Goal: Use online tool/utility: Utilize a website feature to perform a specific function

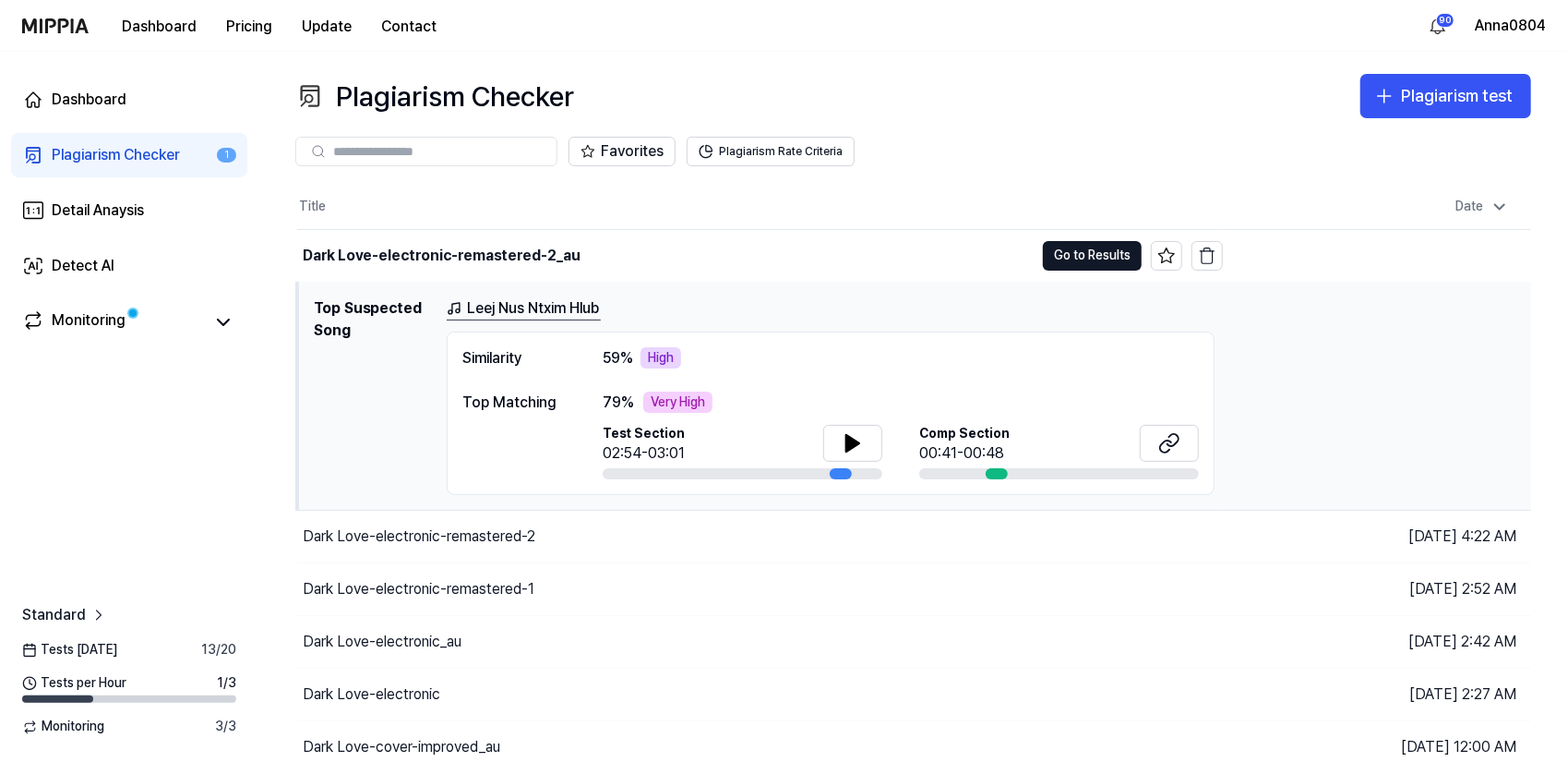
click at [123, 141] on link "Plagiarism Checker 1" at bounding box center [129, 155] width 237 height 44
click at [1394, 97] on icon "button" at bounding box center [1385, 96] width 22 height 22
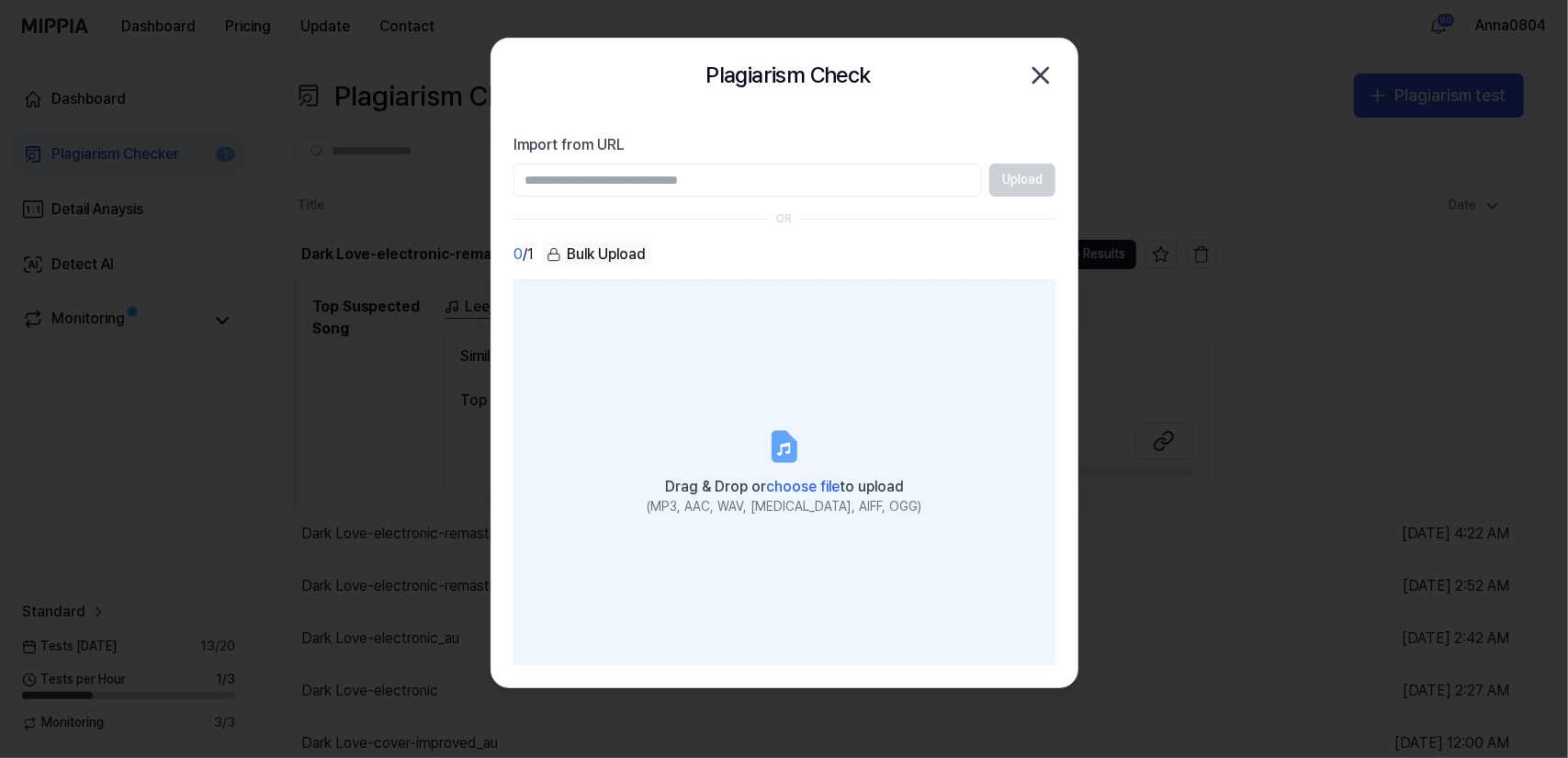
click at [830, 440] on label "Drag & Drop or choose file to upload (MP3, AAC, WAV, [MEDICAL_DATA], AIFF, OGG)" at bounding box center [784, 472] width 542 height 385
click at [0, 0] on input "Drag & Drop or choose file to upload (MP3, AAC, WAV, [MEDICAL_DATA], AIFF, OGG)" at bounding box center [0, 0] width 0 height 0
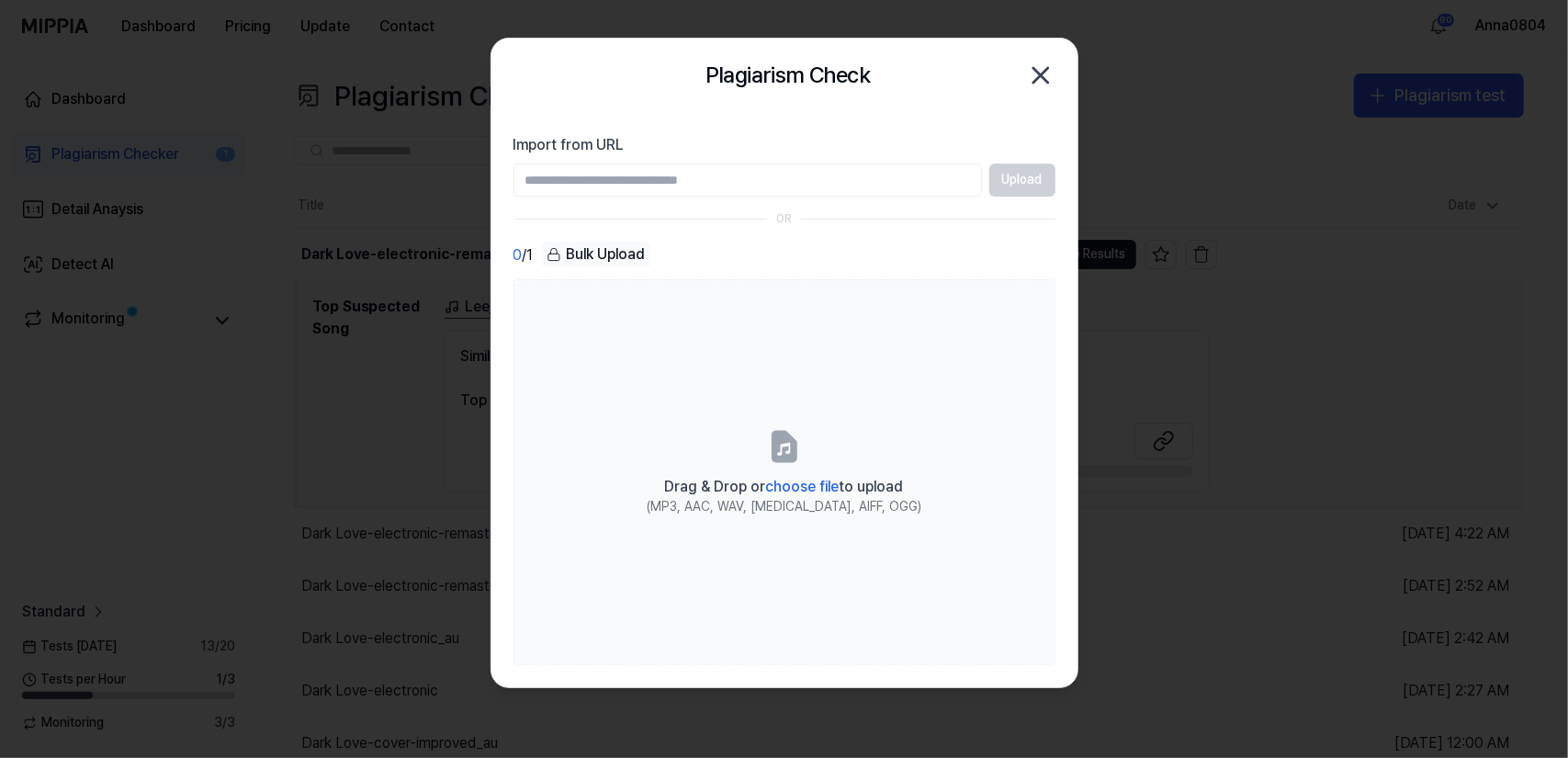
click at [1047, 75] on icon "button" at bounding box center [1041, 75] width 29 height 29
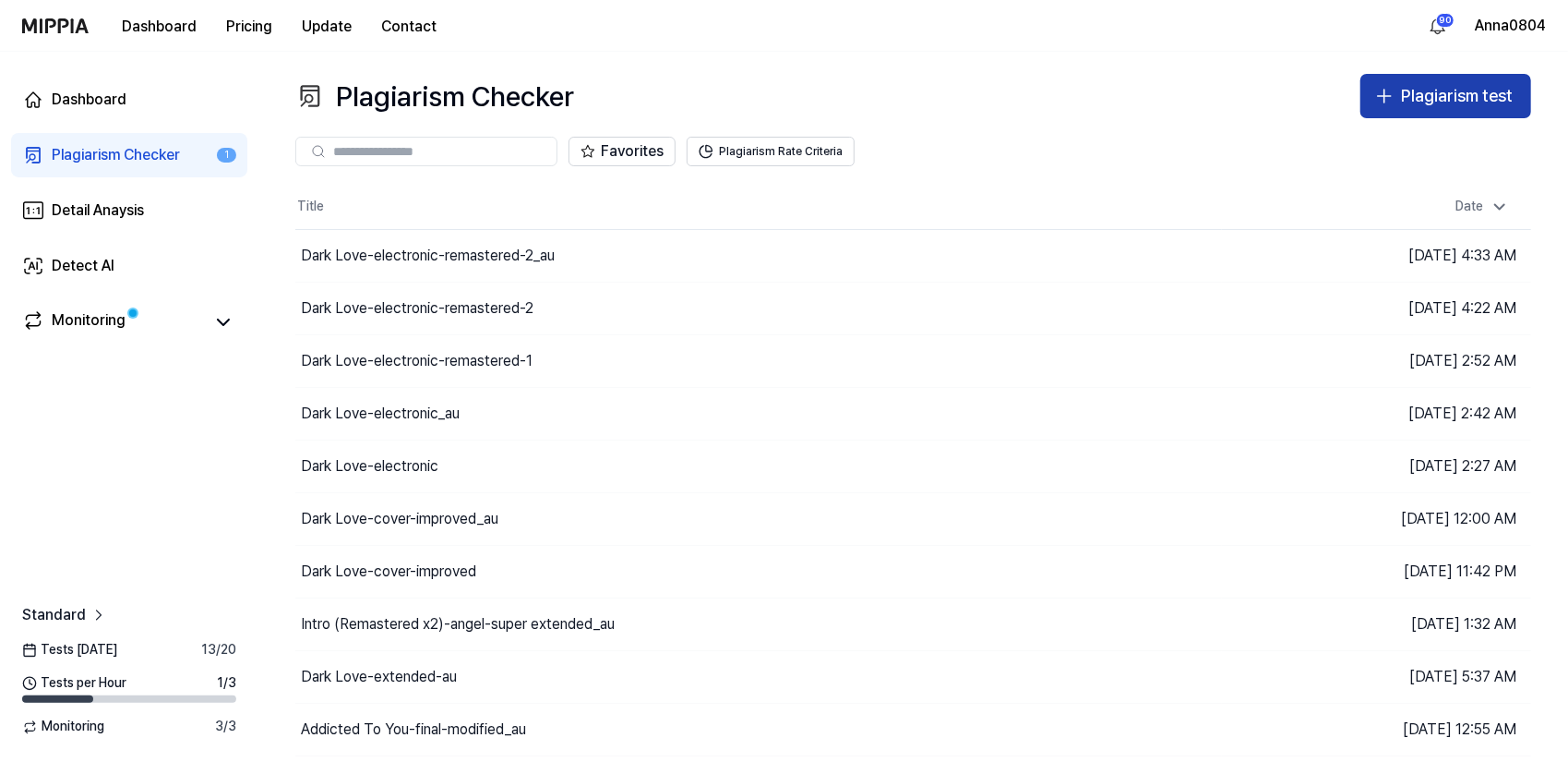
click at [1415, 95] on div "Plagiarism test" at bounding box center [1457, 96] width 112 height 27
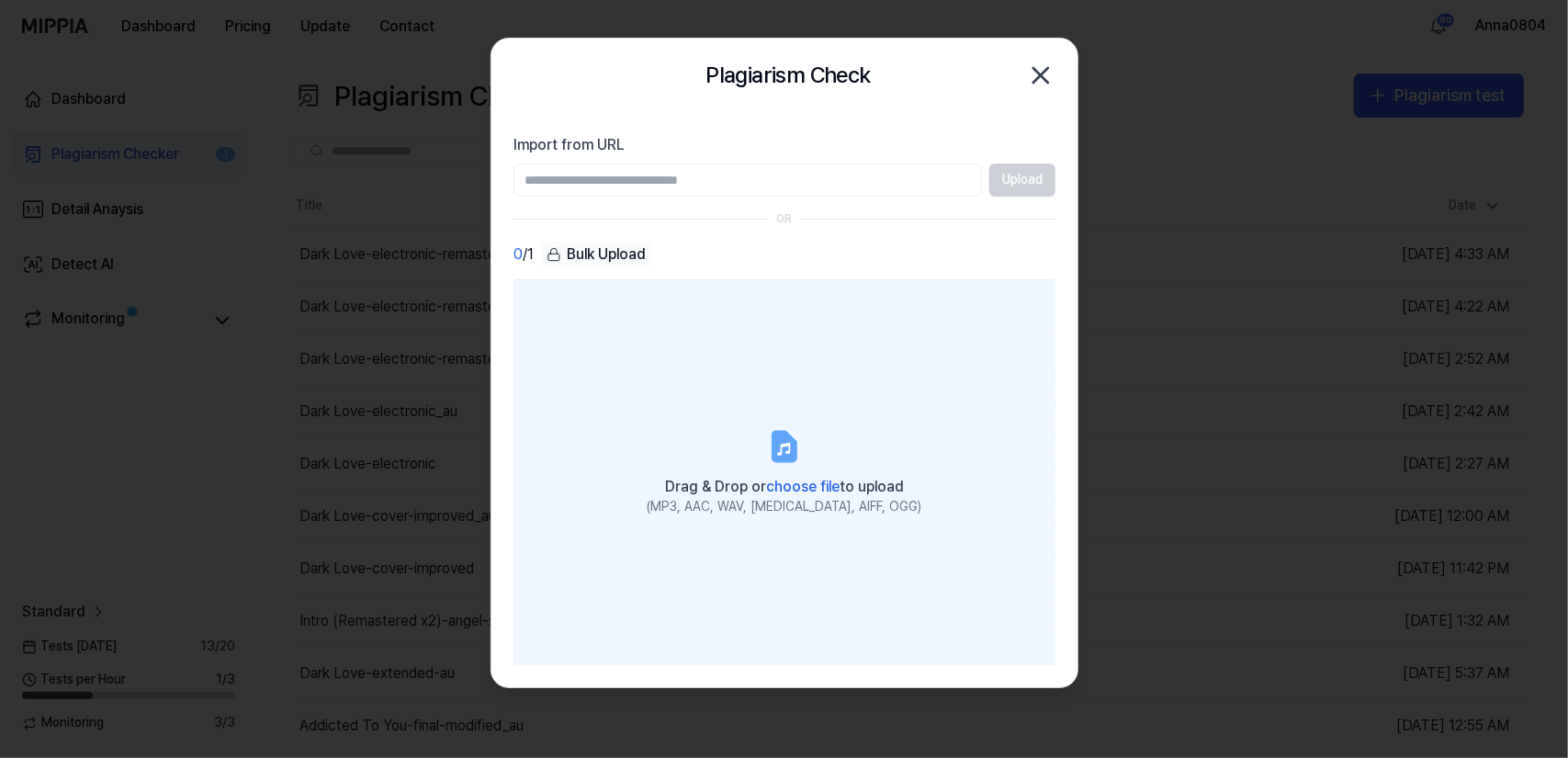
click at [878, 333] on label "Drag & Drop or choose file to upload (MP3, AAC, WAV, [MEDICAL_DATA], AIFF, OGG)" at bounding box center [784, 472] width 542 height 385
click at [0, 0] on input "Drag & Drop or choose file to upload (MP3, AAC, WAV, [MEDICAL_DATA], AIFF, OGG)" at bounding box center [0, 0] width 0 height 0
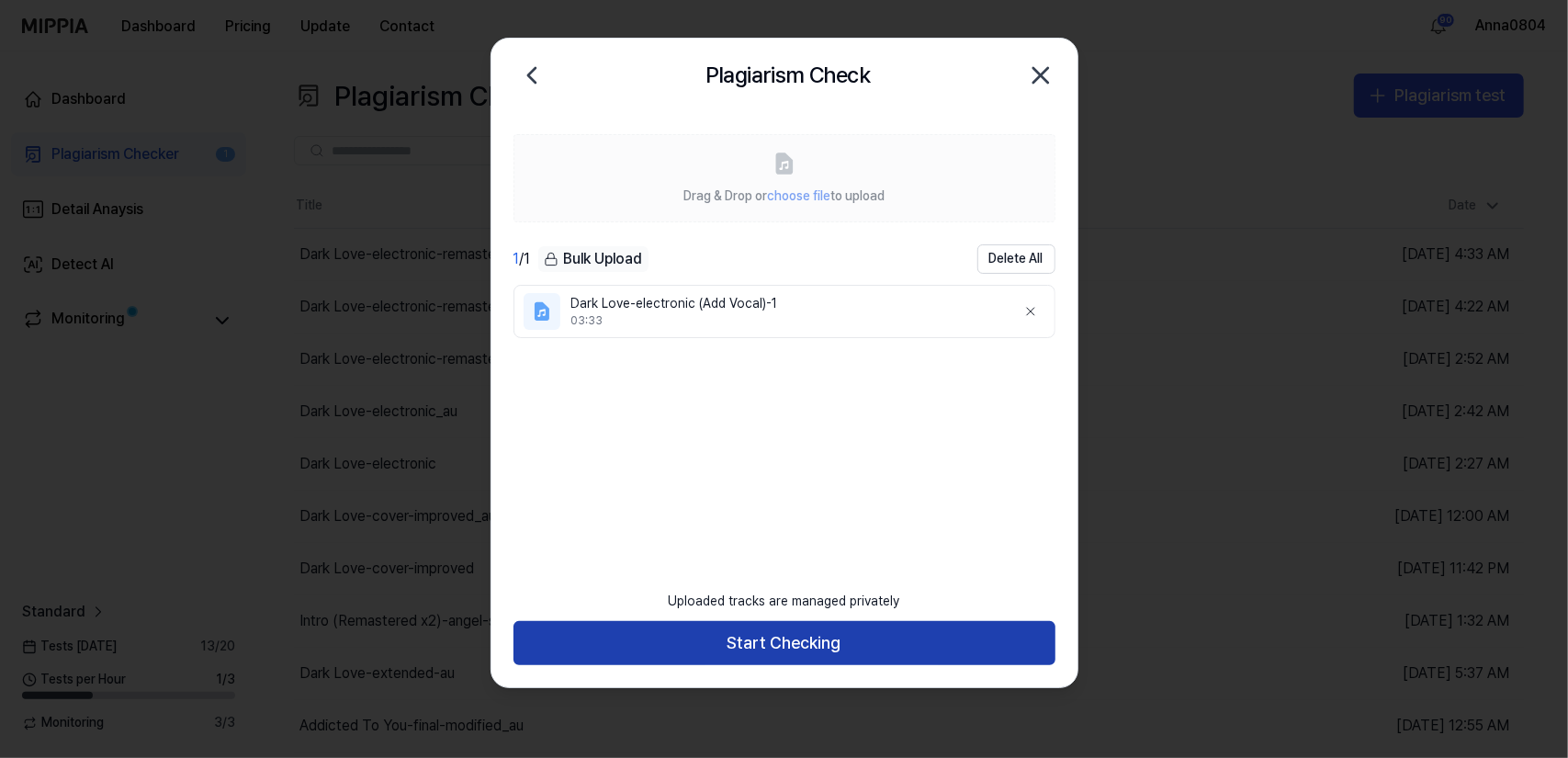
click at [801, 648] on button "Start Checking" at bounding box center [784, 643] width 542 height 44
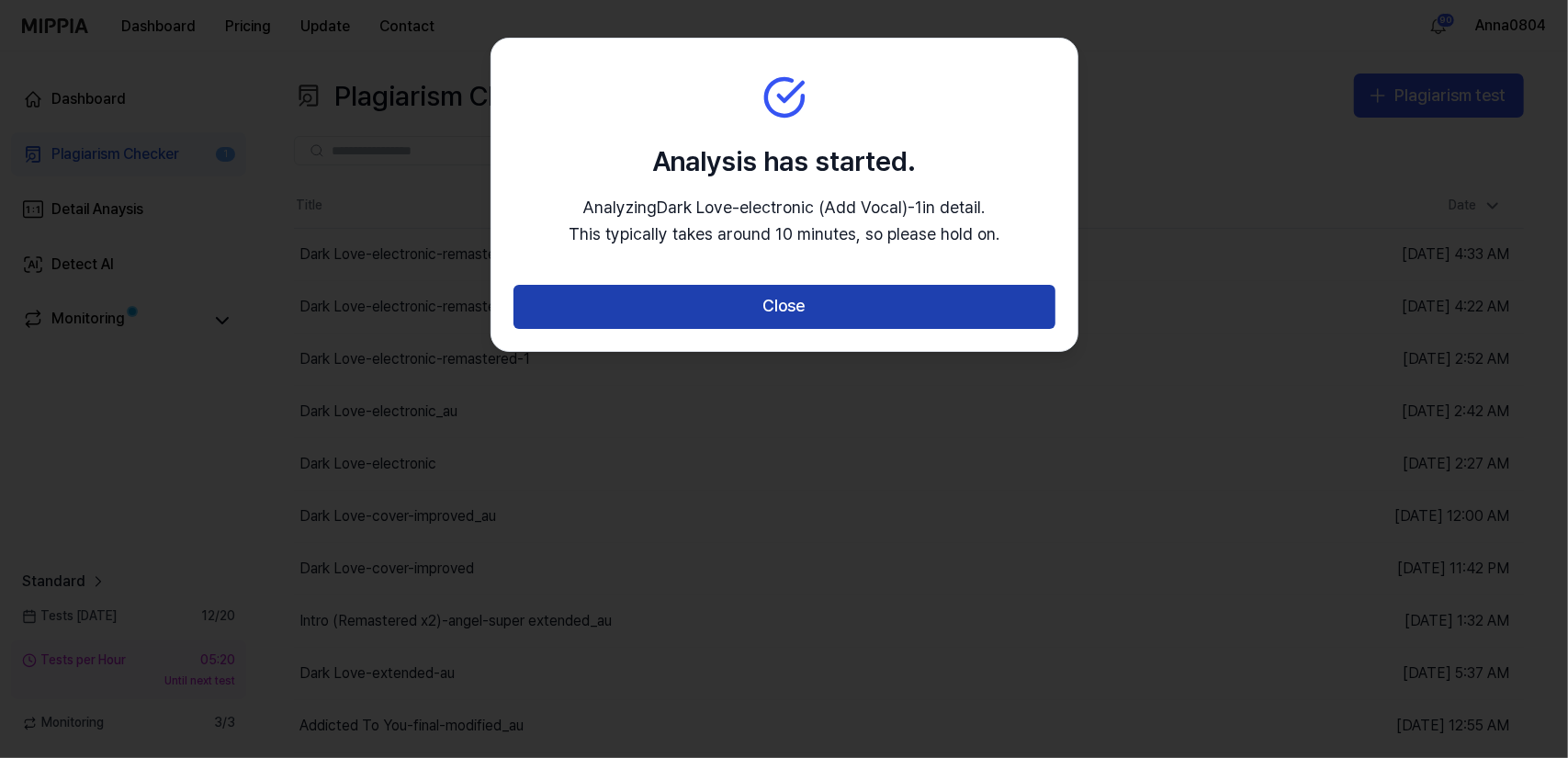
click at [777, 310] on button "Close" at bounding box center [784, 307] width 542 height 44
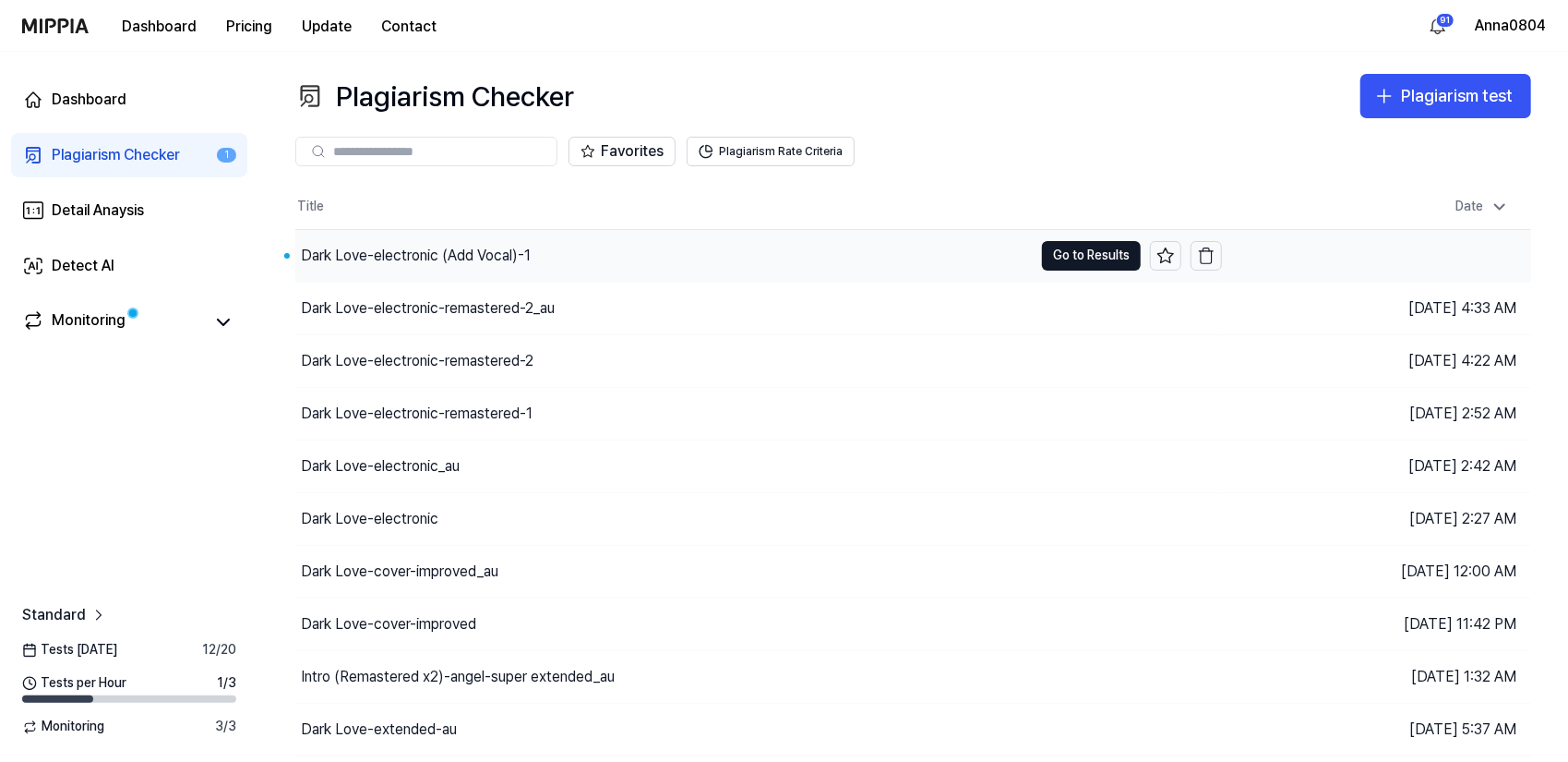
click at [482, 246] on div "Dark Love-electronic (Add Vocal)-1" at bounding box center [416, 256] width 230 height 22
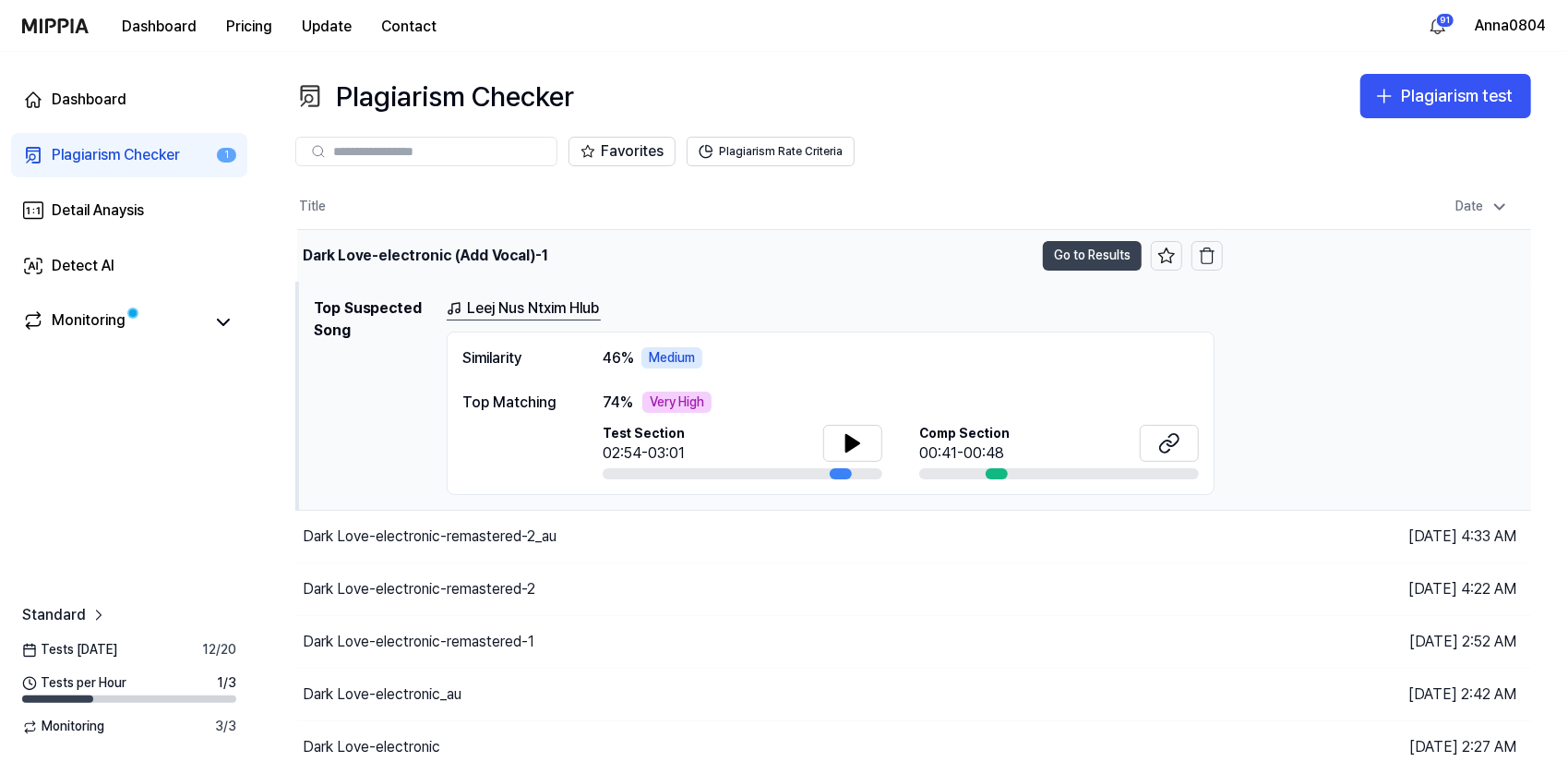
click at [1056, 257] on button "Go to Results" at bounding box center [1092, 256] width 99 height 30
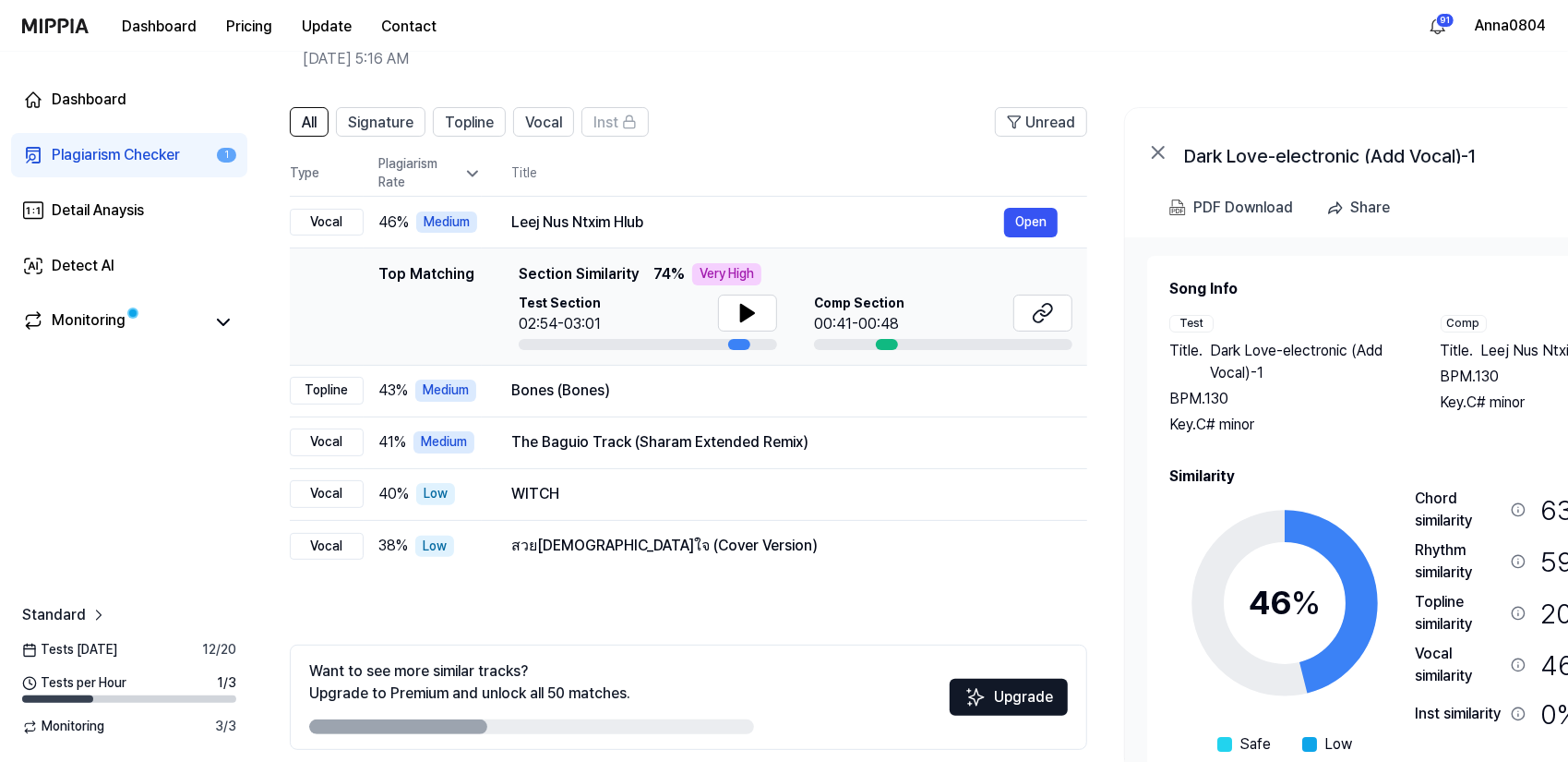
scroll to position [0, 5]
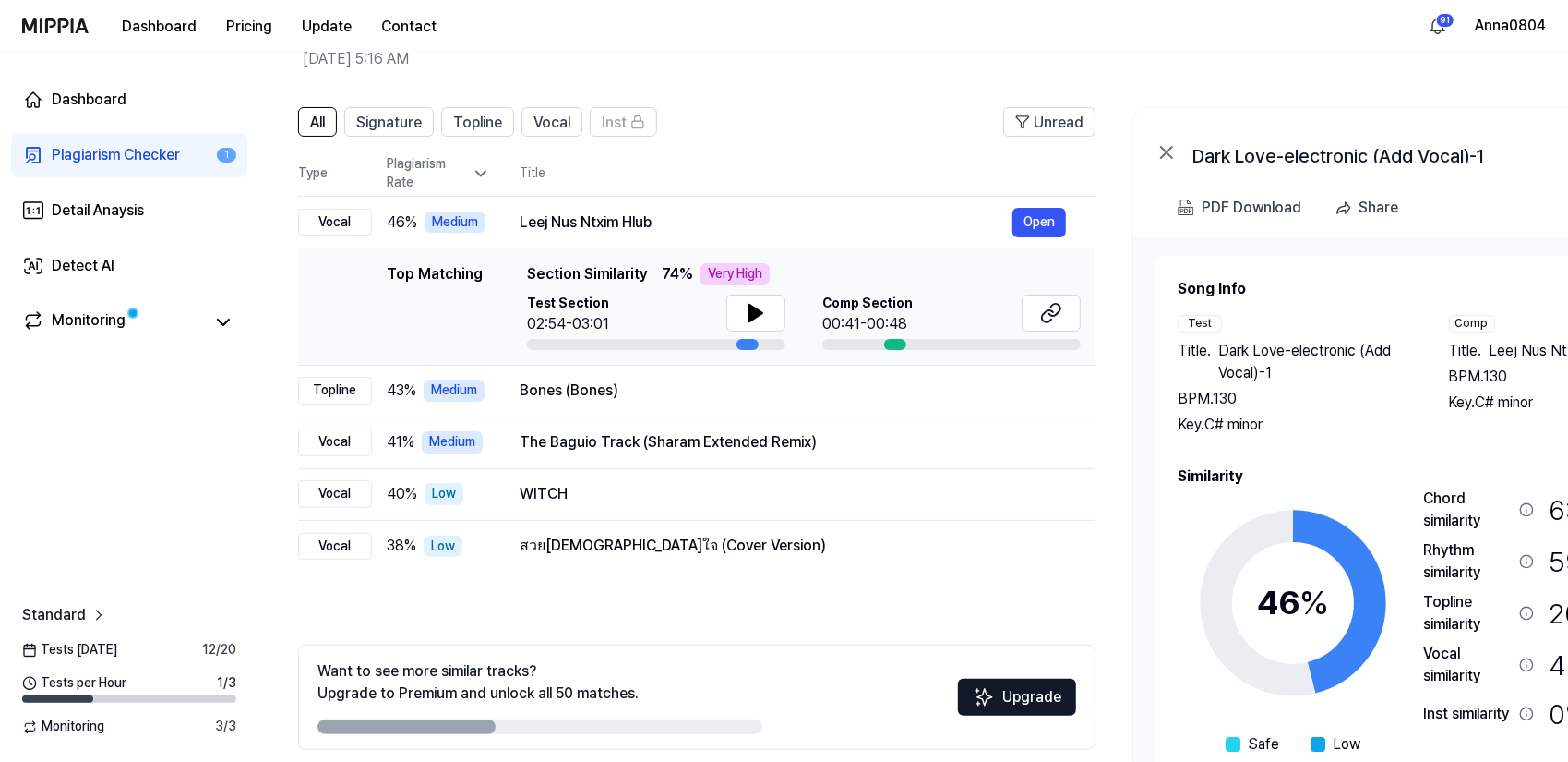
drag, startPoint x: 1361, startPoint y: 498, endPoint x: 1356, endPoint y: 490, distance: 9.4
click at [1356, 490] on icon at bounding box center [1293, 603] width 231 height 231
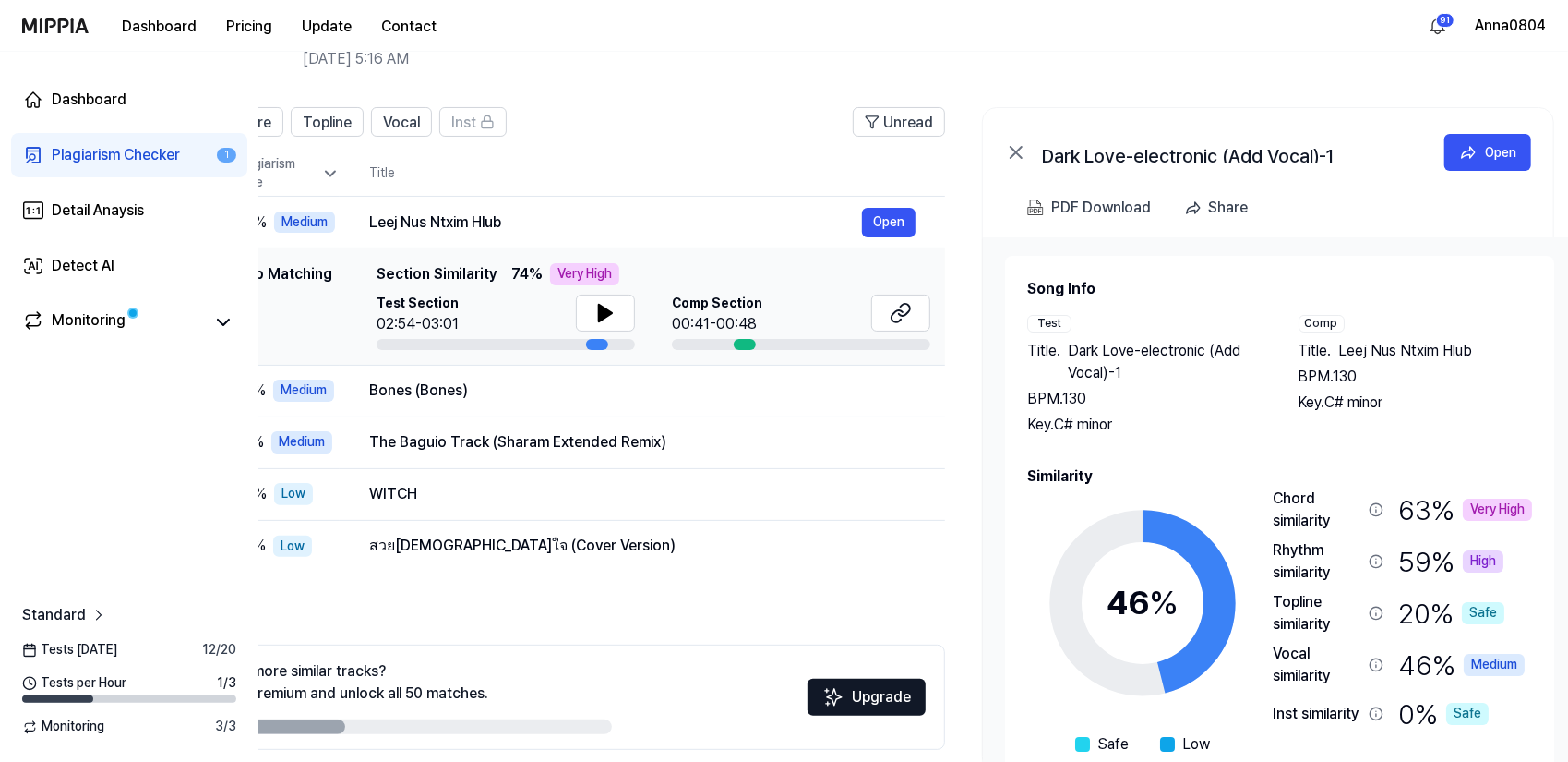
scroll to position [0, 156]
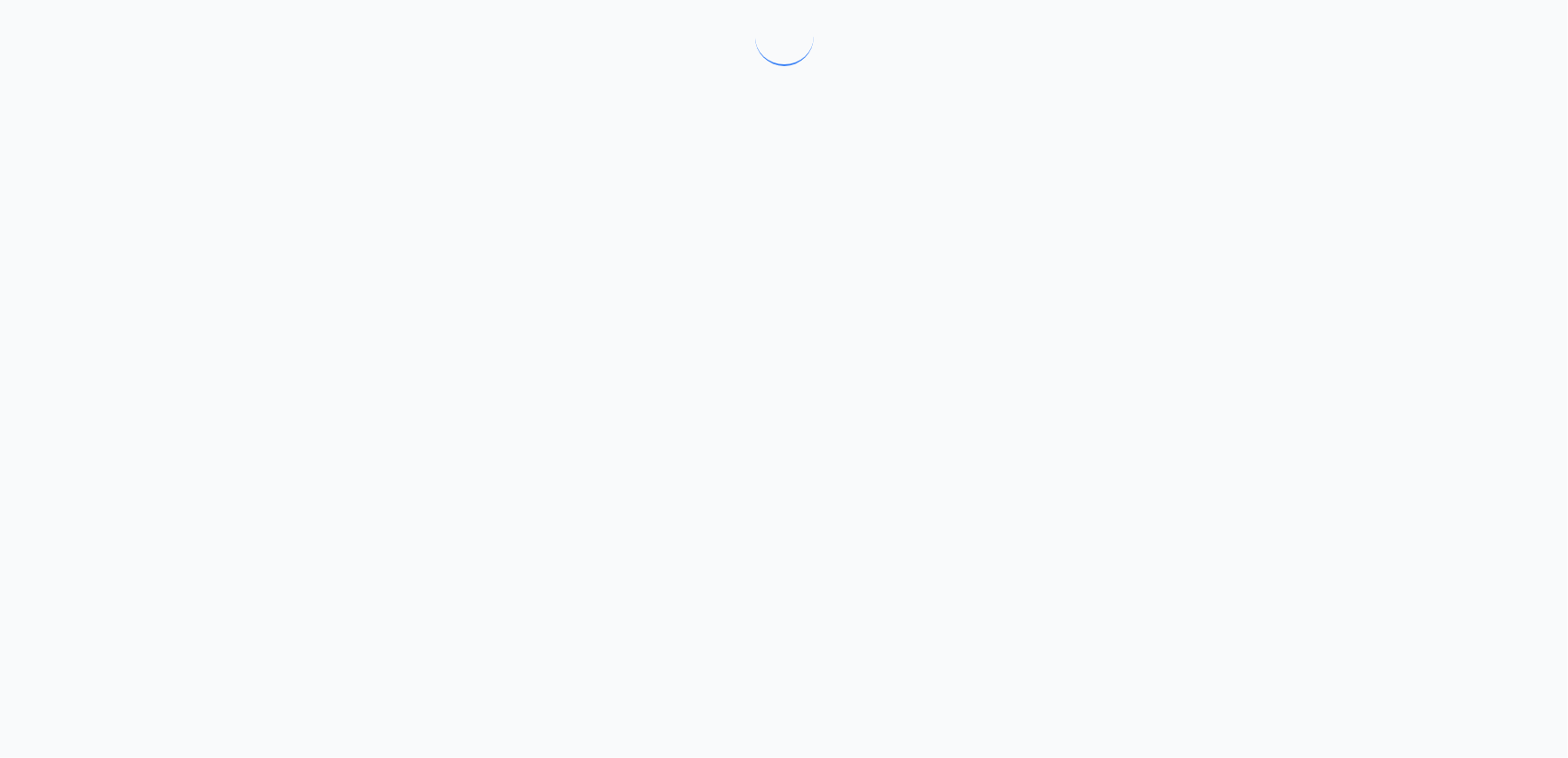
drag, startPoint x: 1269, startPoint y: 459, endPoint x: 1188, endPoint y: 438, distance: 83.7
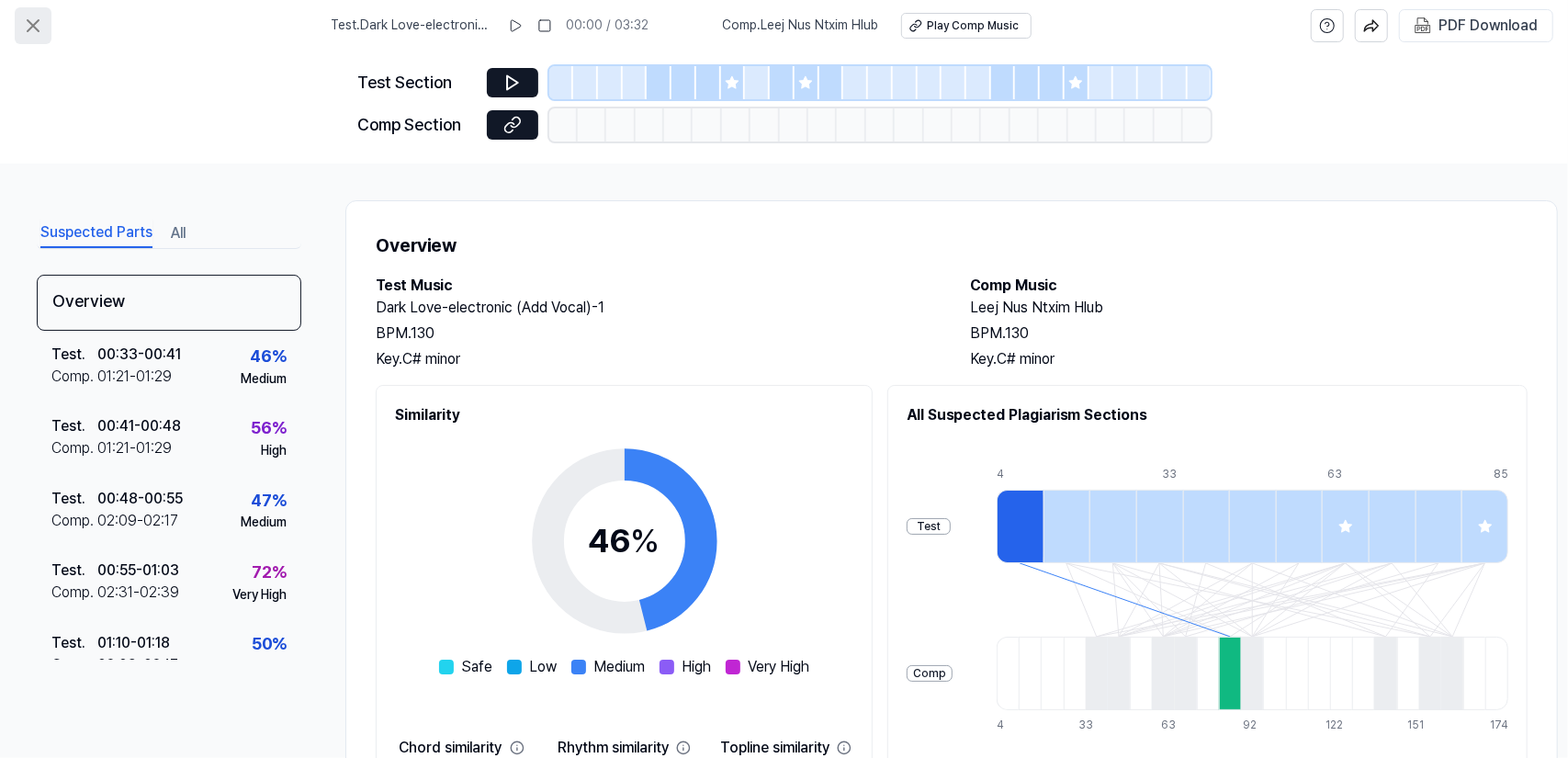
click at [37, 23] on icon at bounding box center [33, 26] width 11 height 11
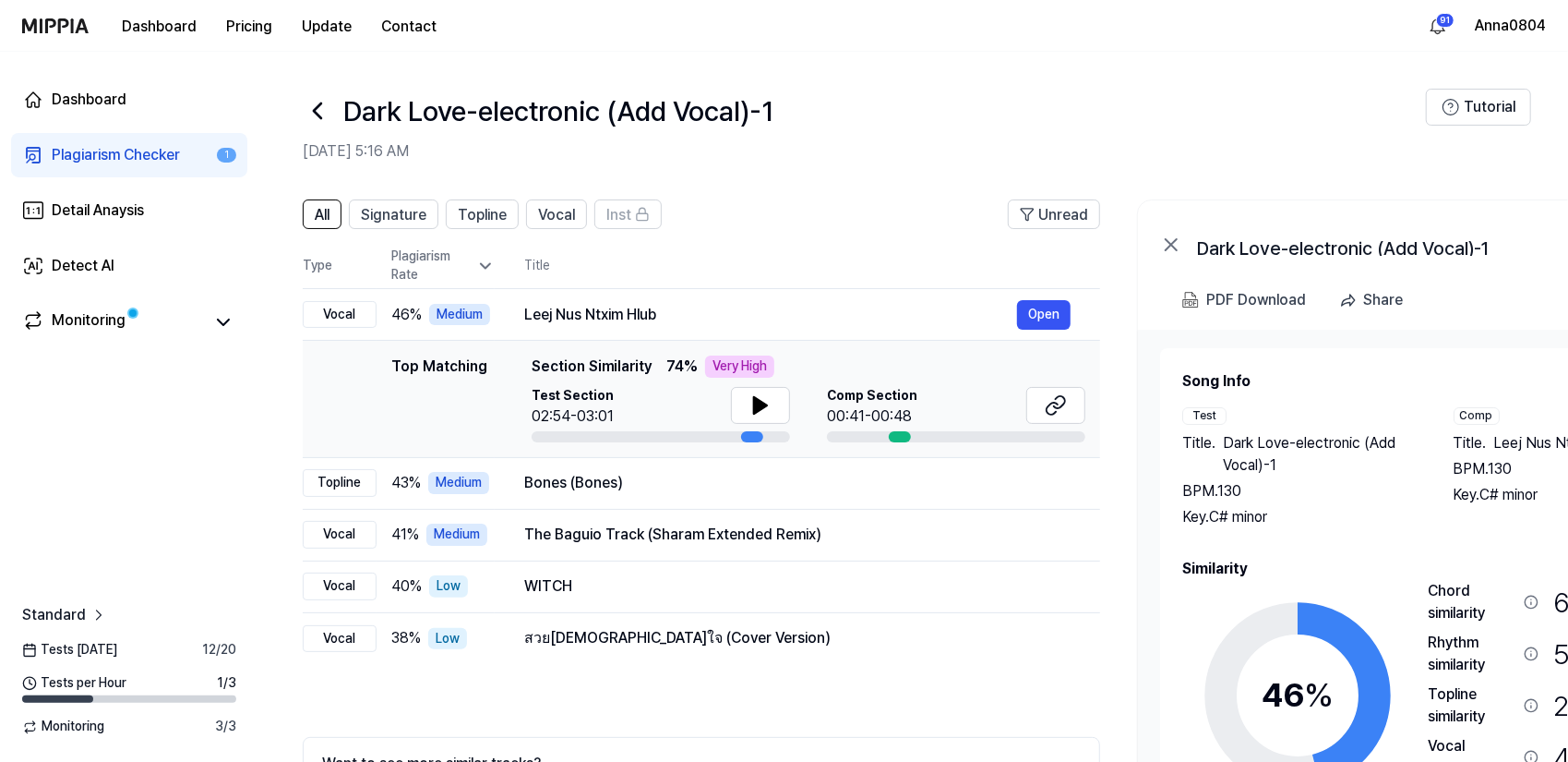
click at [74, 140] on link "Plagiarism Checker 1" at bounding box center [129, 155] width 237 height 44
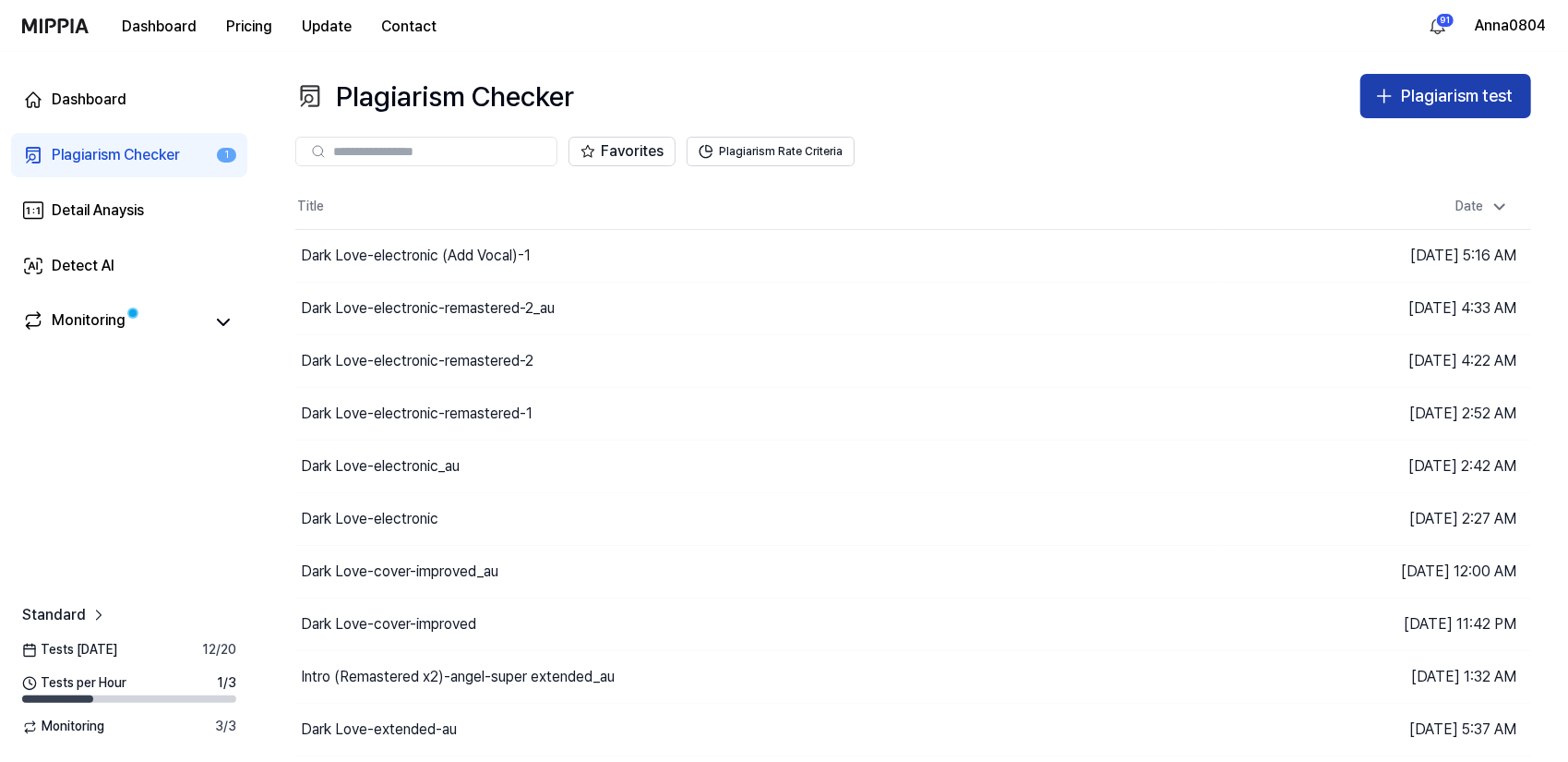
click at [1396, 92] on button "Plagiarism test" at bounding box center [1446, 96] width 171 height 44
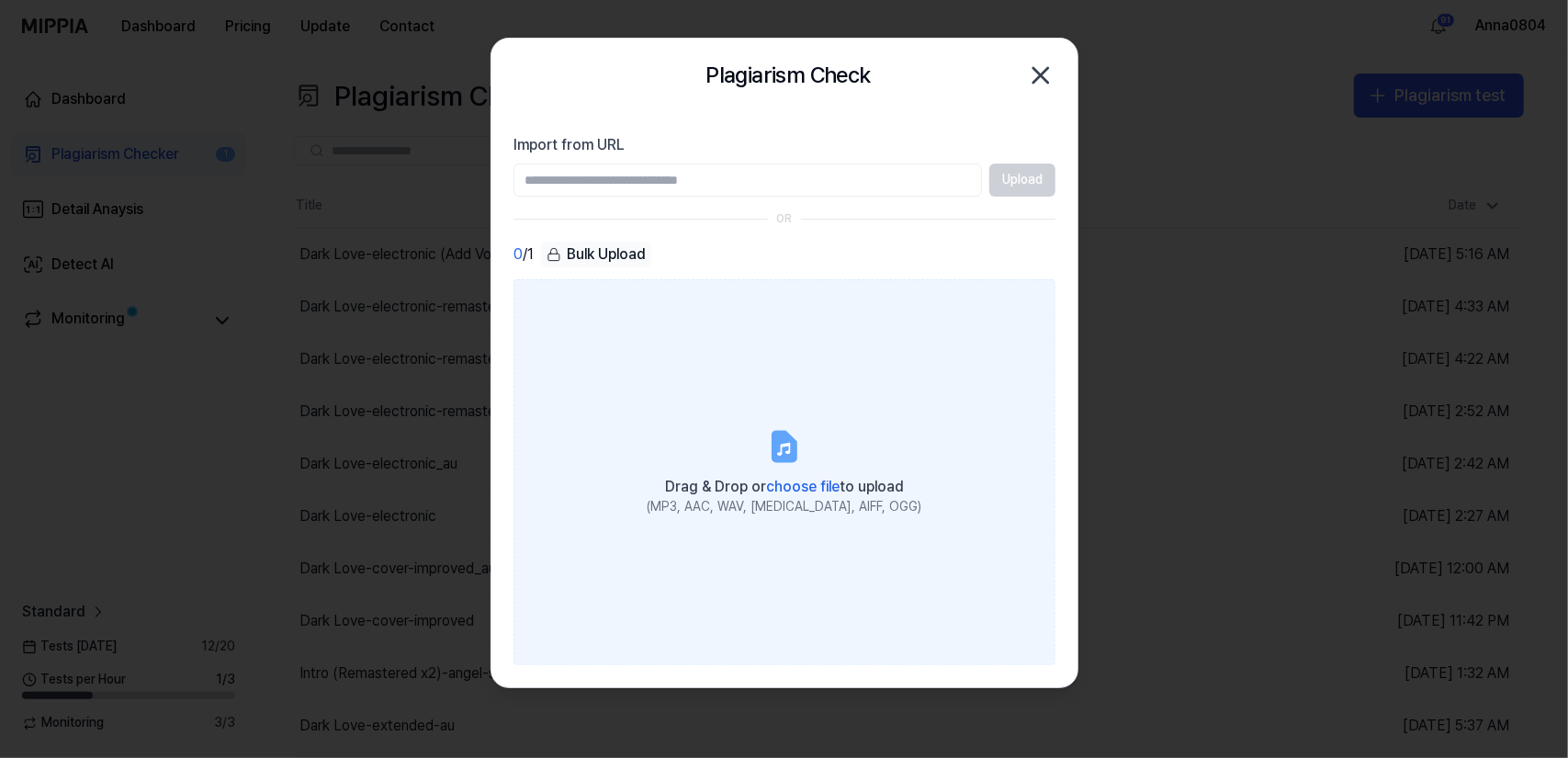
click at [769, 393] on label "Drag & Drop or choose file to upload (MP3, AAC, WAV, [MEDICAL_DATA], AIFF, OGG)" at bounding box center [784, 472] width 542 height 385
click at [0, 0] on input "Drag & Drop or choose file to upload (MP3, AAC, WAV, [MEDICAL_DATA], AIFF, OGG)" at bounding box center [0, 0] width 0 height 0
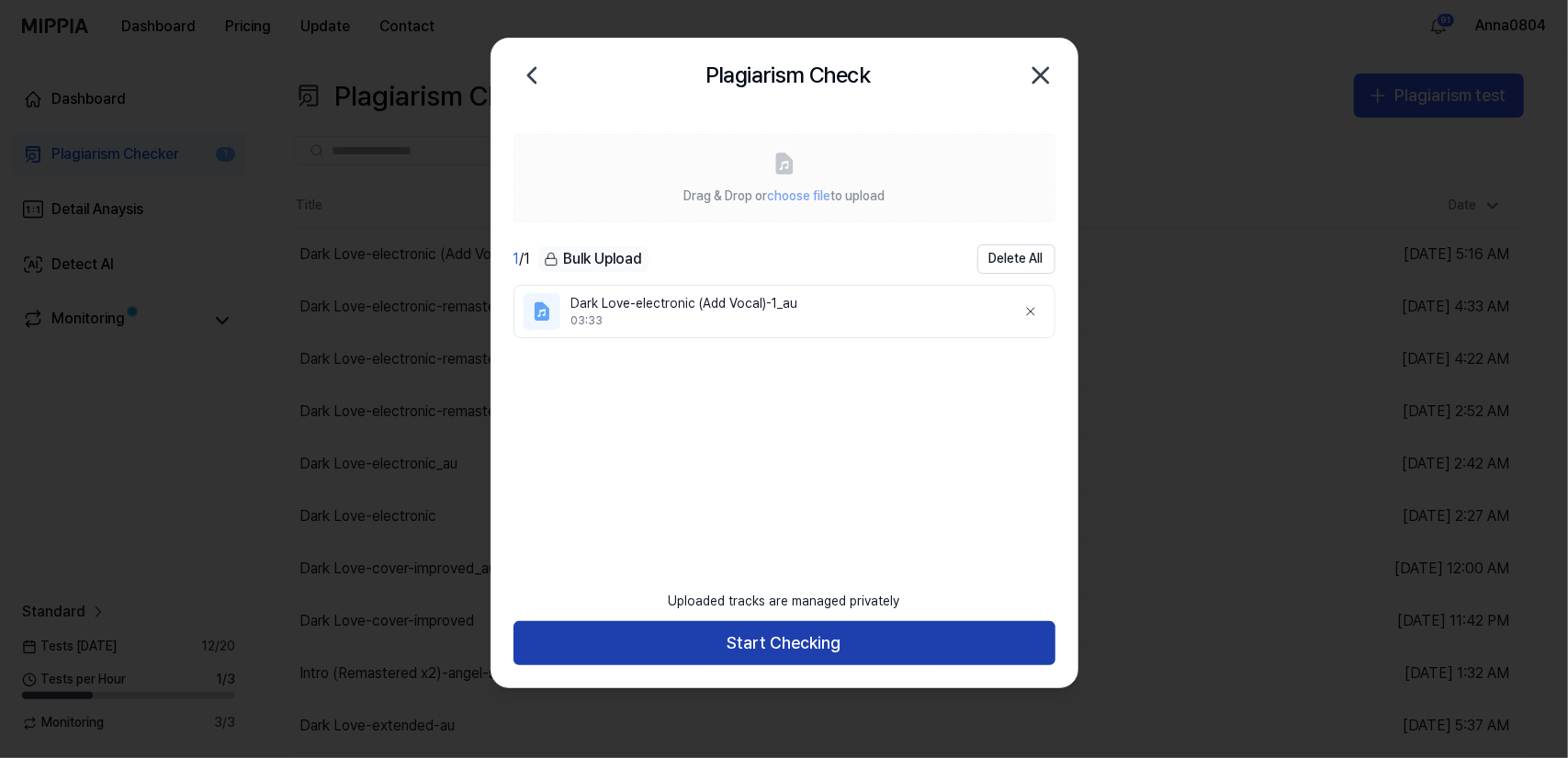
click at [773, 635] on button "Start Checking" at bounding box center [784, 643] width 542 height 44
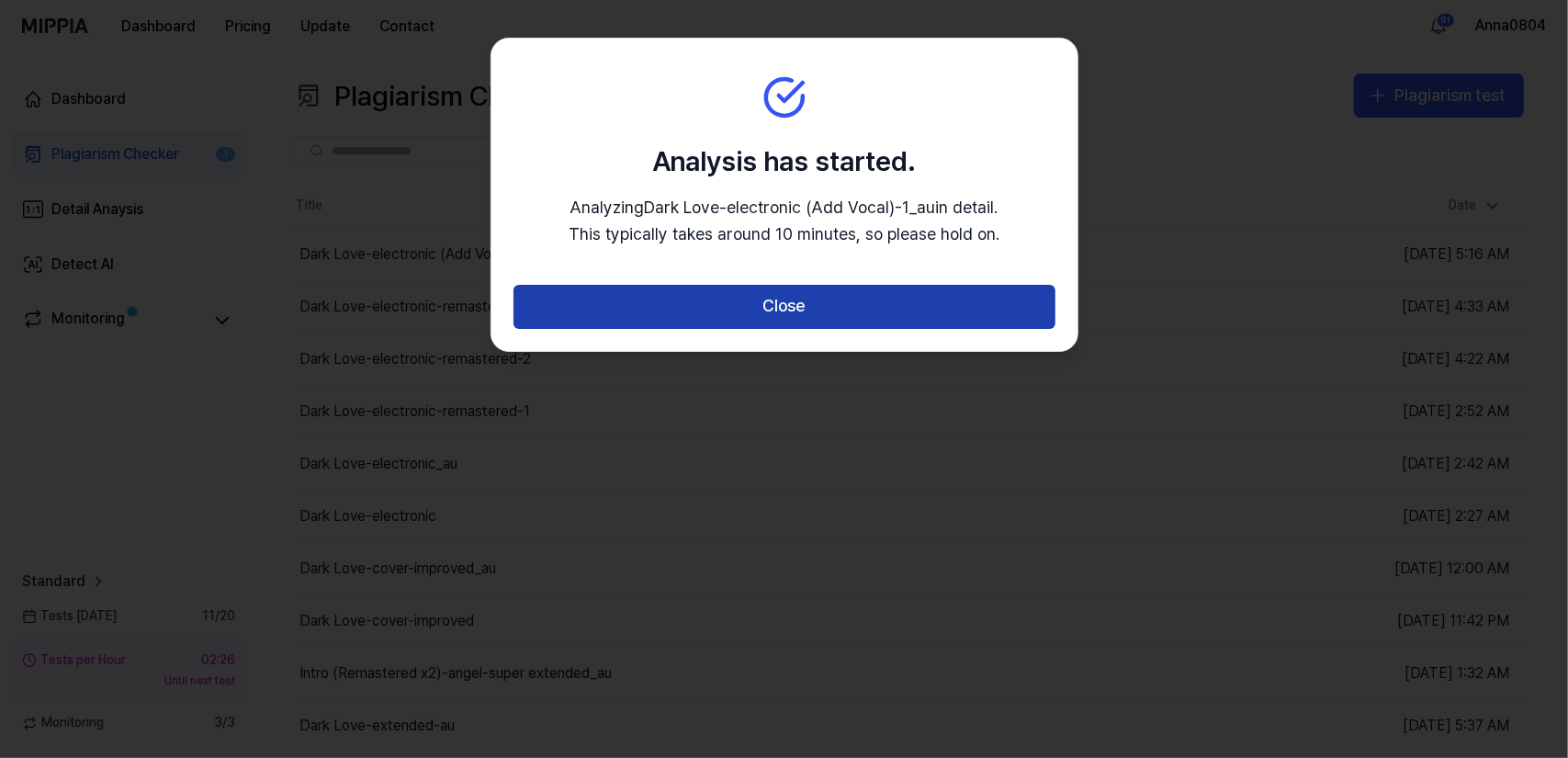
click at [768, 302] on button "Close" at bounding box center [784, 307] width 542 height 44
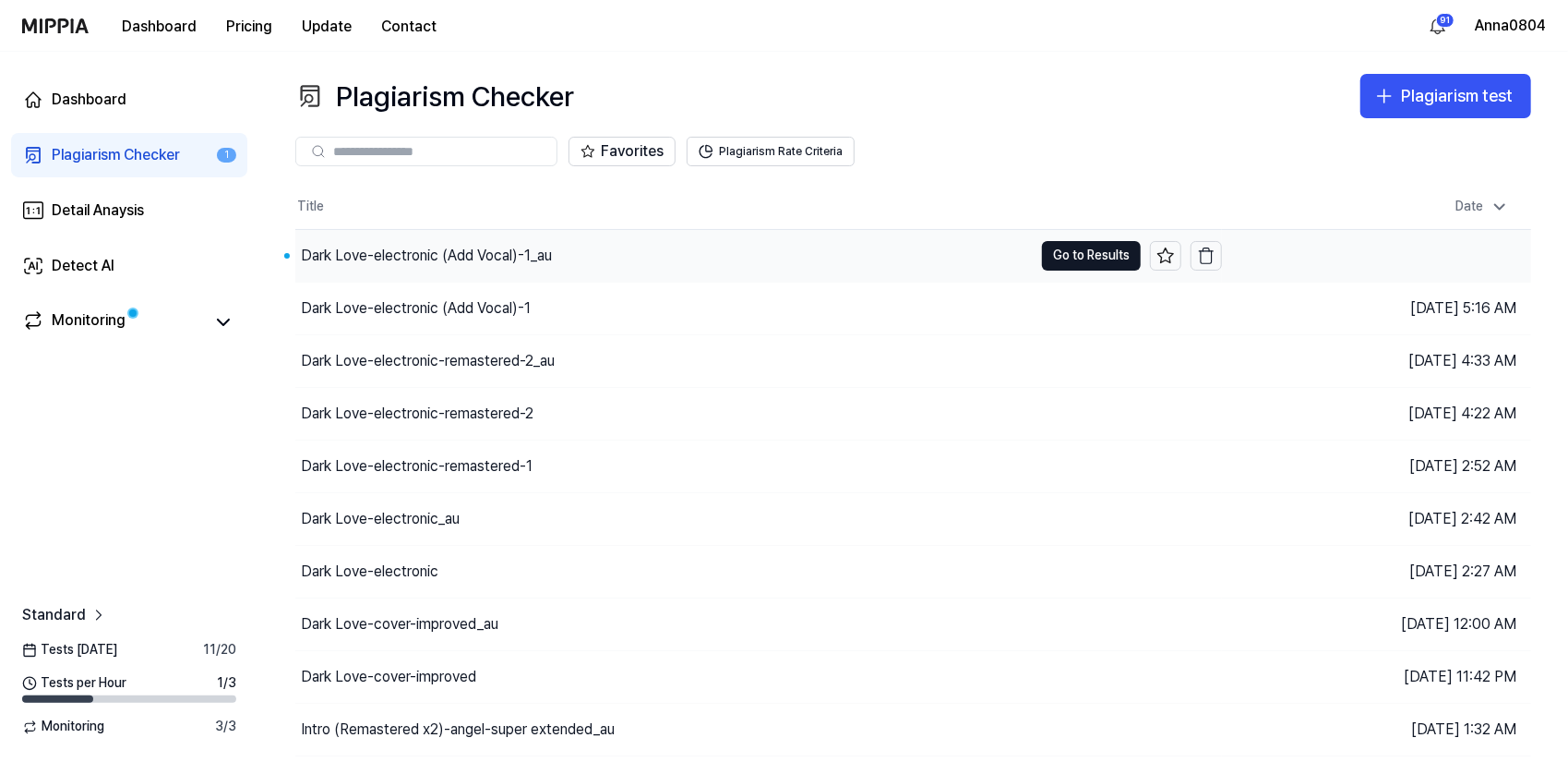
click at [490, 245] on div "Dark Love-electronic (Add Vocal)-1_au" at bounding box center [427, 256] width 251 height 22
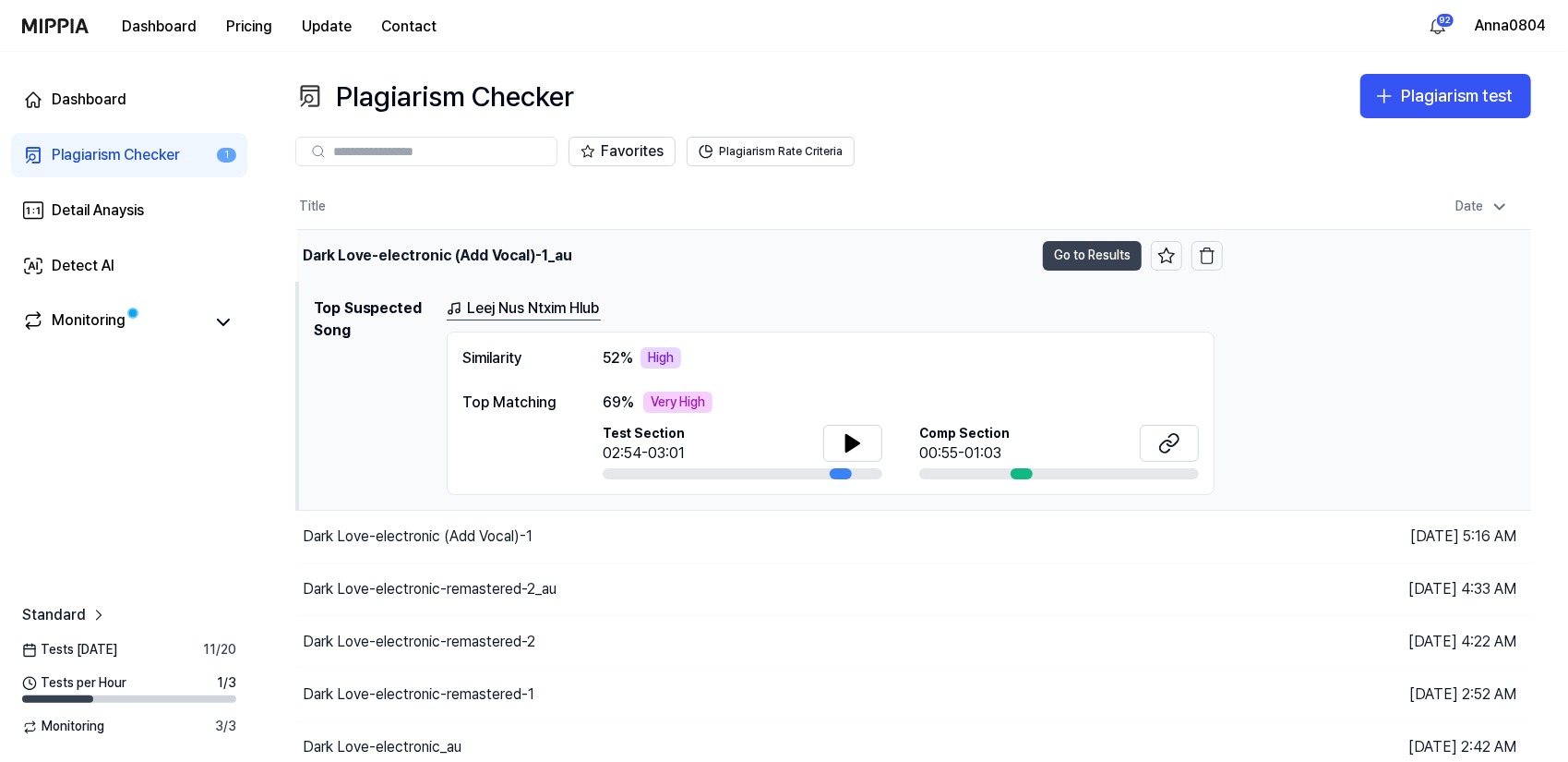
click at [1091, 249] on button "Go to Results" at bounding box center [1092, 256] width 99 height 30
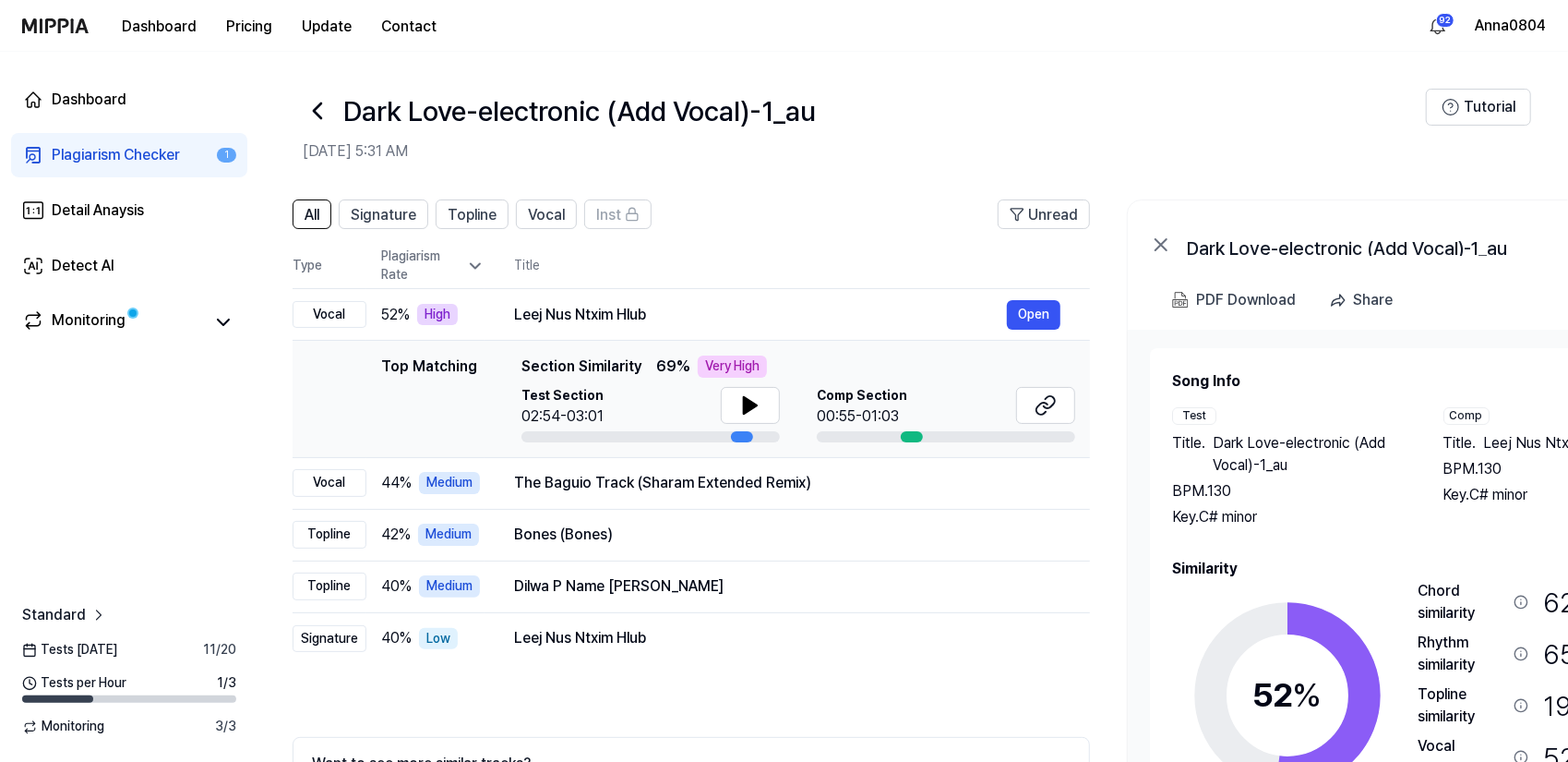
scroll to position [0, 9]
drag, startPoint x: 1407, startPoint y: 467, endPoint x: 1398, endPoint y: 438, distance: 30.4
click at [1398, 438] on span "Dark Love-electronic (Add Vocal)-1_au" at bounding box center [1311, 454] width 194 height 44
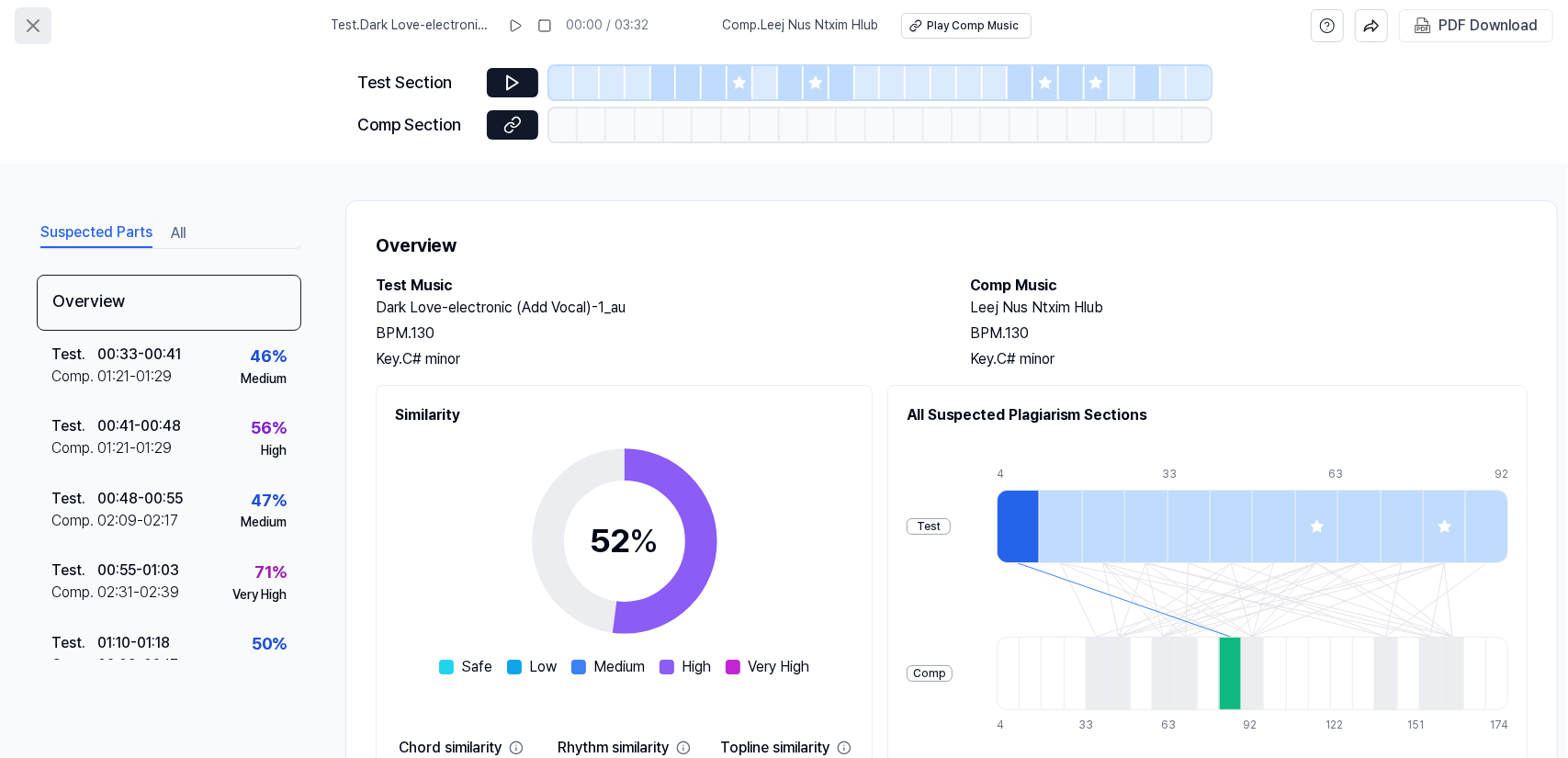
click at [33, 26] on icon at bounding box center [33, 26] width 11 height 11
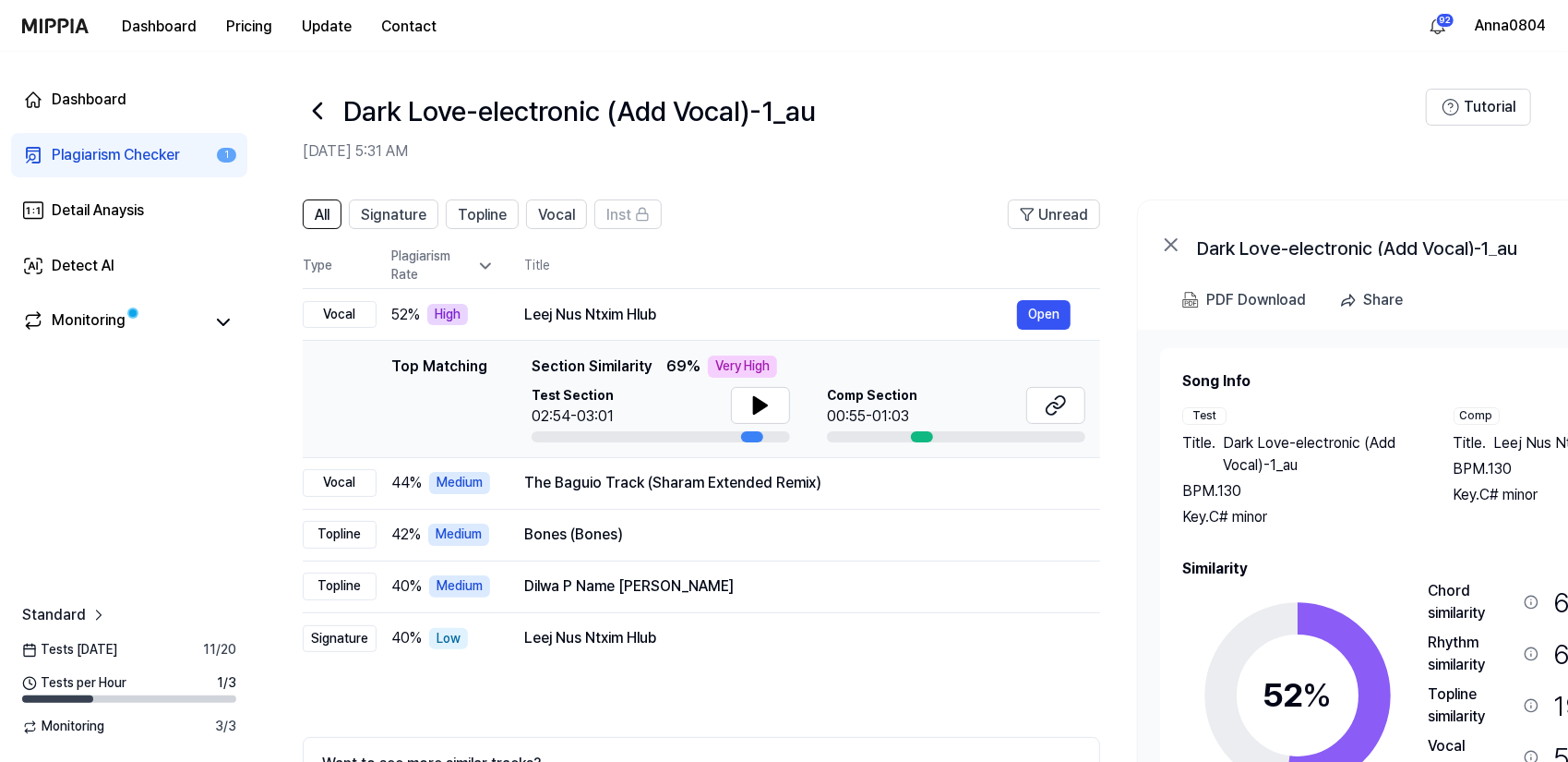
click at [73, 142] on link "Plagiarism Checker 1" at bounding box center [129, 155] width 237 height 44
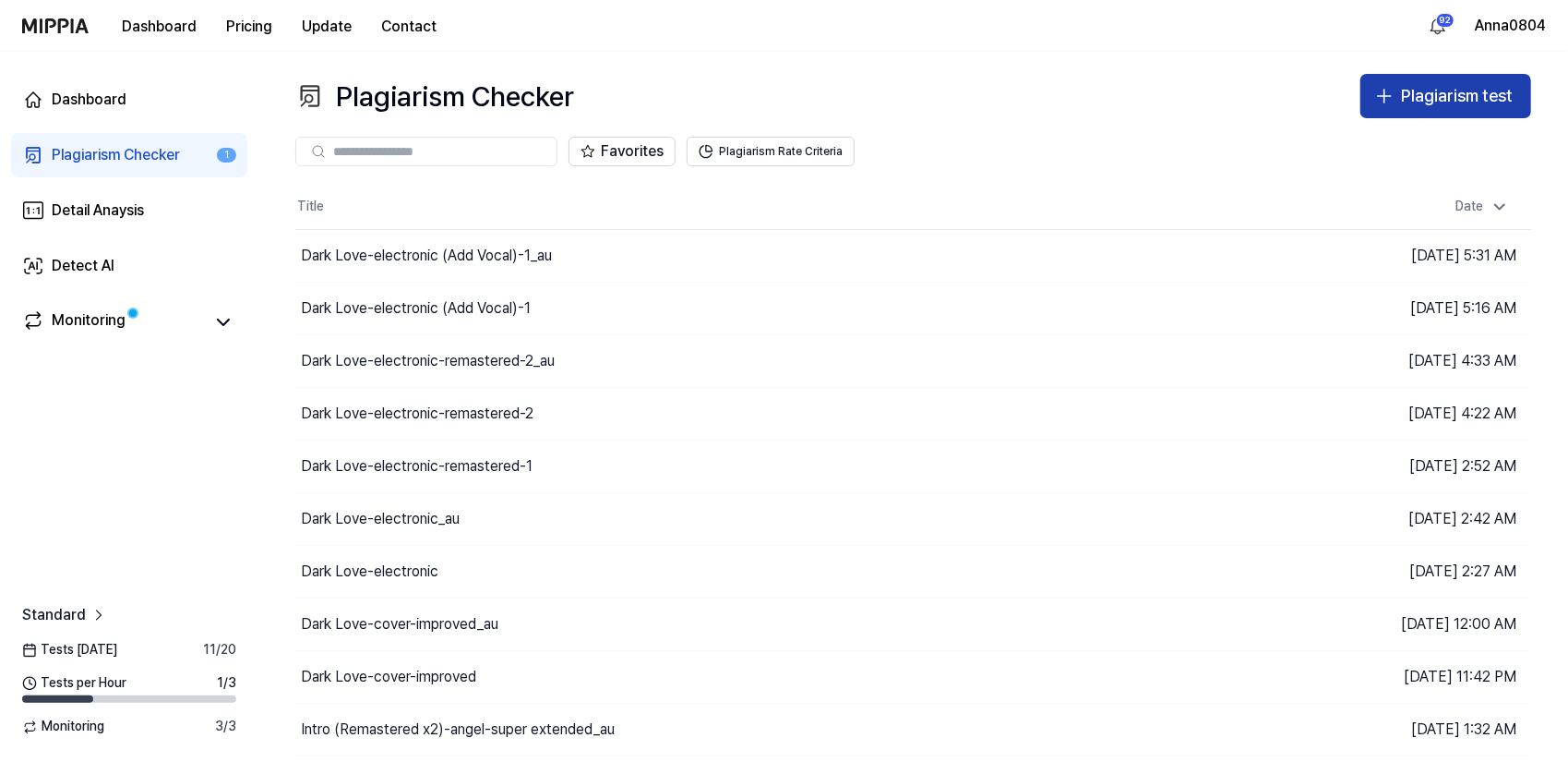
click at [1481, 90] on div "Plagiarism test" at bounding box center [1457, 96] width 112 height 27
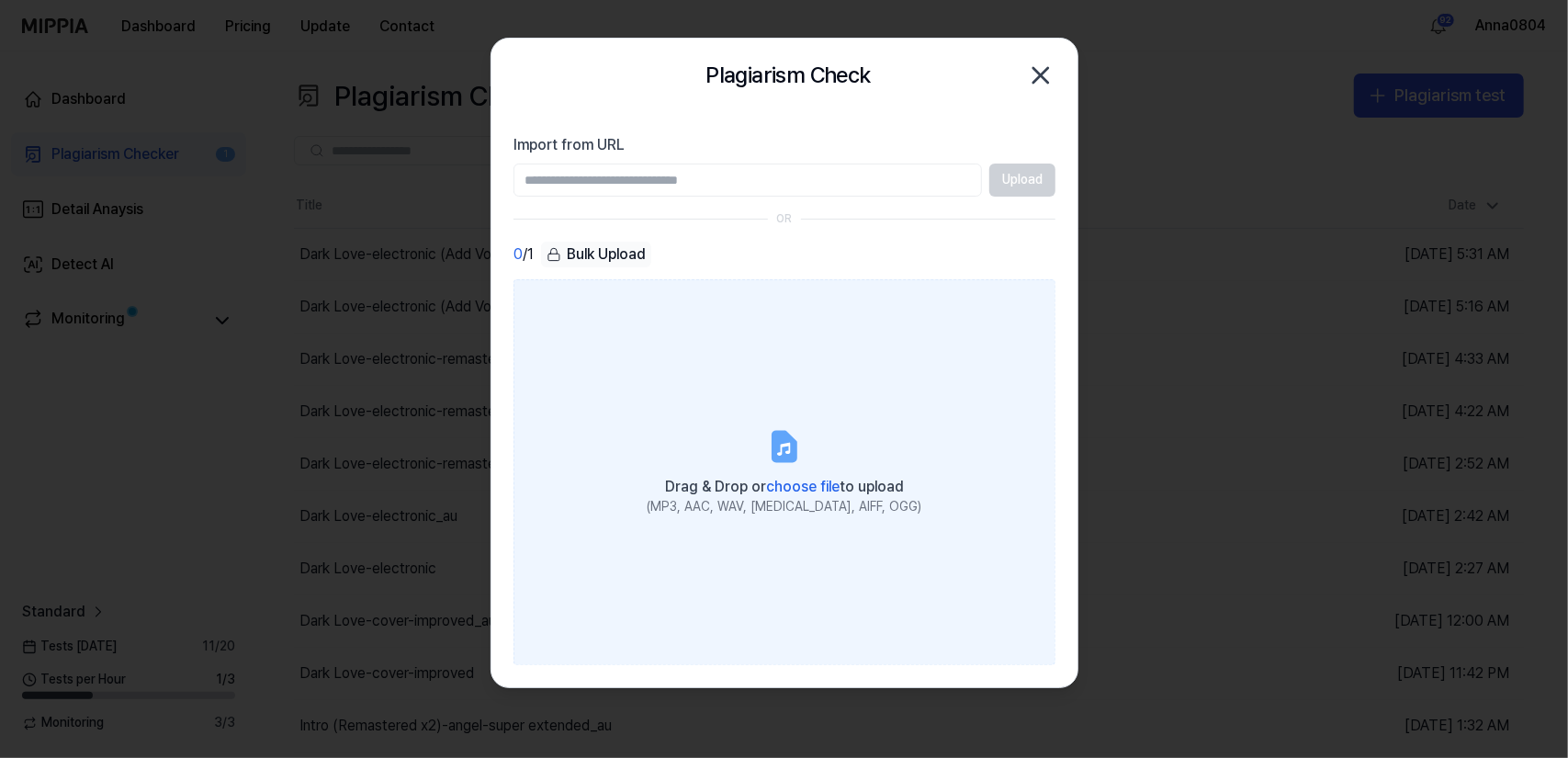
click at [783, 436] on icon at bounding box center [784, 446] width 22 height 29
click at [0, 0] on input "Drag & Drop or choose file to upload (MP3, AAC, WAV, [MEDICAL_DATA], AIFF, OGG)" at bounding box center [0, 0] width 0 height 0
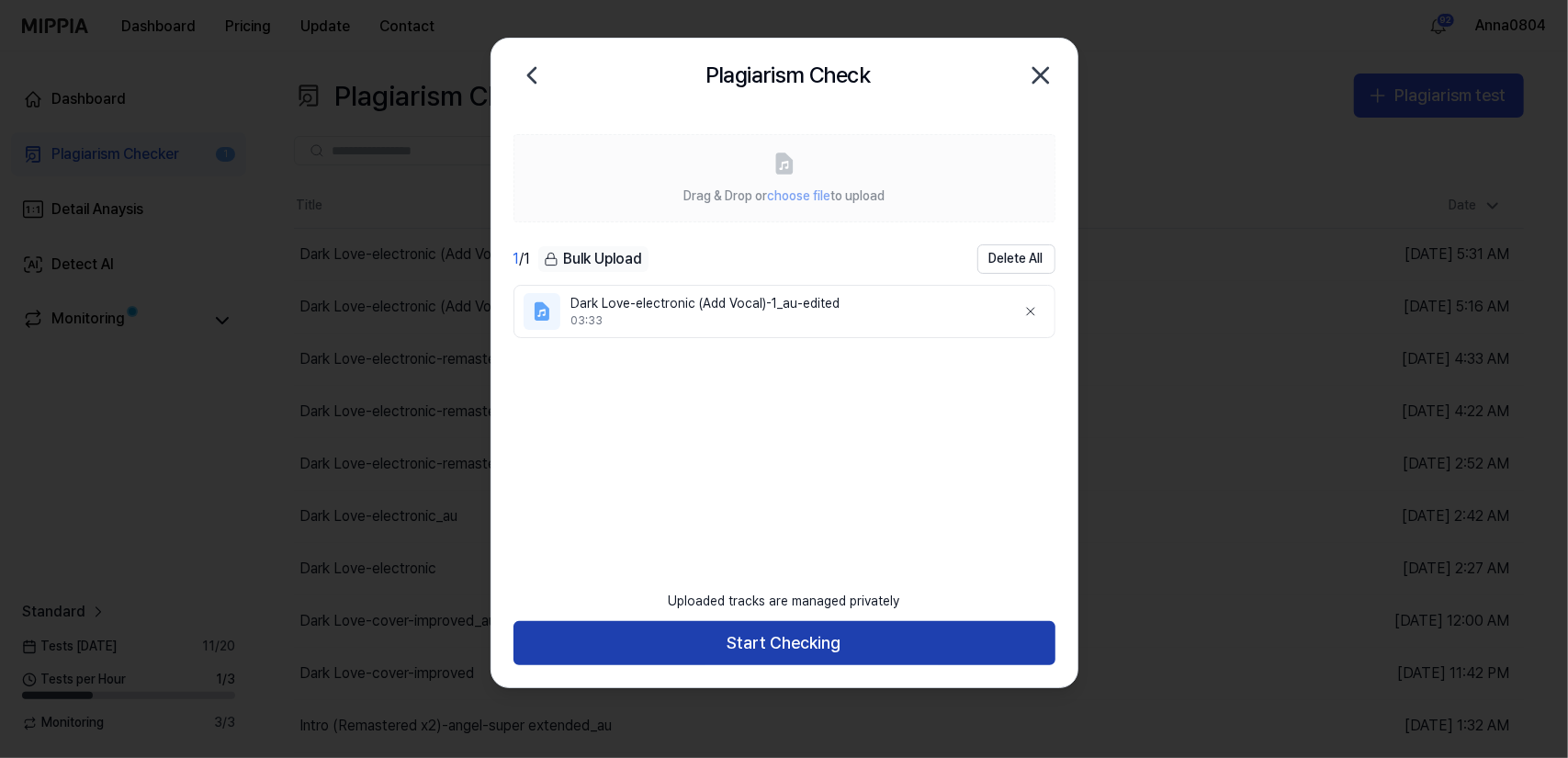
click at [913, 644] on button "Start Checking" at bounding box center [784, 643] width 542 height 44
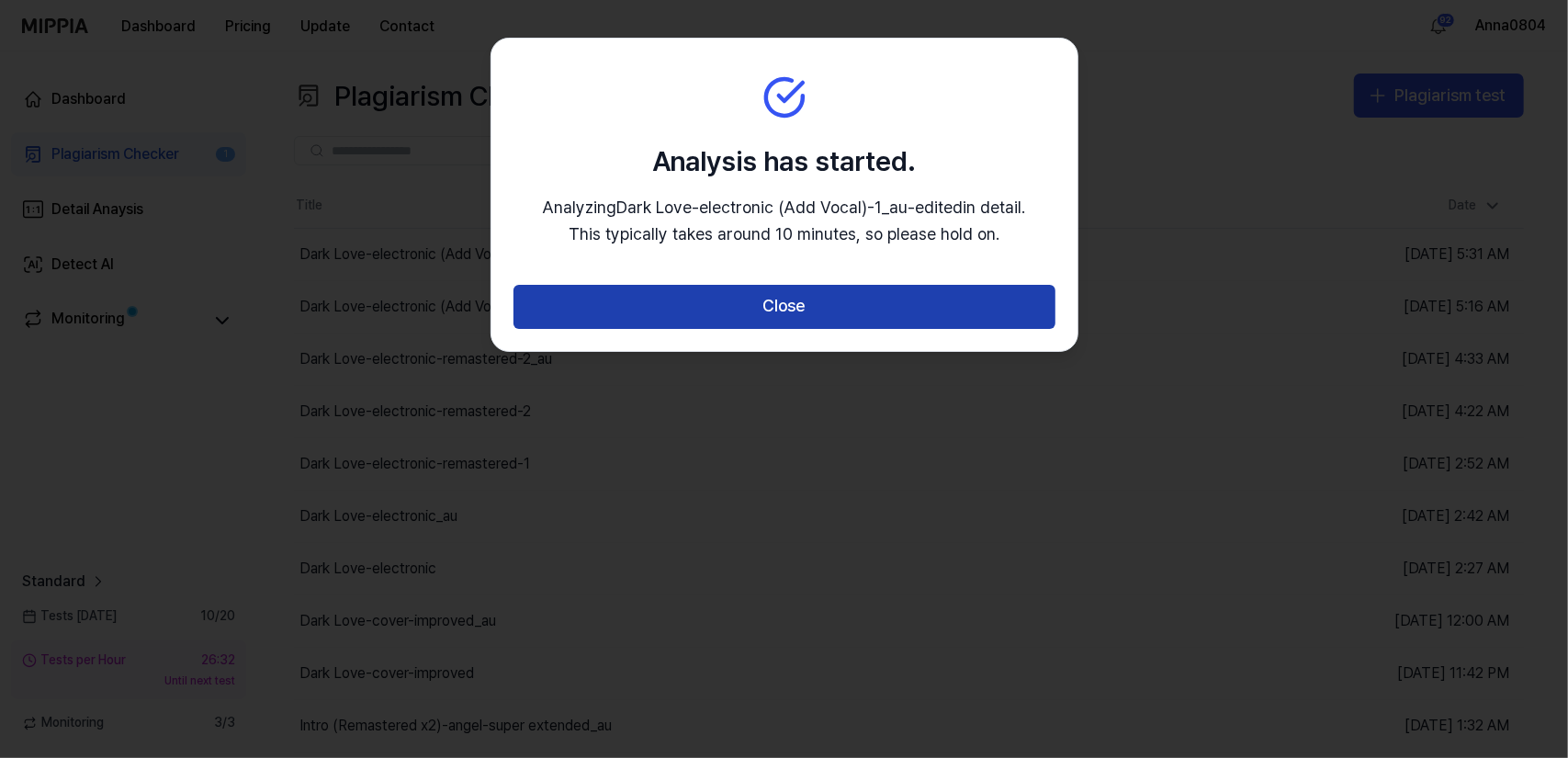
click at [851, 307] on button "Close" at bounding box center [784, 307] width 542 height 44
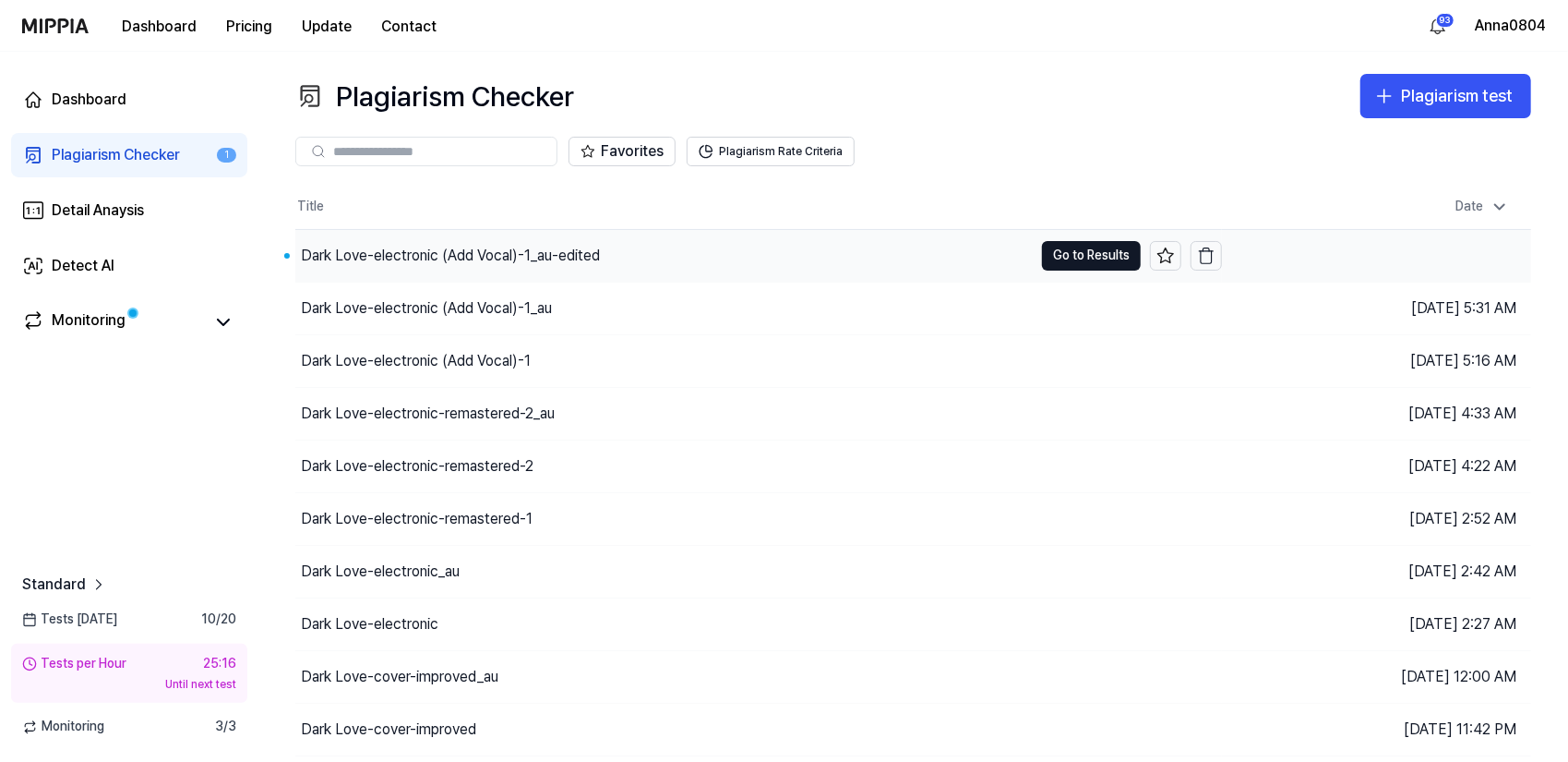
click at [358, 271] on div "Dark Love-electronic (Add Vocal)-1_au-edited" at bounding box center [665, 256] width 738 height 52
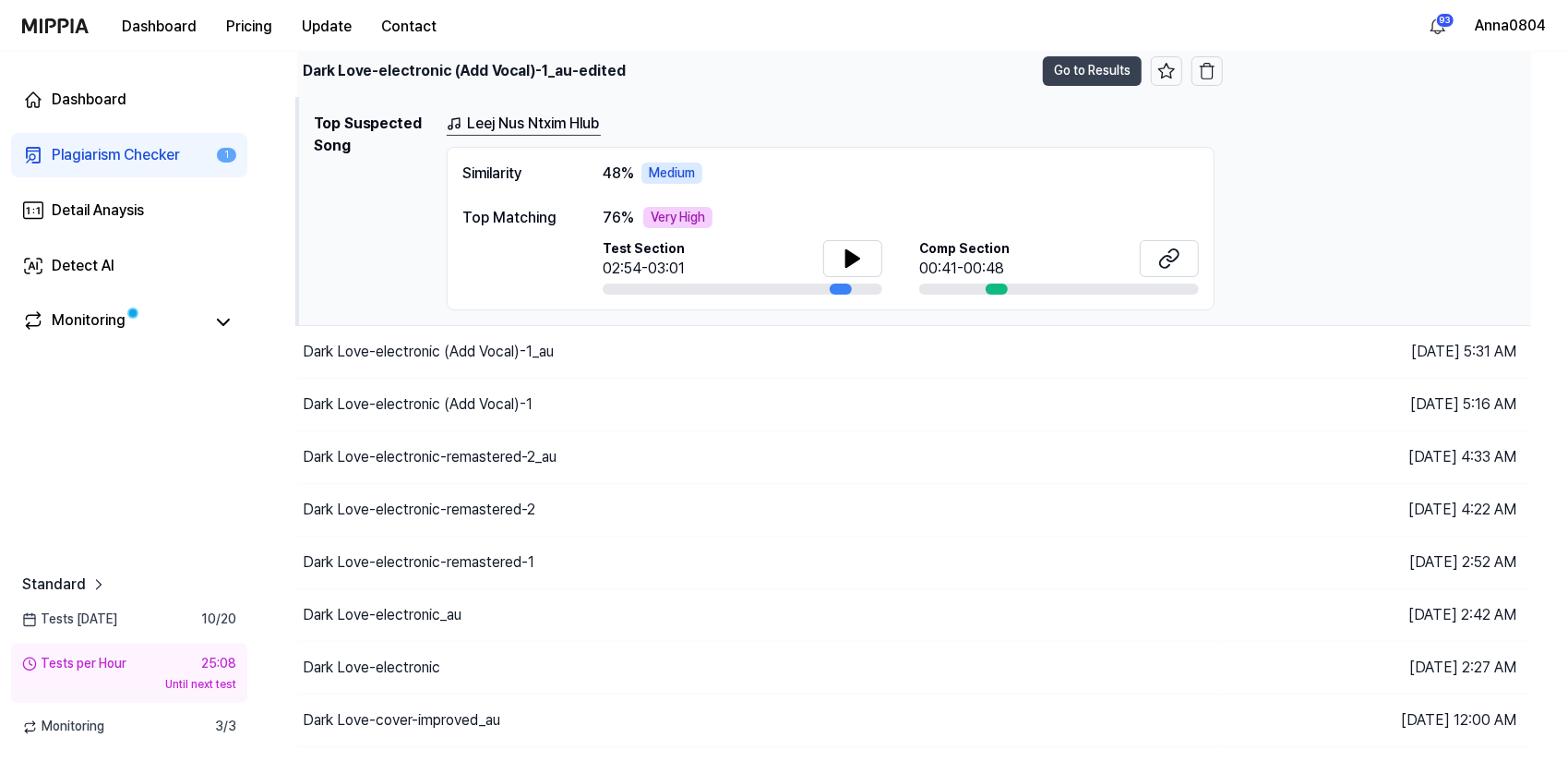
click at [1061, 73] on button "Go to Results" at bounding box center [1092, 71] width 99 height 30
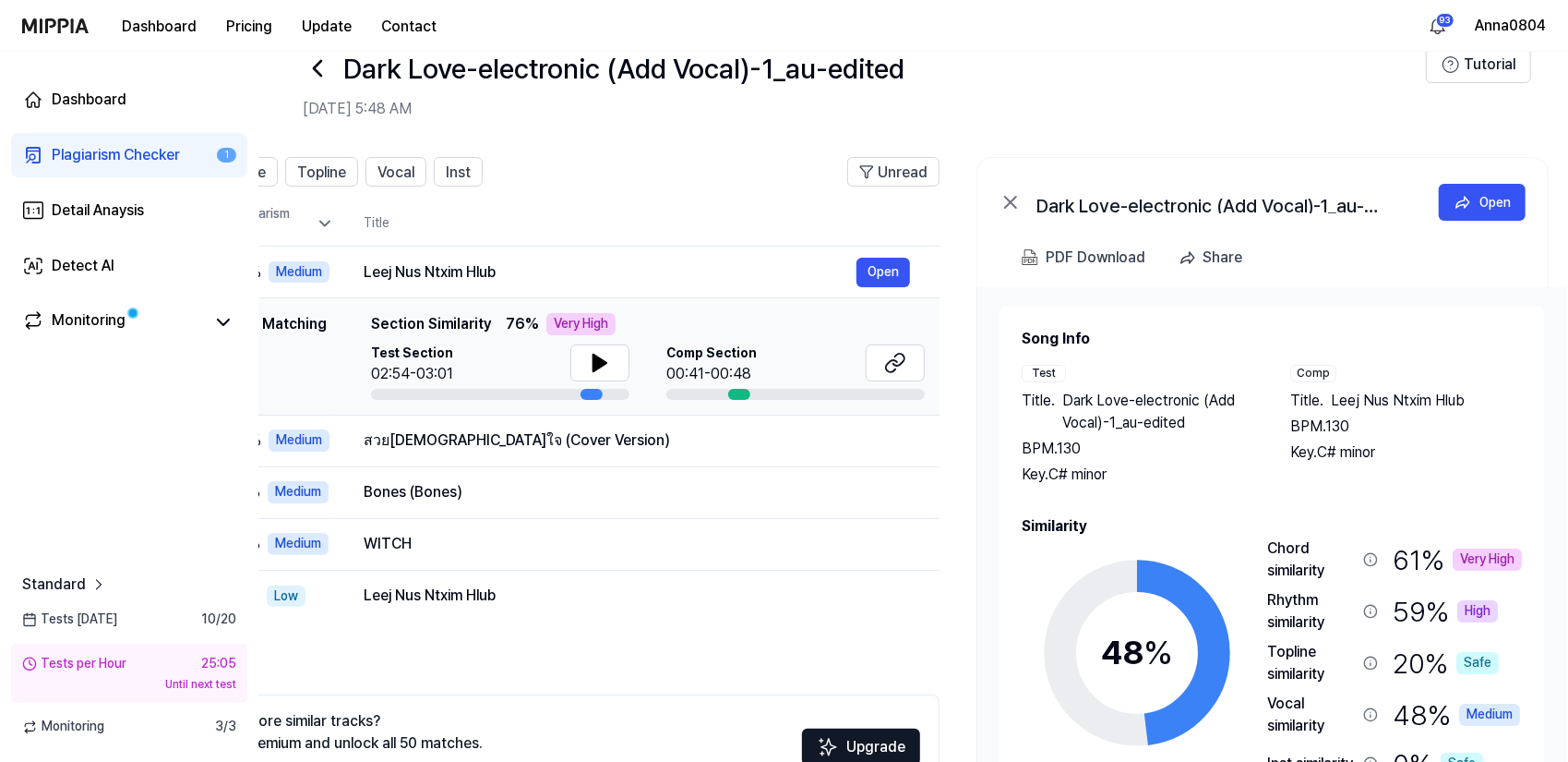
scroll to position [0, 158]
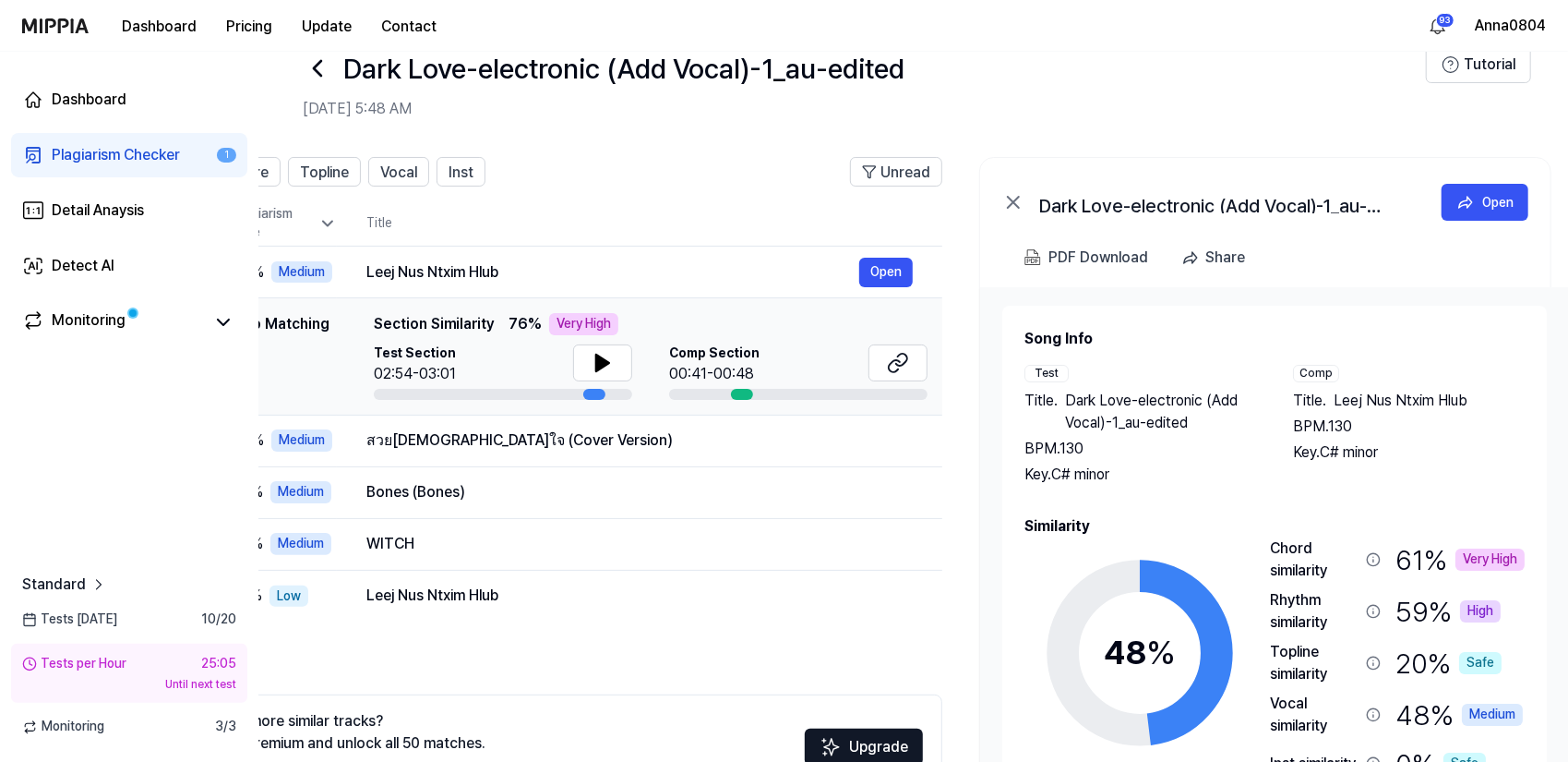
drag, startPoint x: 1282, startPoint y: 375, endPoint x: 1124, endPoint y: 319, distance: 167.6
click at [1124, 319] on div "Song Info Test Title . Dark Love-electronic (Add Vocal)-1_au-edited BPM. 130 Ke…" at bounding box center [1274, 592] width 545 height 573
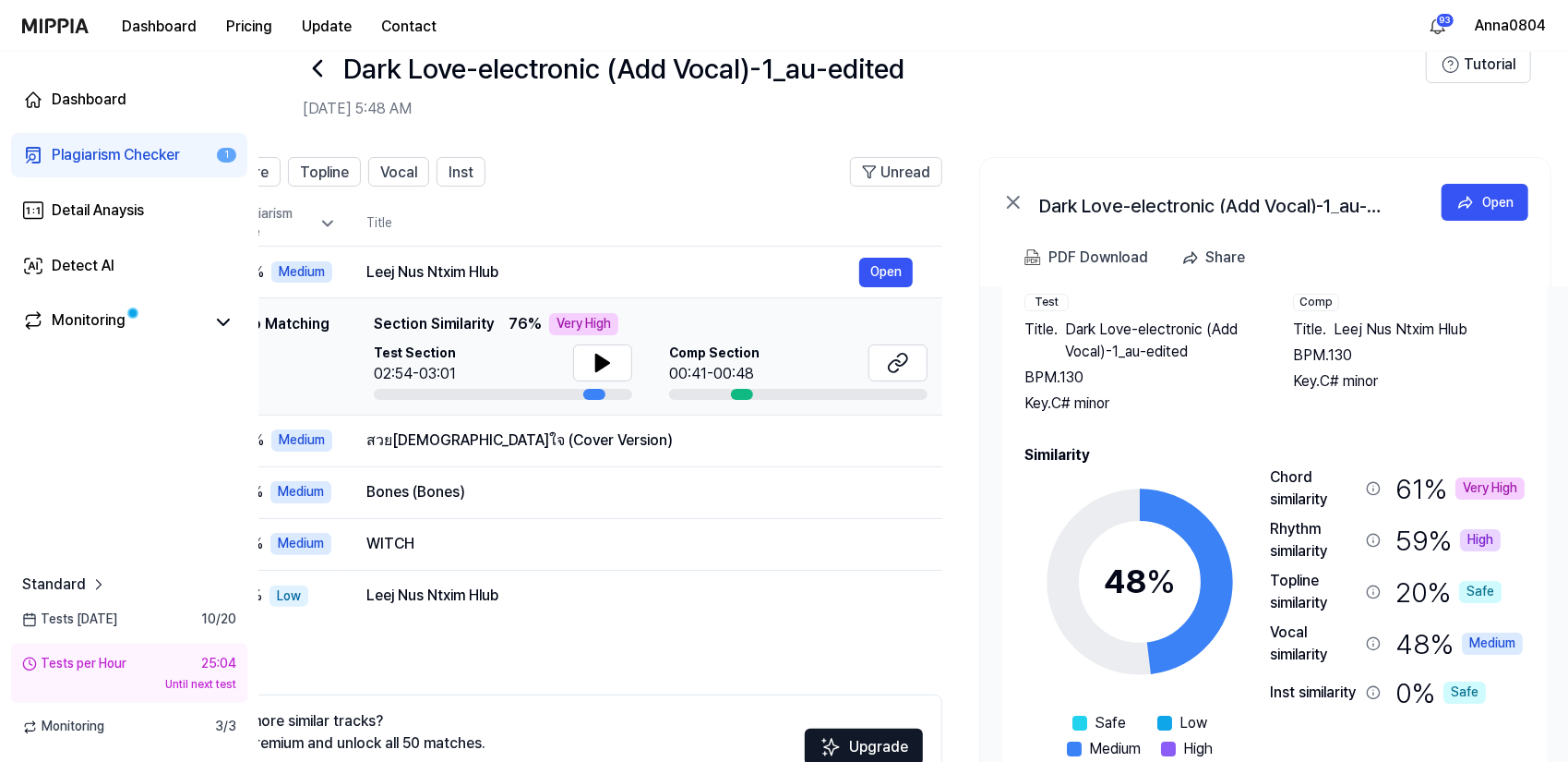
scroll to position [78, 0]
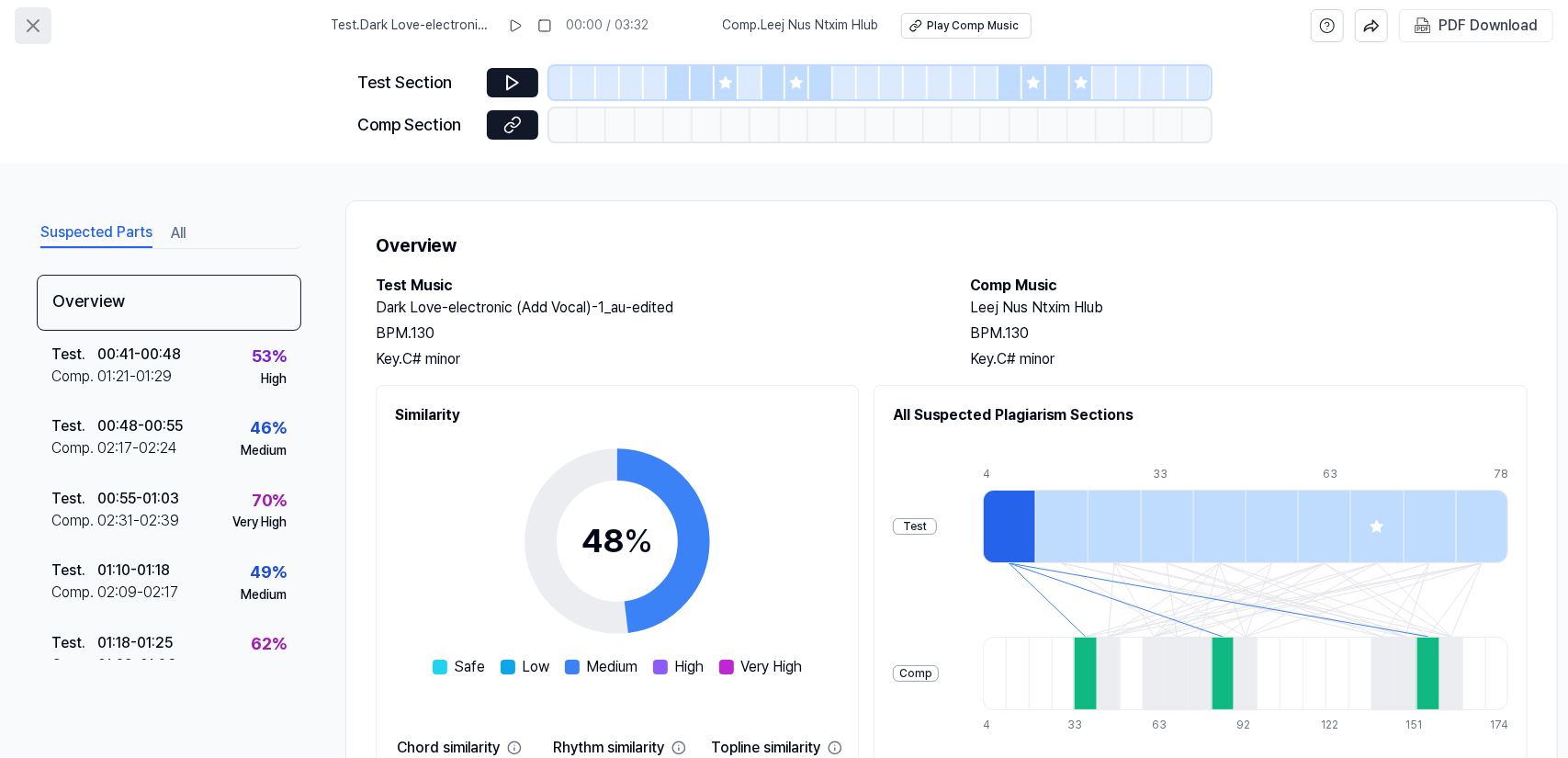
click at [31, 18] on icon at bounding box center [33, 26] width 22 height 22
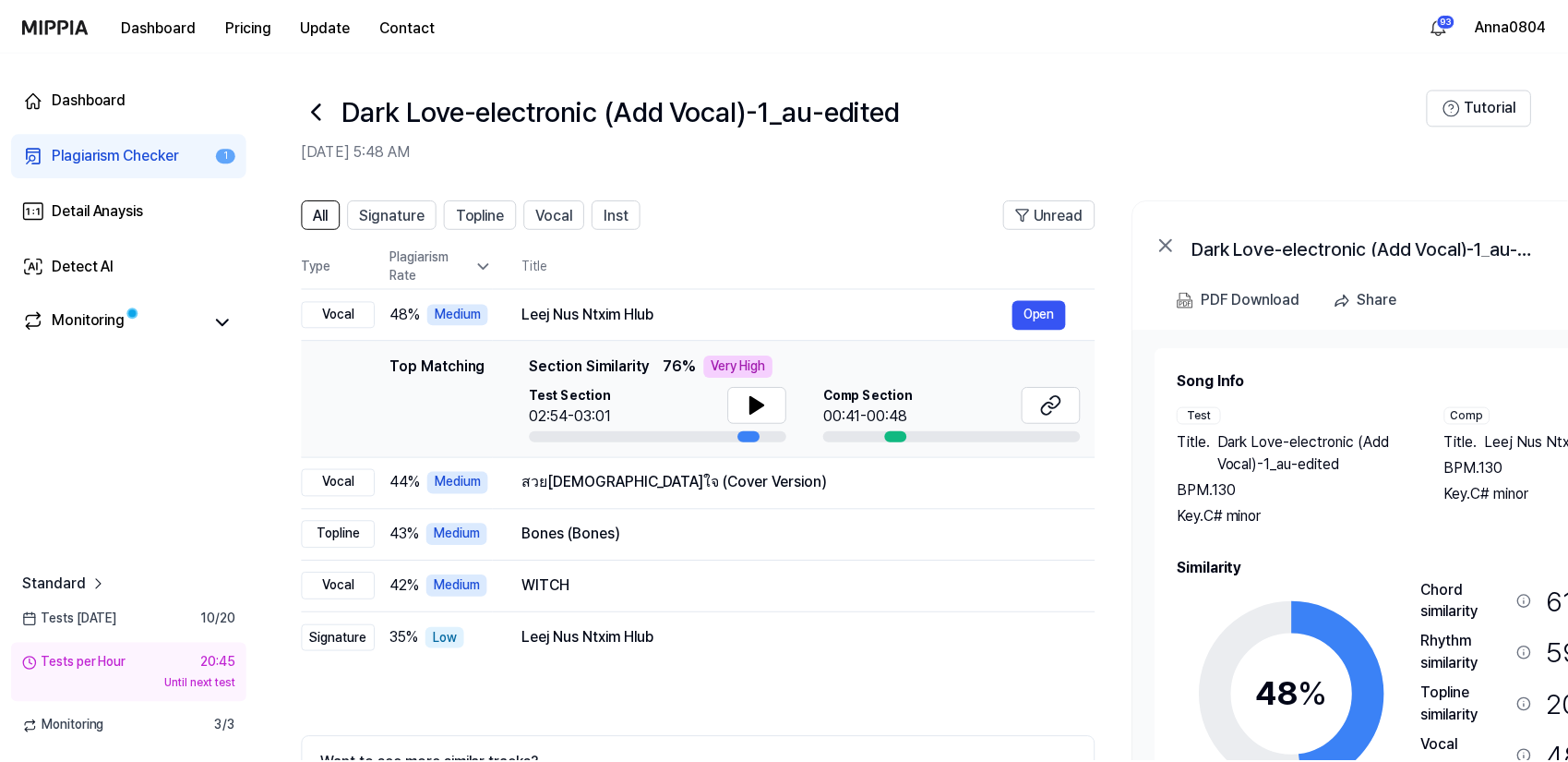
scroll to position [43, 0]
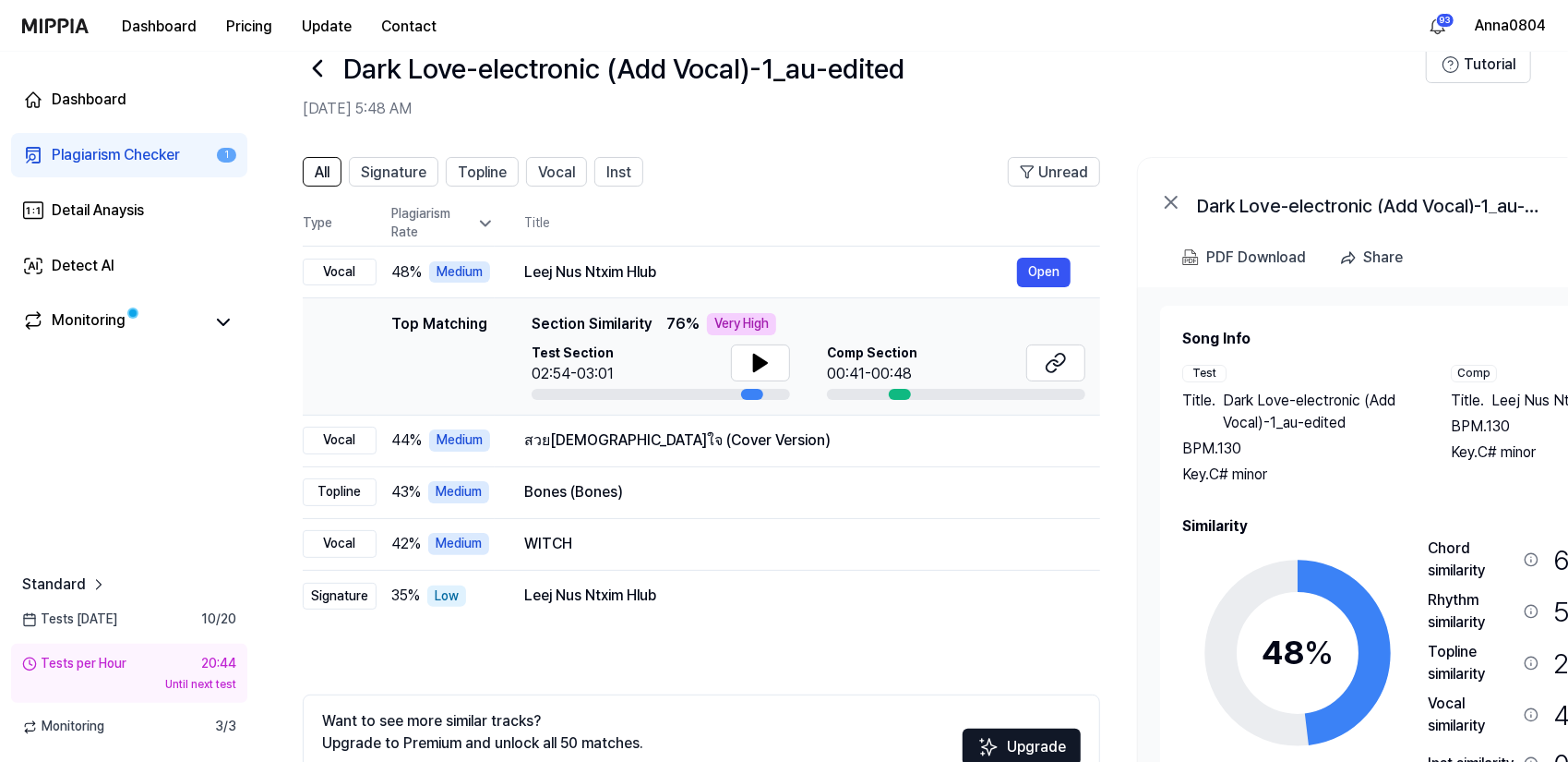
click at [126, 154] on div "Plagiarism Checker" at bounding box center [116, 155] width 129 height 22
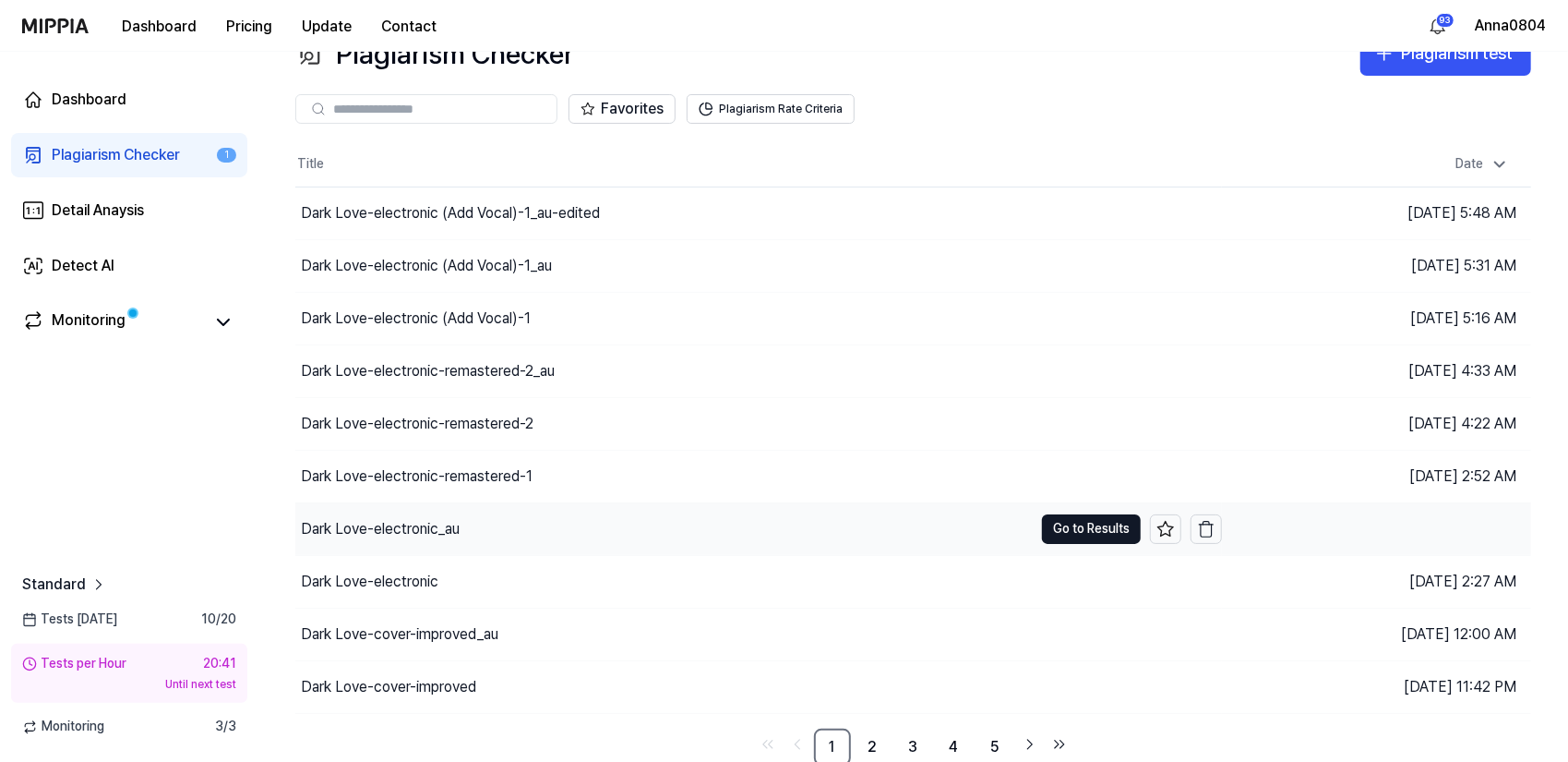
click at [470, 525] on div "Dark Love-electronic_au" at bounding box center [665, 529] width 738 height 52
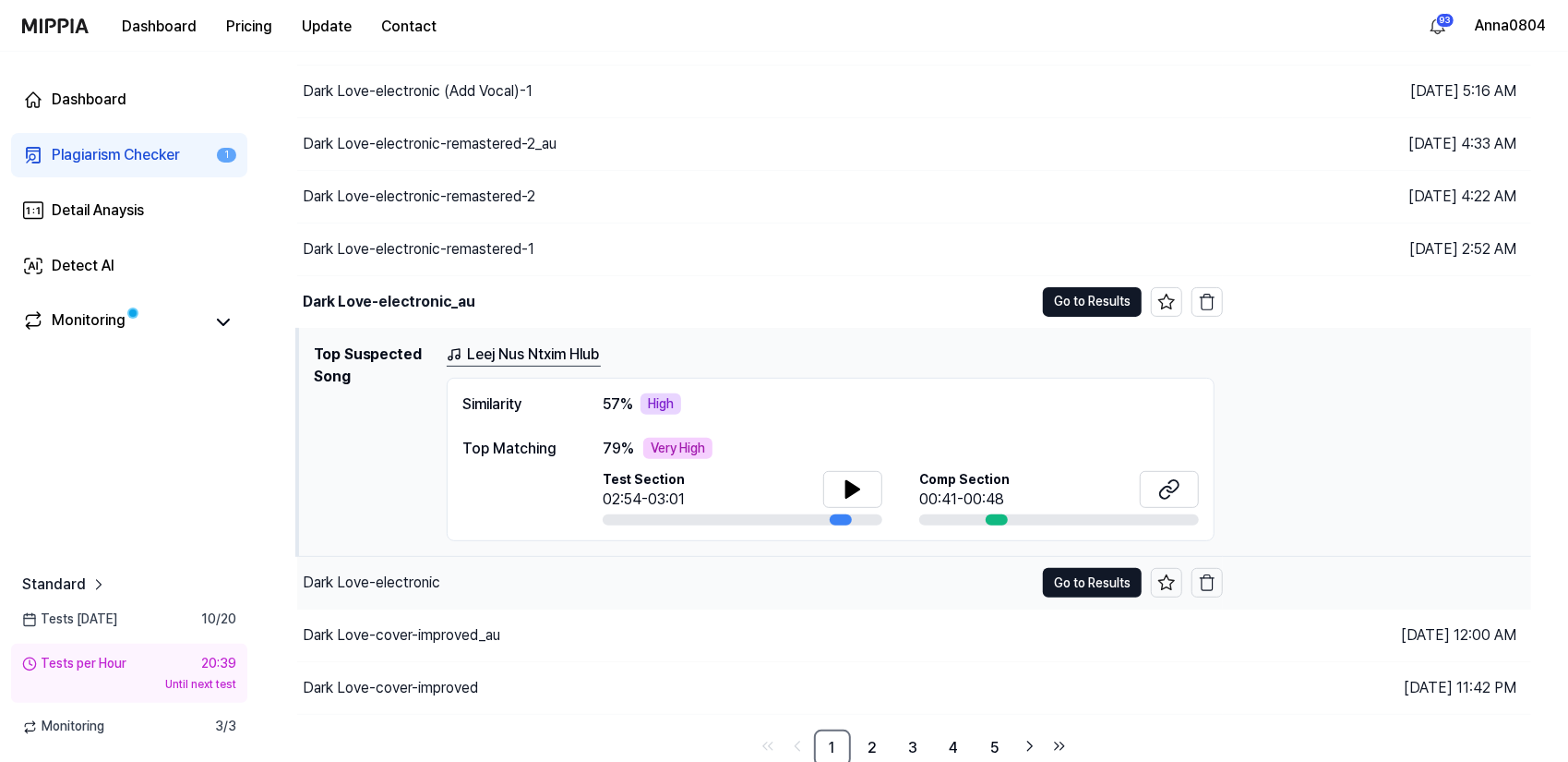
click at [410, 582] on div "Dark Love-electronic" at bounding box center [372, 583] width 138 height 22
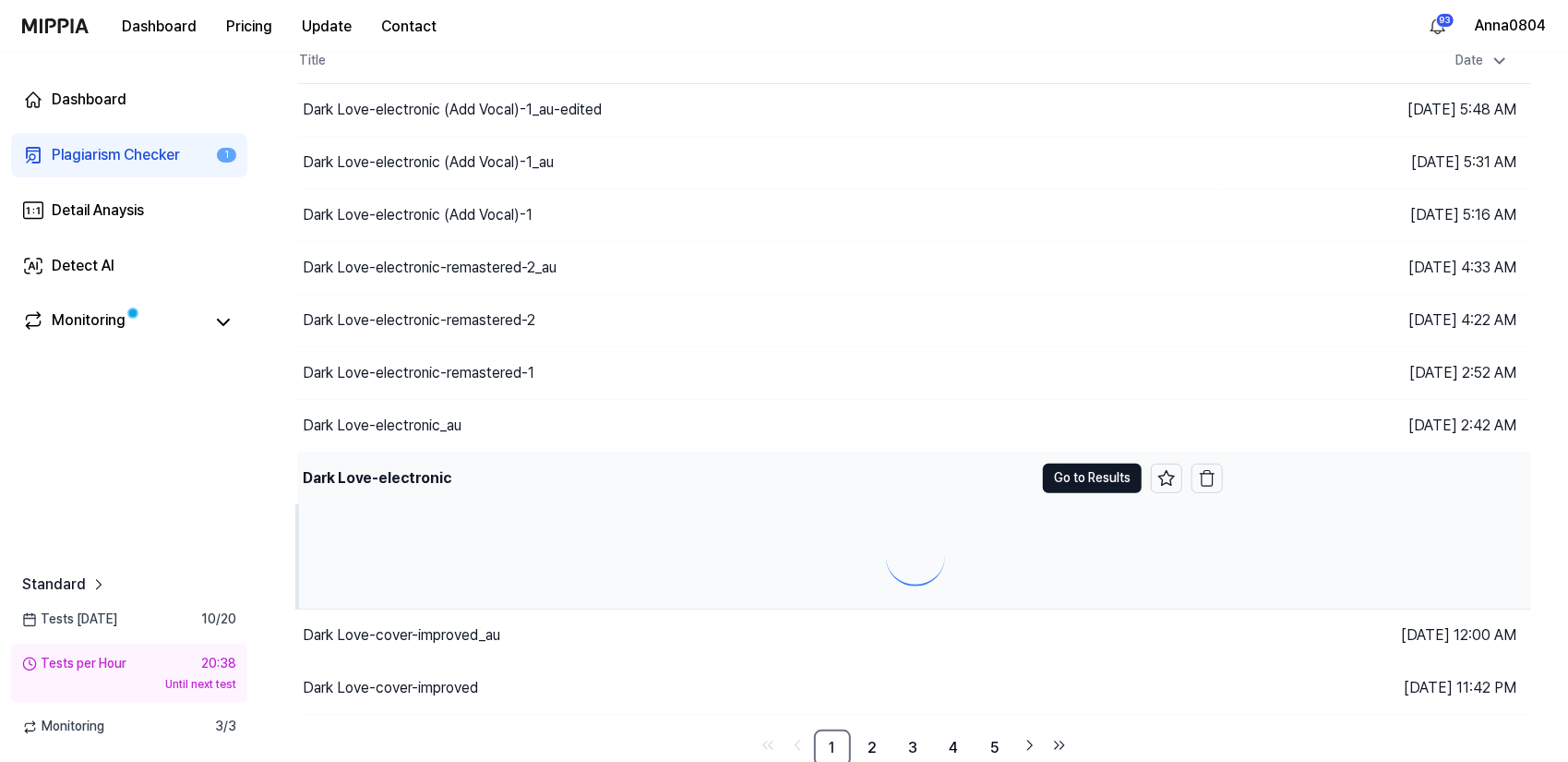
scroll to position [270, 0]
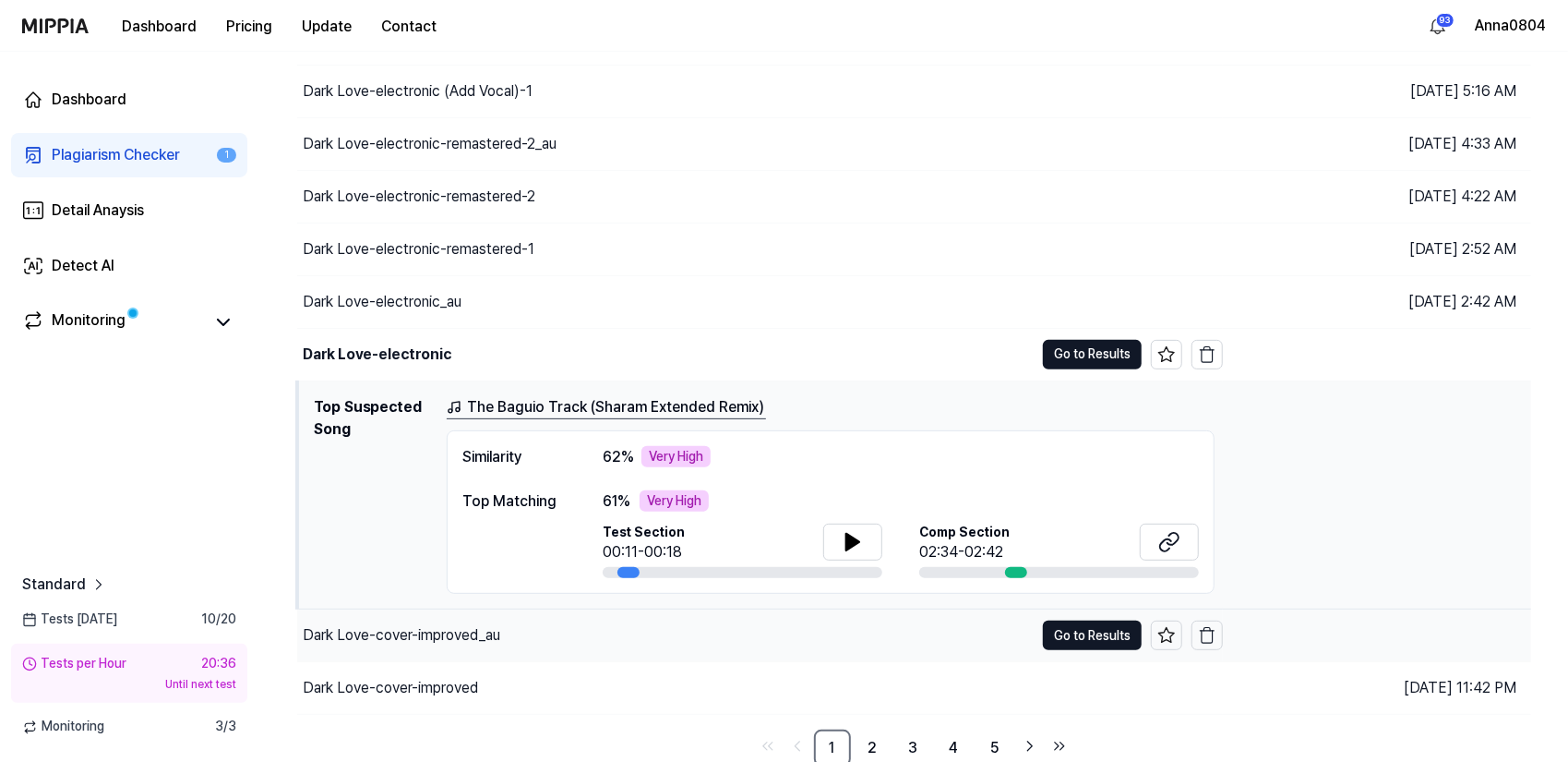
click at [387, 636] on div "Dark Love-cover-improved_au" at bounding box center [402, 635] width 198 height 22
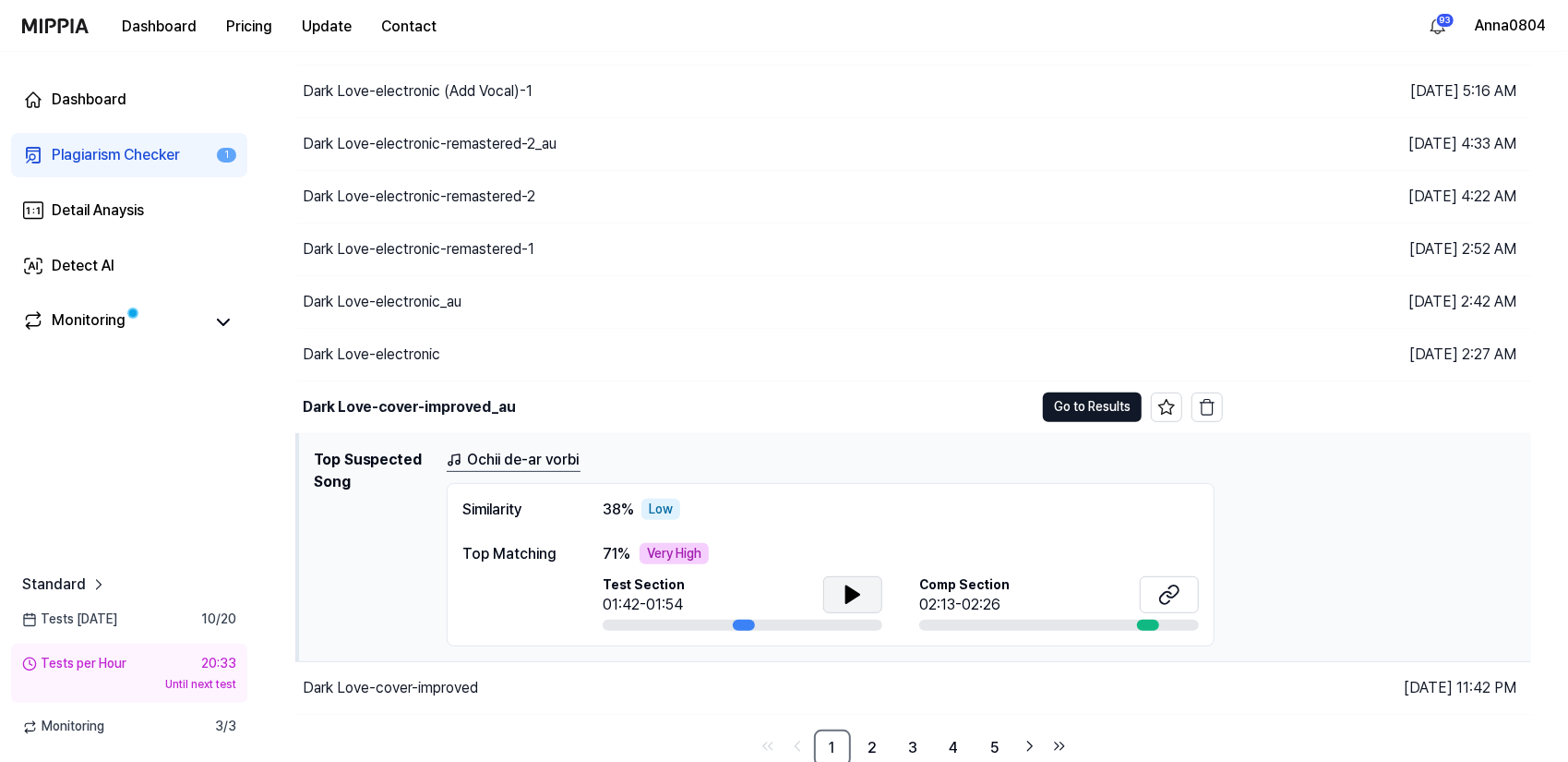
click at [864, 584] on button at bounding box center [853, 595] width 59 height 37
click at [852, 594] on icon at bounding box center [853, 595] width 22 height 22
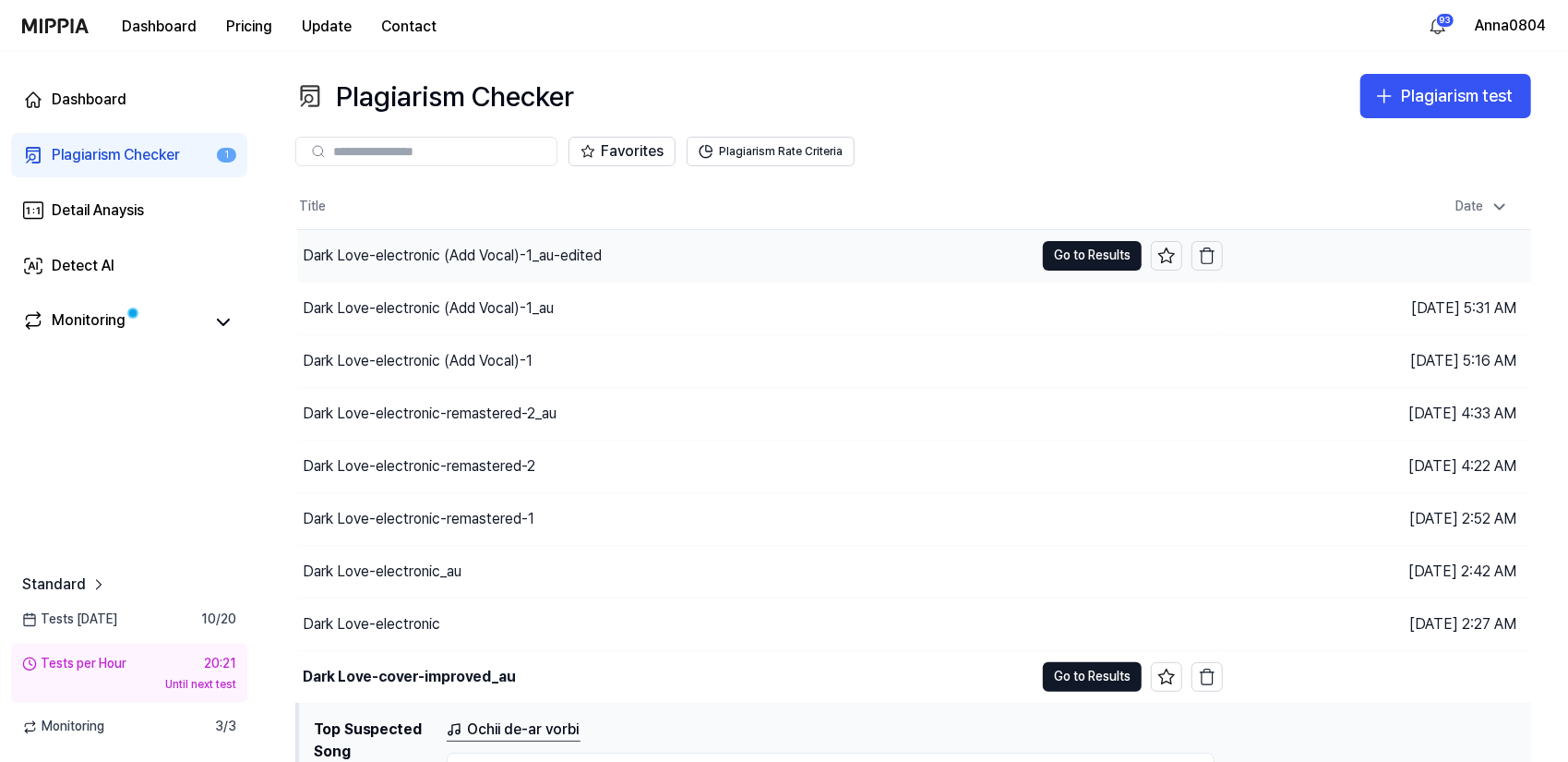
click at [532, 255] on div "Dark Love-electronic (Add Vocal)-1_au-edited" at bounding box center [453, 256] width 300 height 22
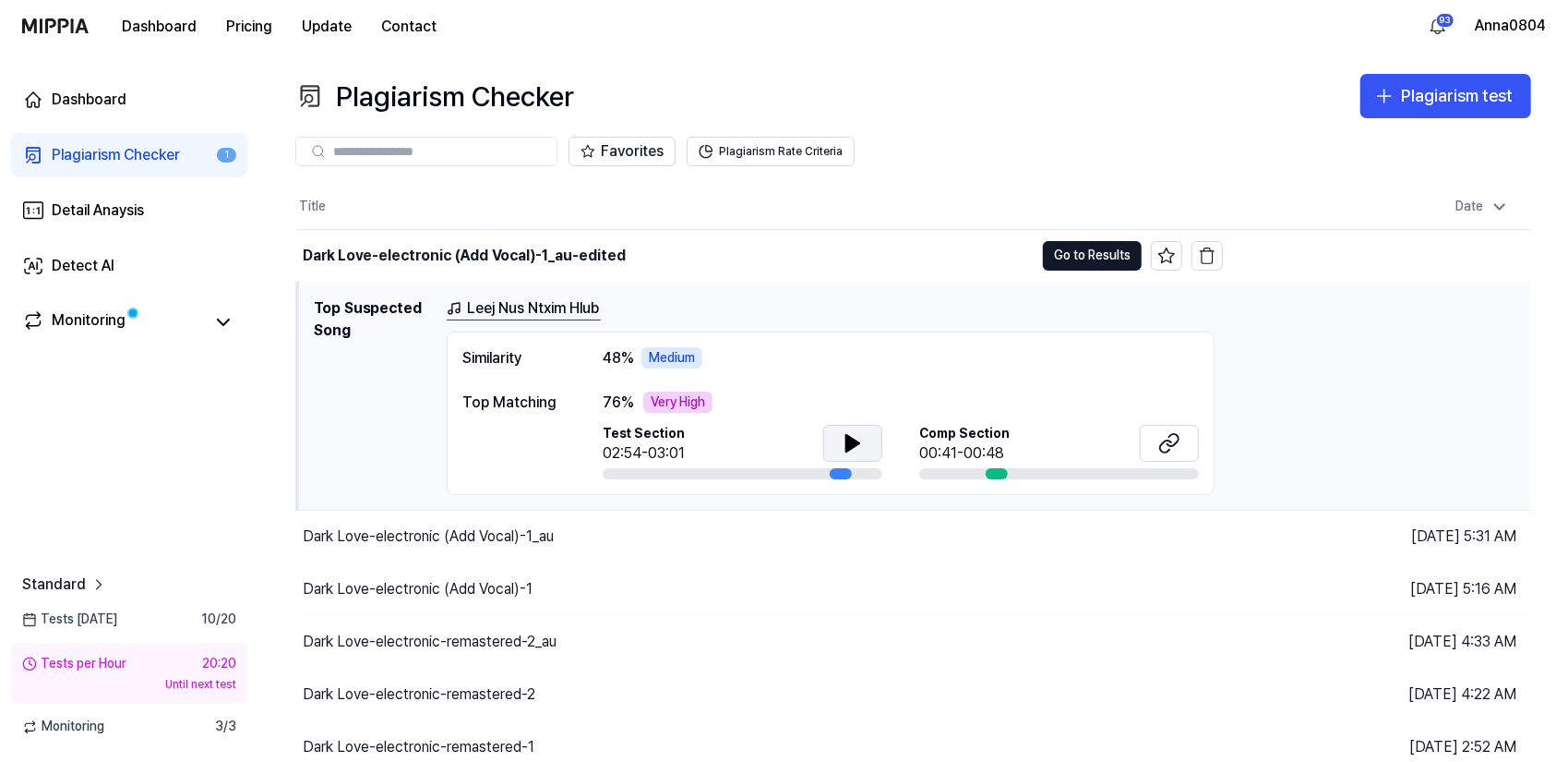
click at [859, 434] on icon at bounding box center [853, 443] width 22 height 22
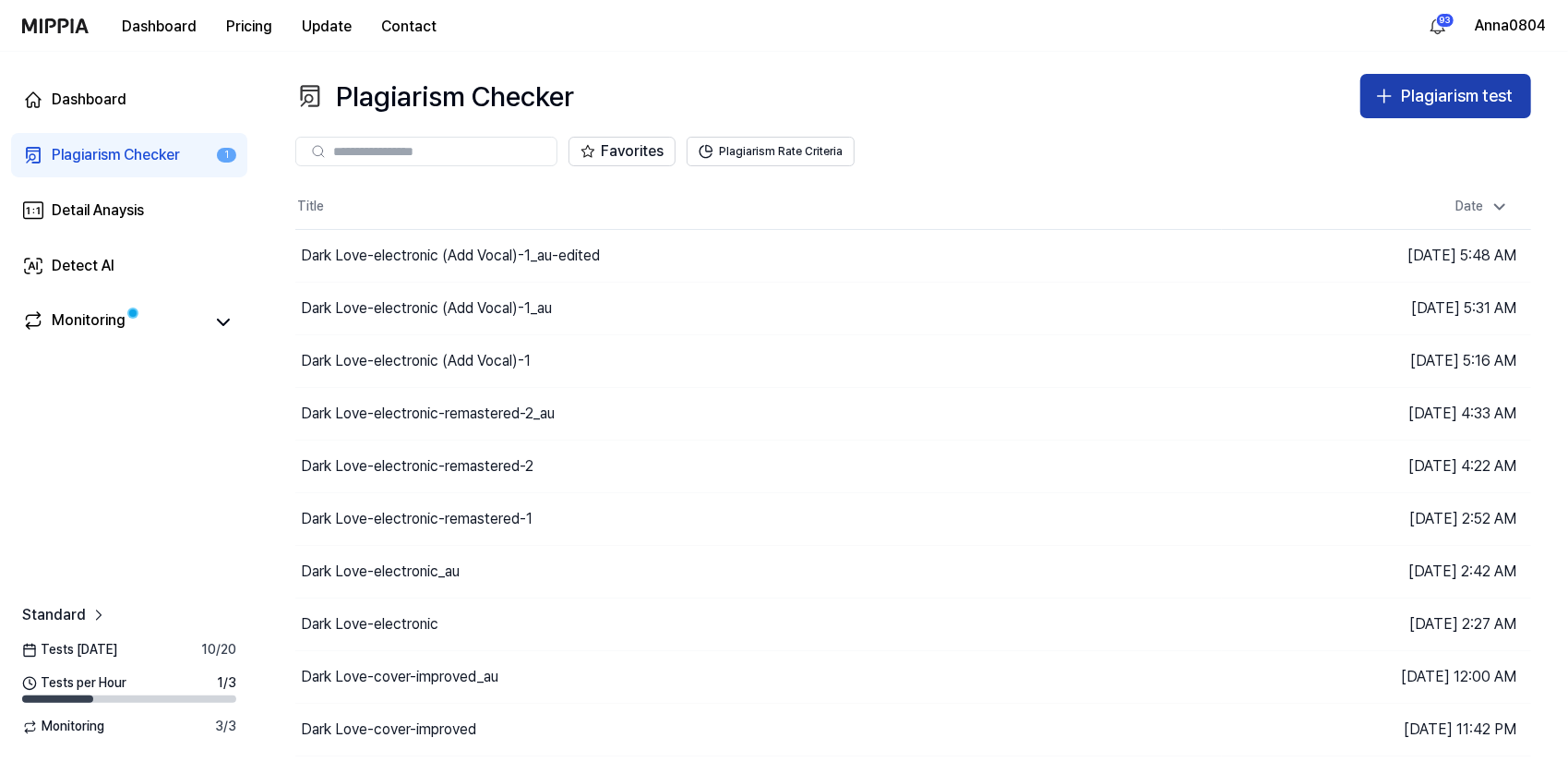
click at [1394, 98] on icon "button" at bounding box center [1385, 96] width 22 height 22
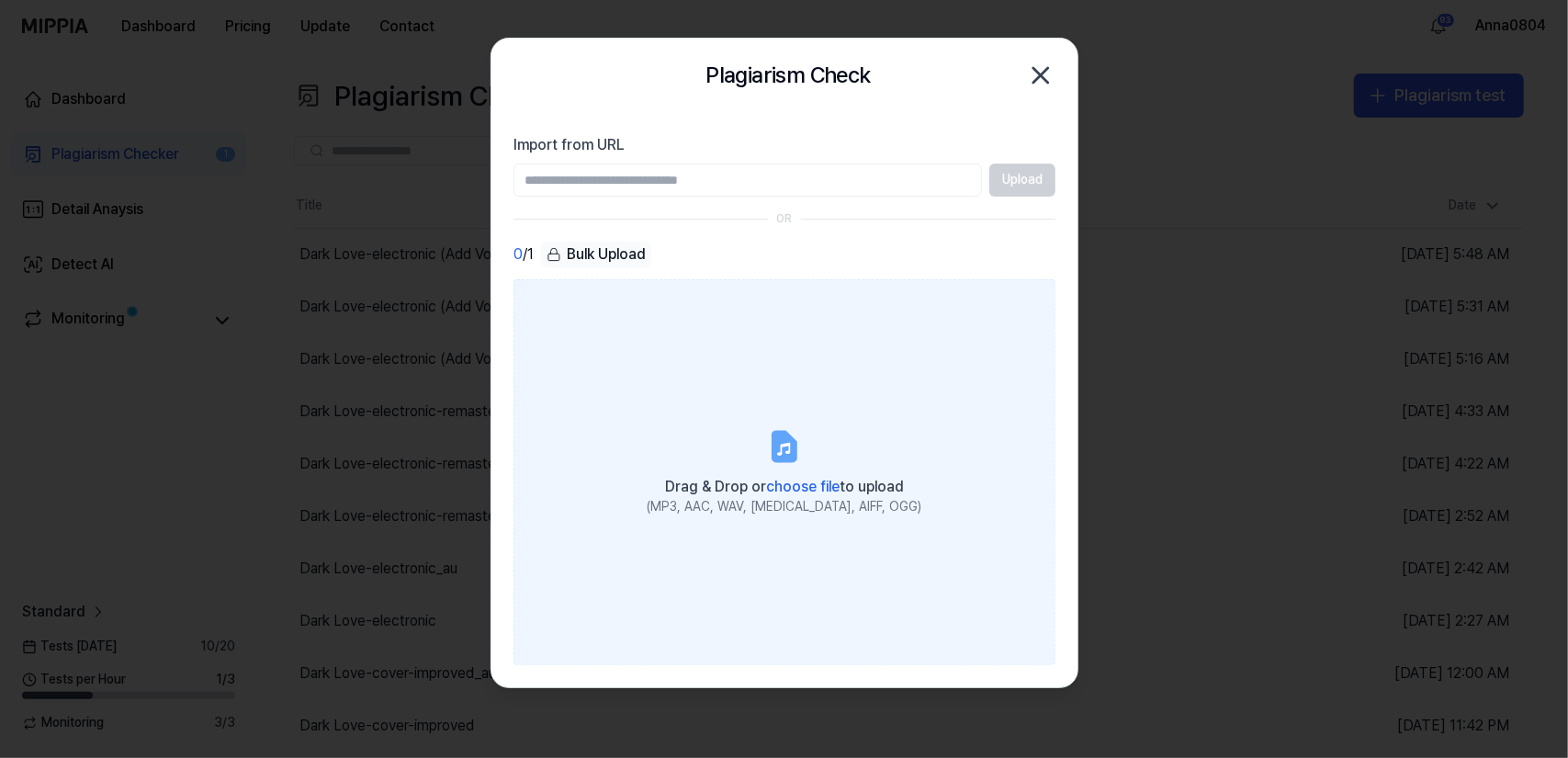
click at [823, 370] on label "Drag & Drop or choose file to upload (MP3, AAC, WAV, [MEDICAL_DATA], AIFF, OGG)" at bounding box center [784, 472] width 542 height 385
click at [0, 0] on input "Drag & Drop or choose file to upload (MP3, AAC, WAV, [MEDICAL_DATA], AIFF, OGG)" at bounding box center [0, 0] width 0 height 0
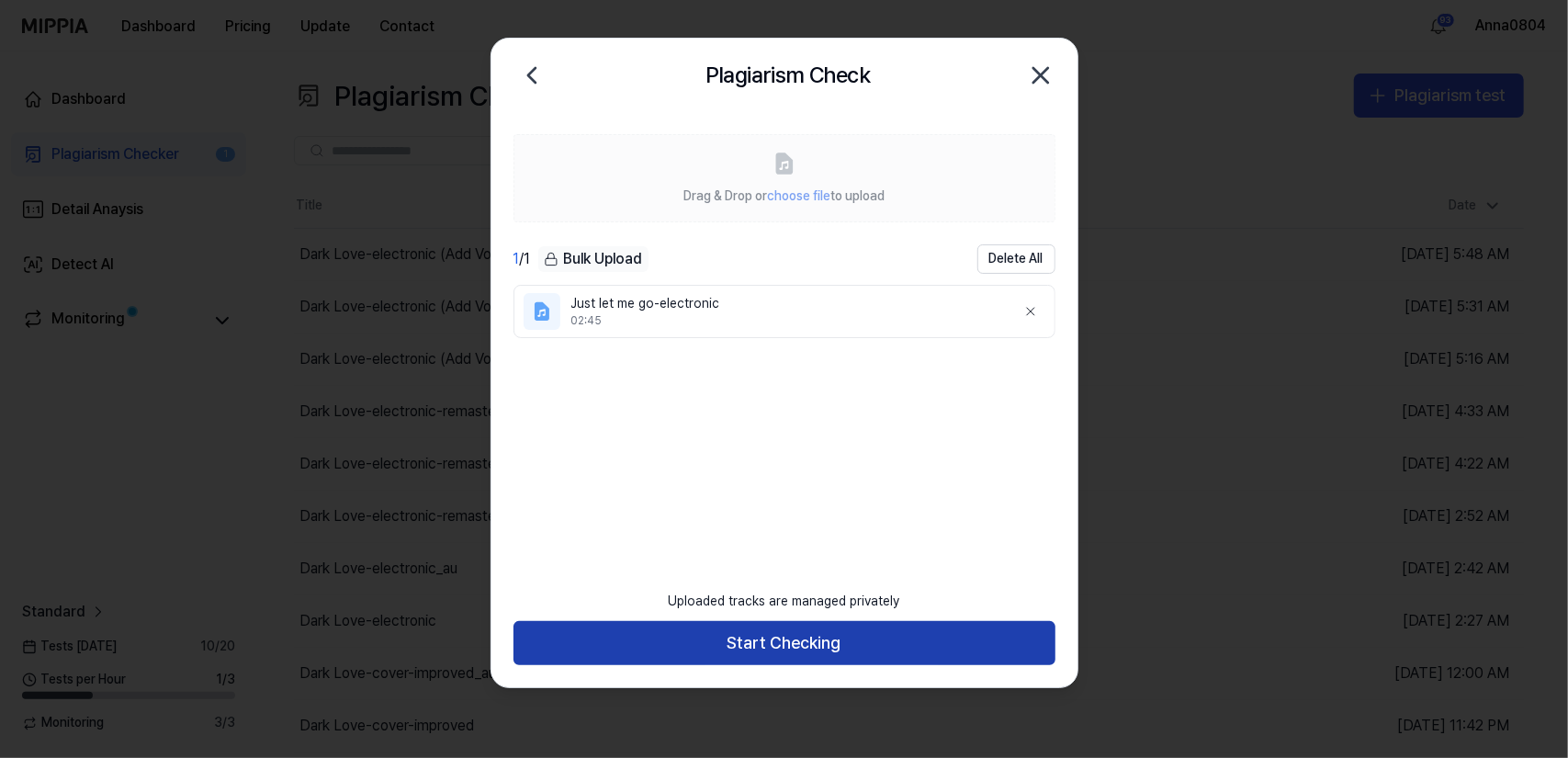
click at [735, 637] on button "Start Checking" at bounding box center [784, 643] width 542 height 44
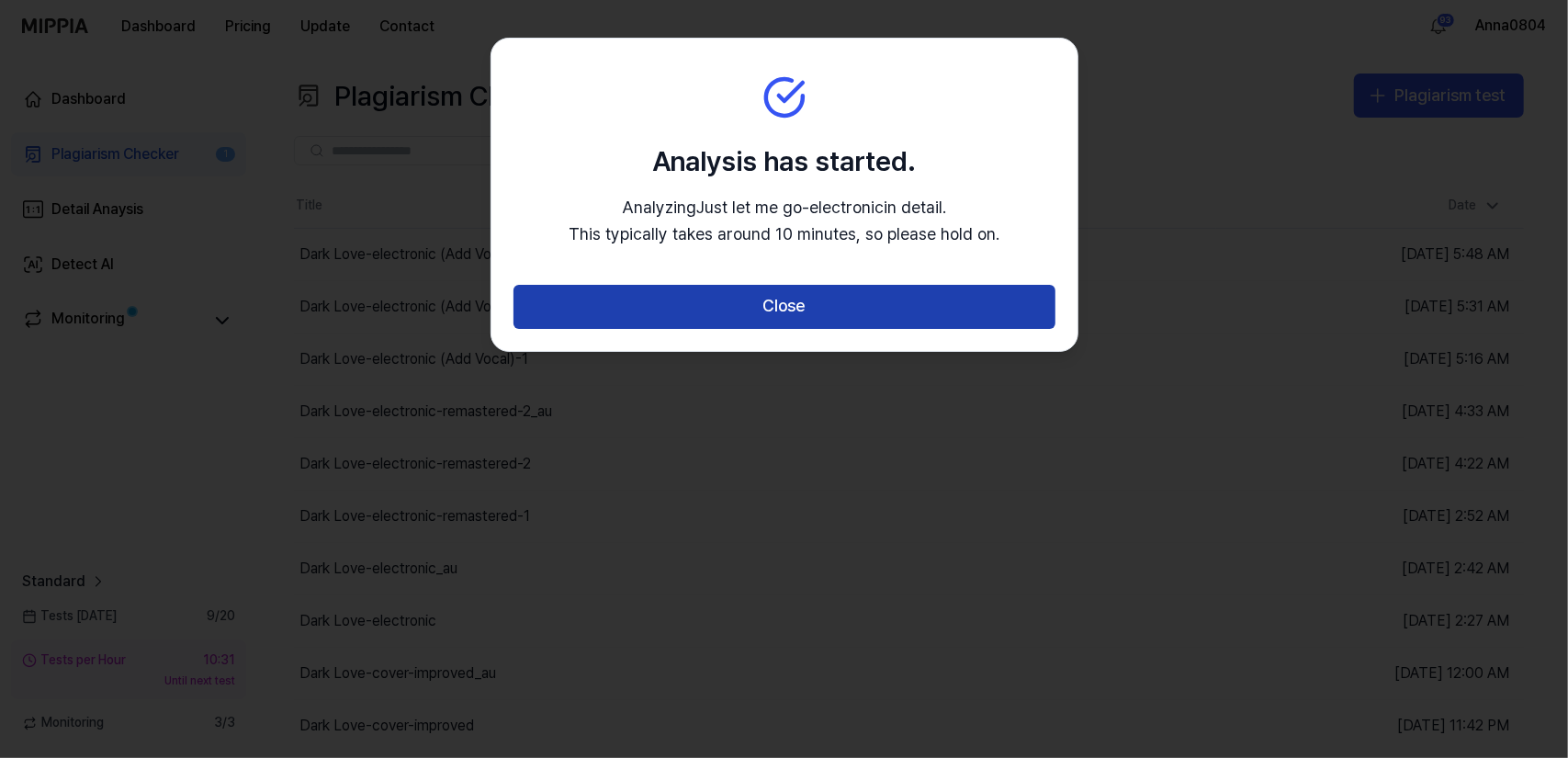
click at [746, 311] on button "Close" at bounding box center [784, 307] width 542 height 44
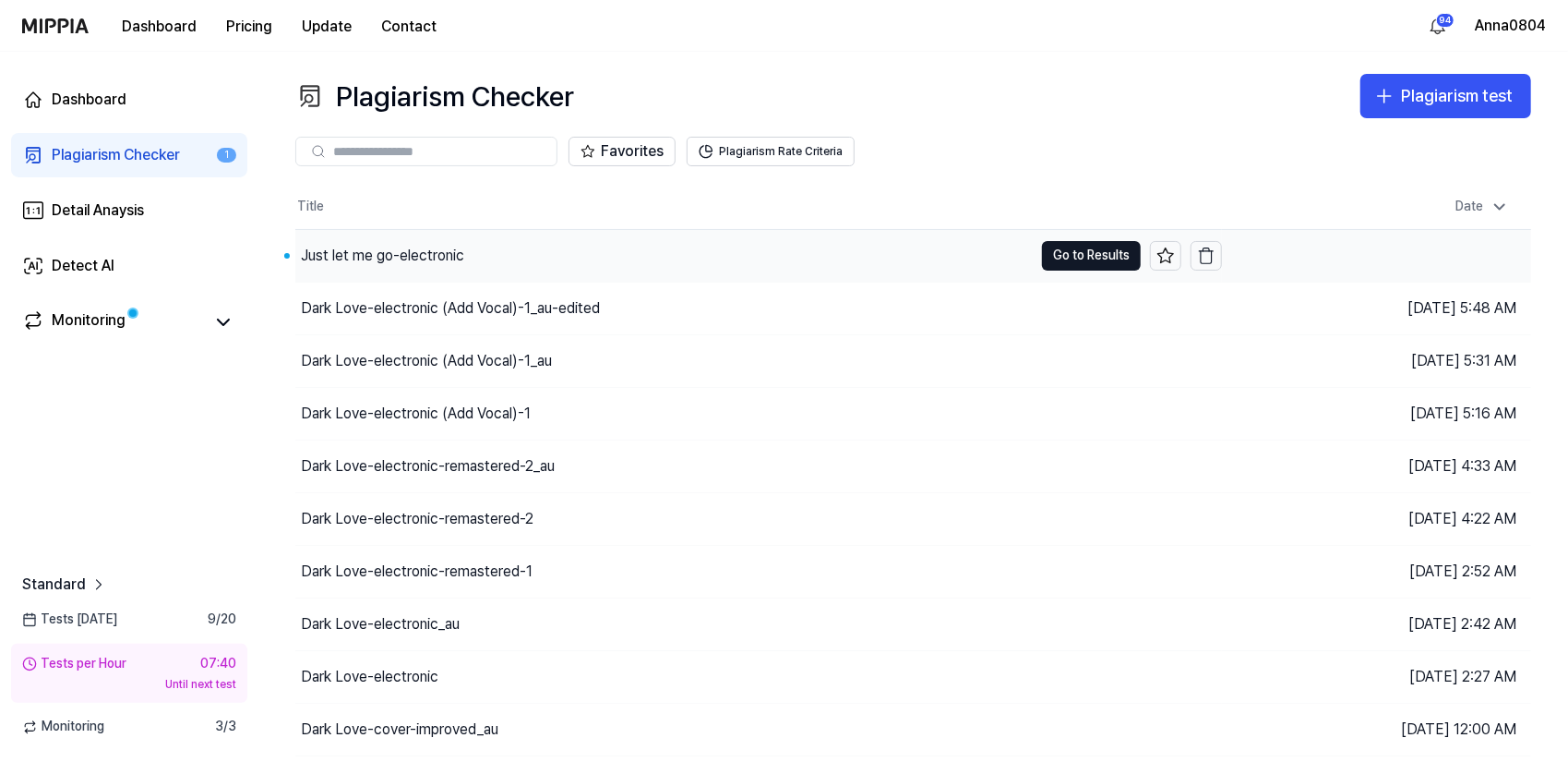
click at [461, 251] on div "Just let me go-electronic" at bounding box center [383, 256] width 164 height 22
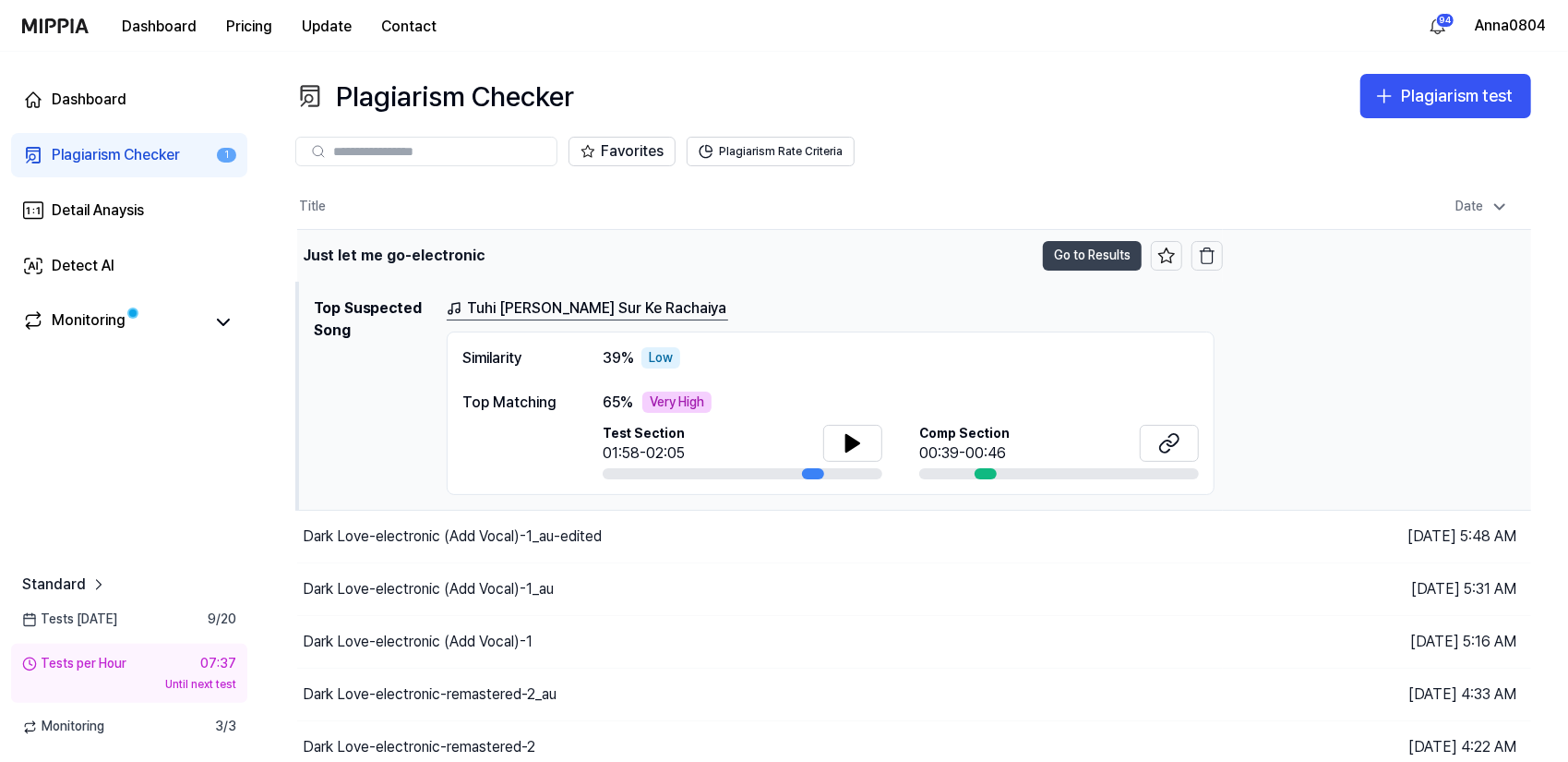
click at [1069, 255] on button "Go to Results" at bounding box center [1092, 256] width 99 height 30
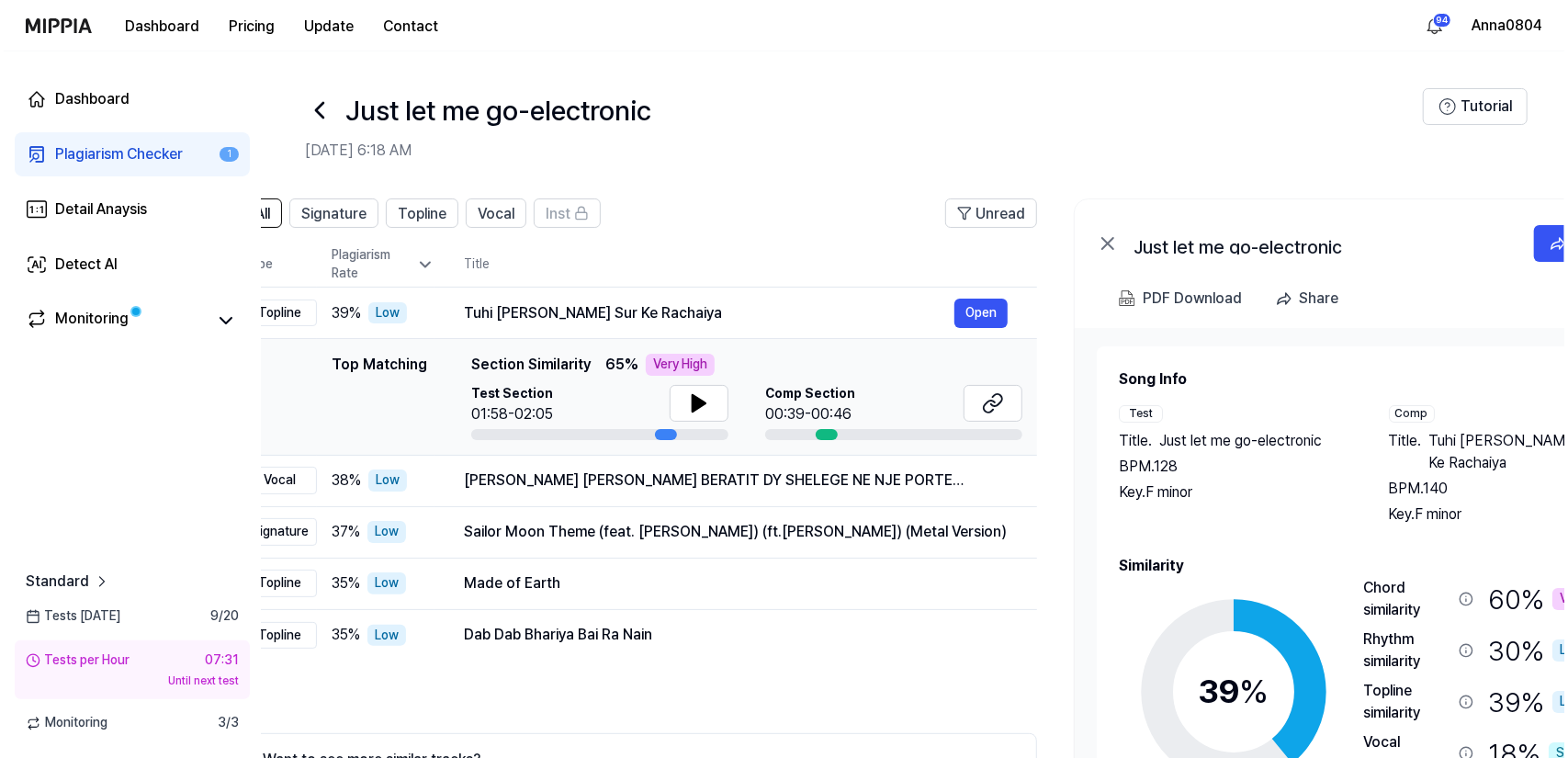
scroll to position [0, 55]
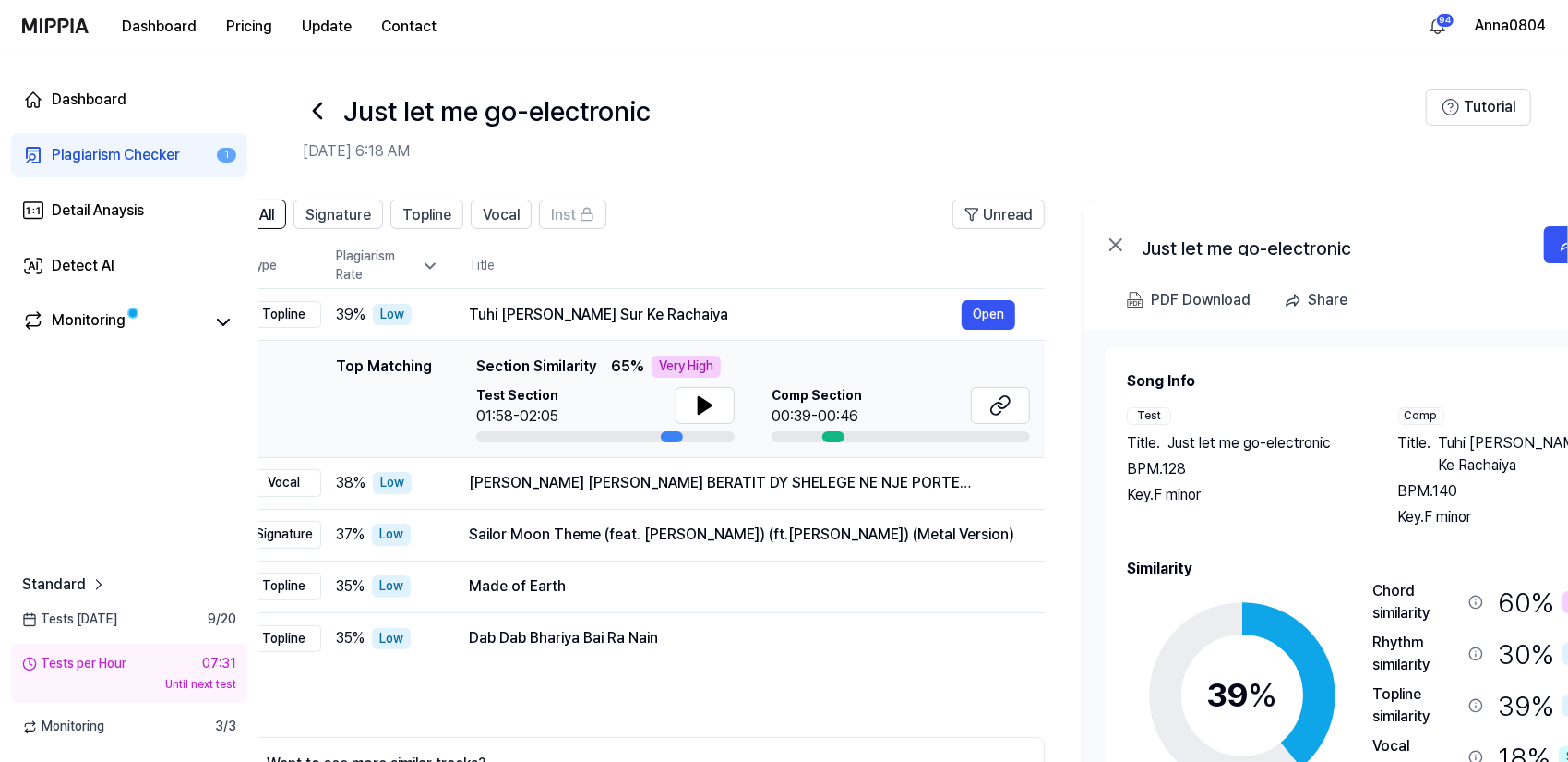
drag, startPoint x: 1345, startPoint y: 508, endPoint x: 1290, endPoint y: 485, distance: 59.6
click at [1290, 485] on div "Test Title . Just let me go-electronic BPM. 128 Key. F minor" at bounding box center [1244, 467] width 235 height 121
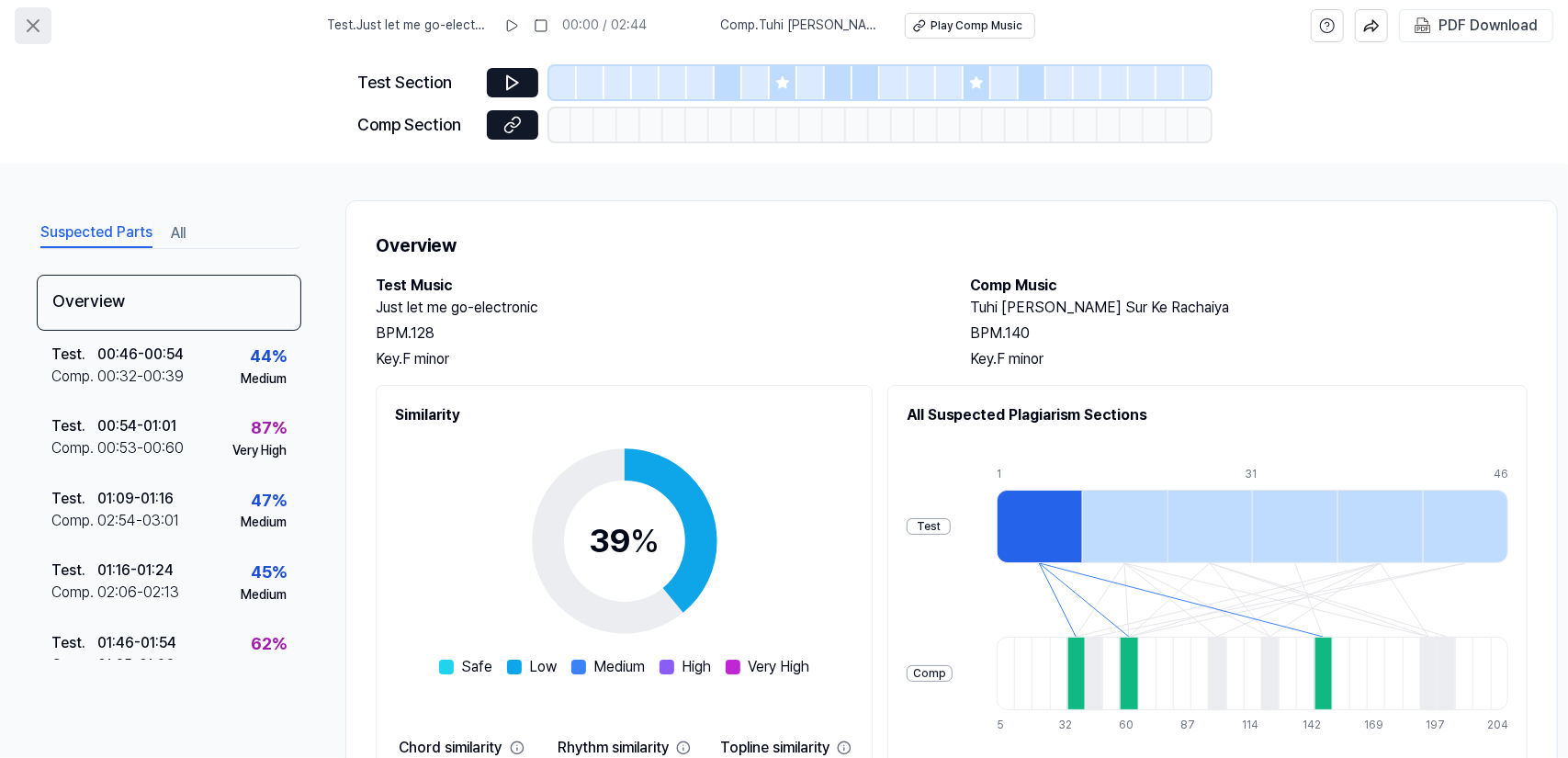
click at [38, 18] on icon at bounding box center [33, 26] width 22 height 22
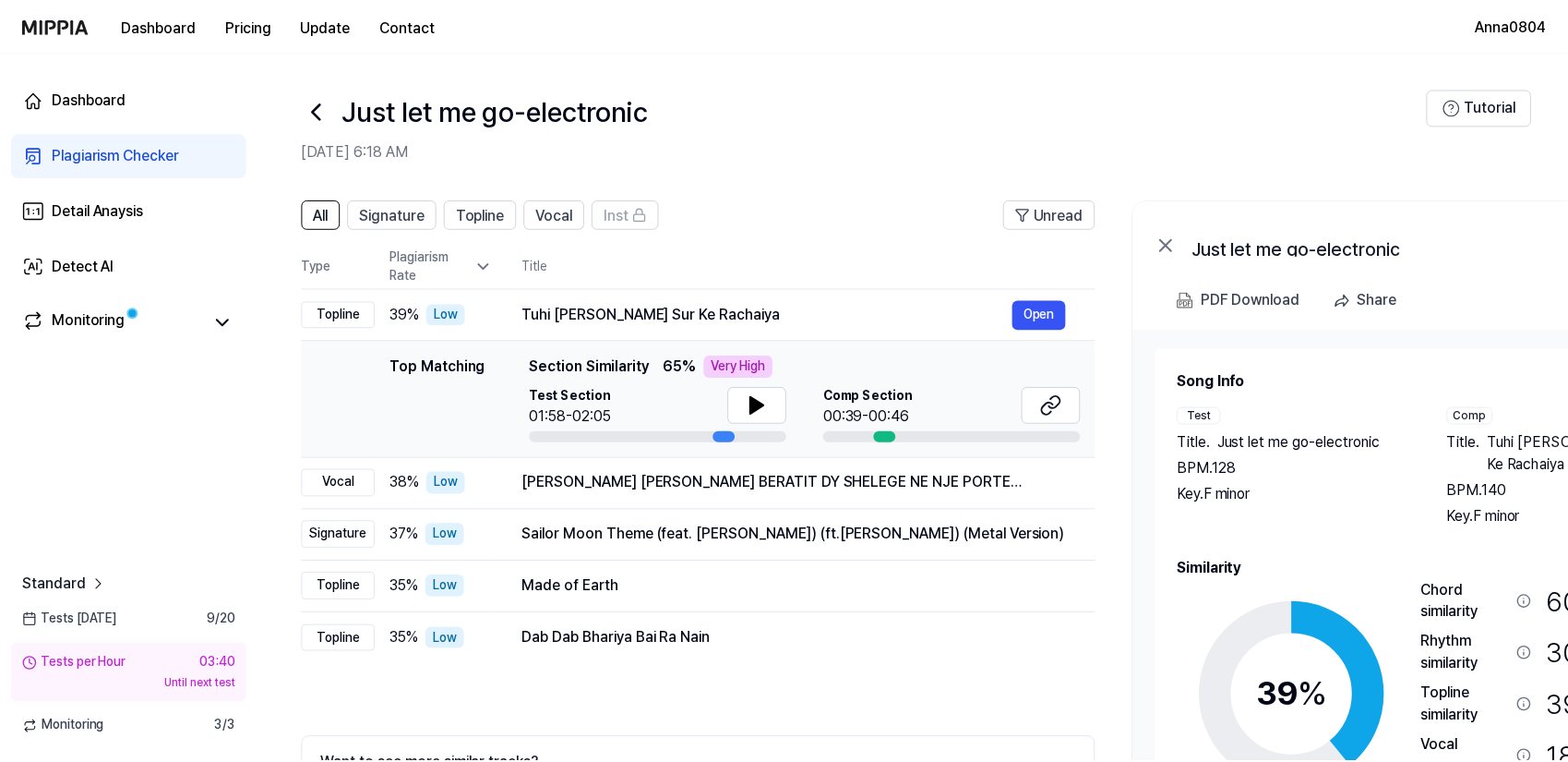
scroll to position [107, 0]
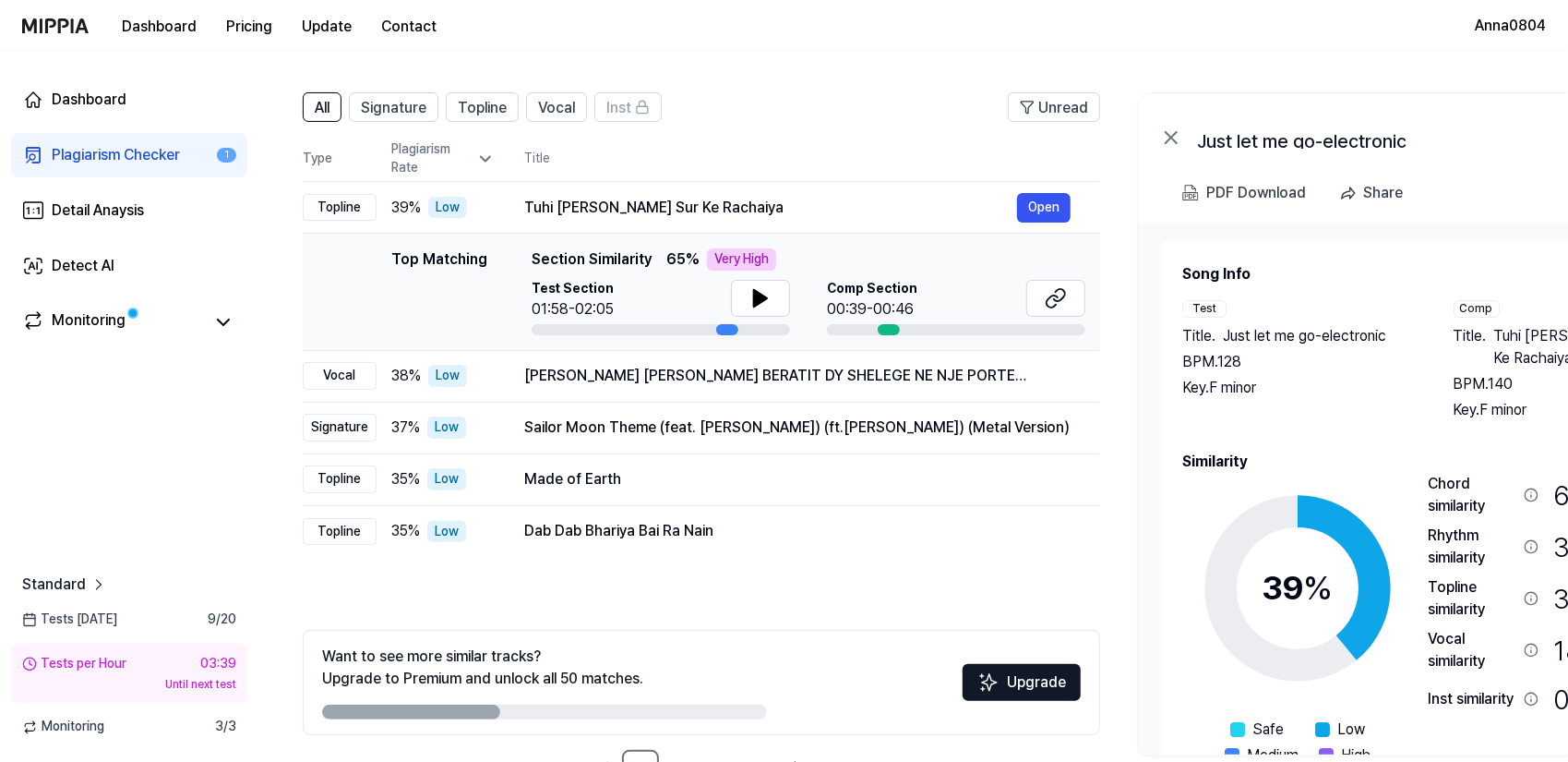
click at [96, 156] on div "Plagiarism Checker" at bounding box center [116, 155] width 129 height 22
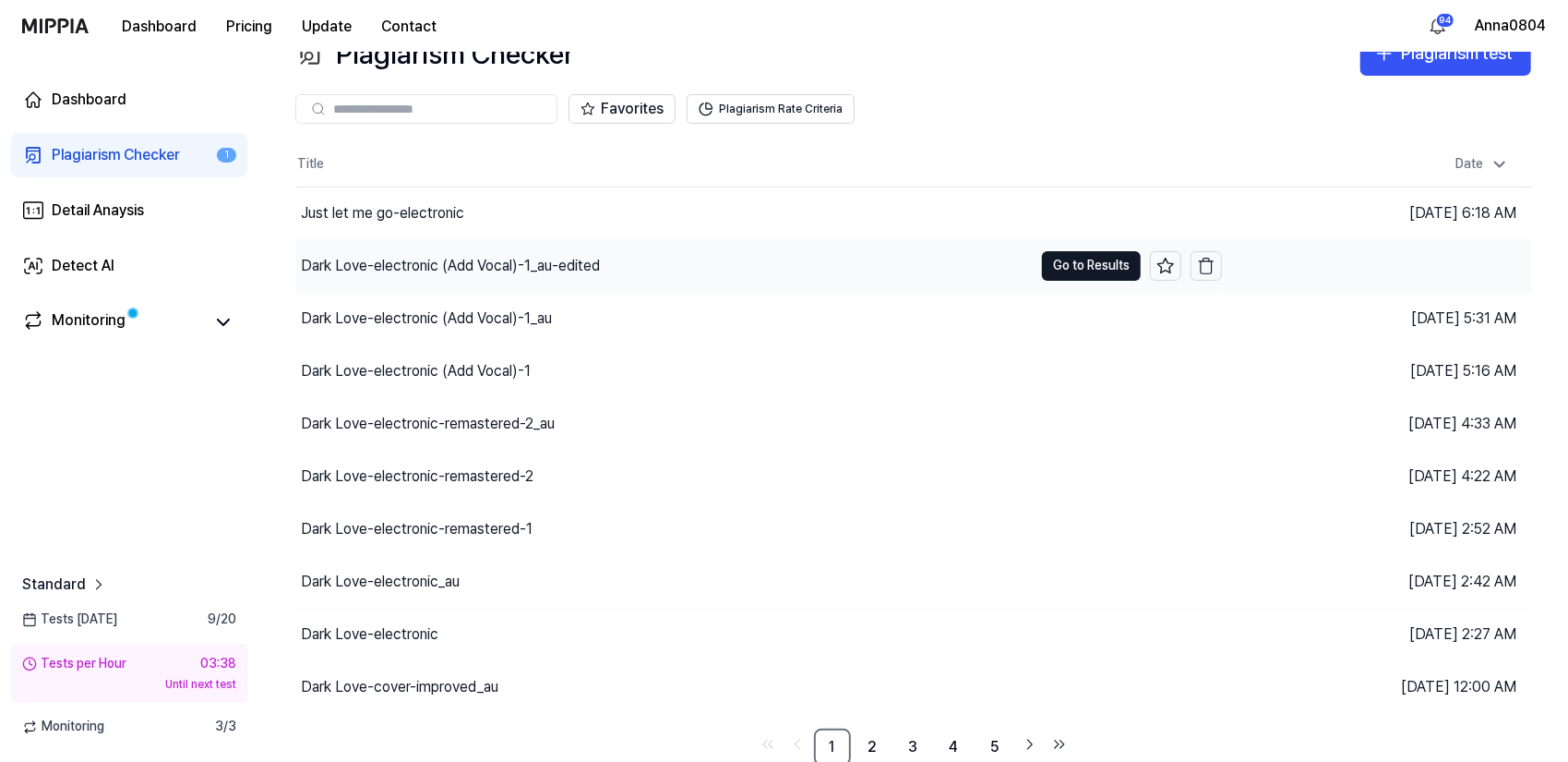
click at [467, 267] on div "Dark Love-electronic (Add Vocal)-1_au-edited" at bounding box center [451, 266] width 300 height 22
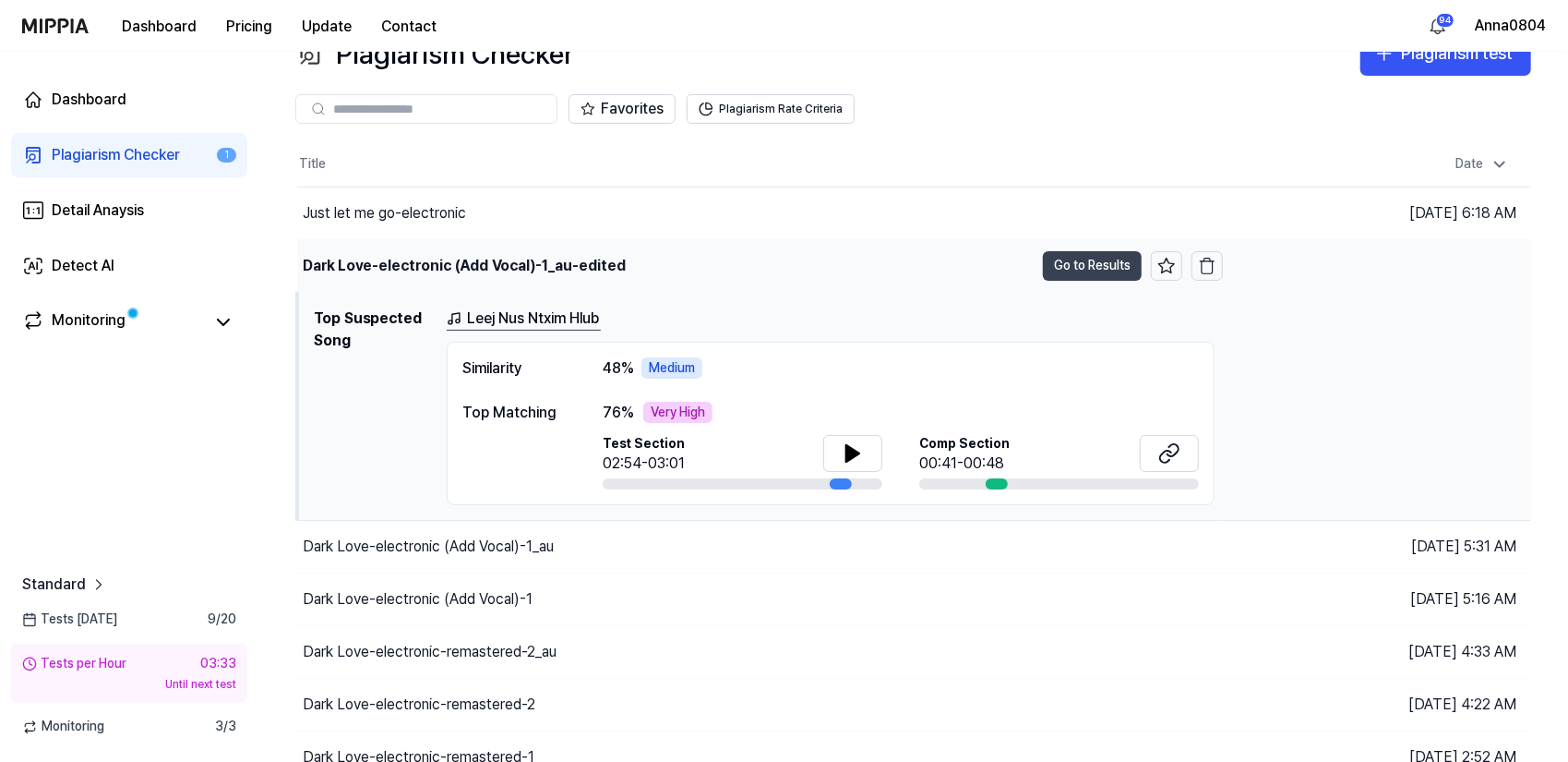
click at [1070, 260] on button "Go to Results" at bounding box center [1092, 266] width 99 height 30
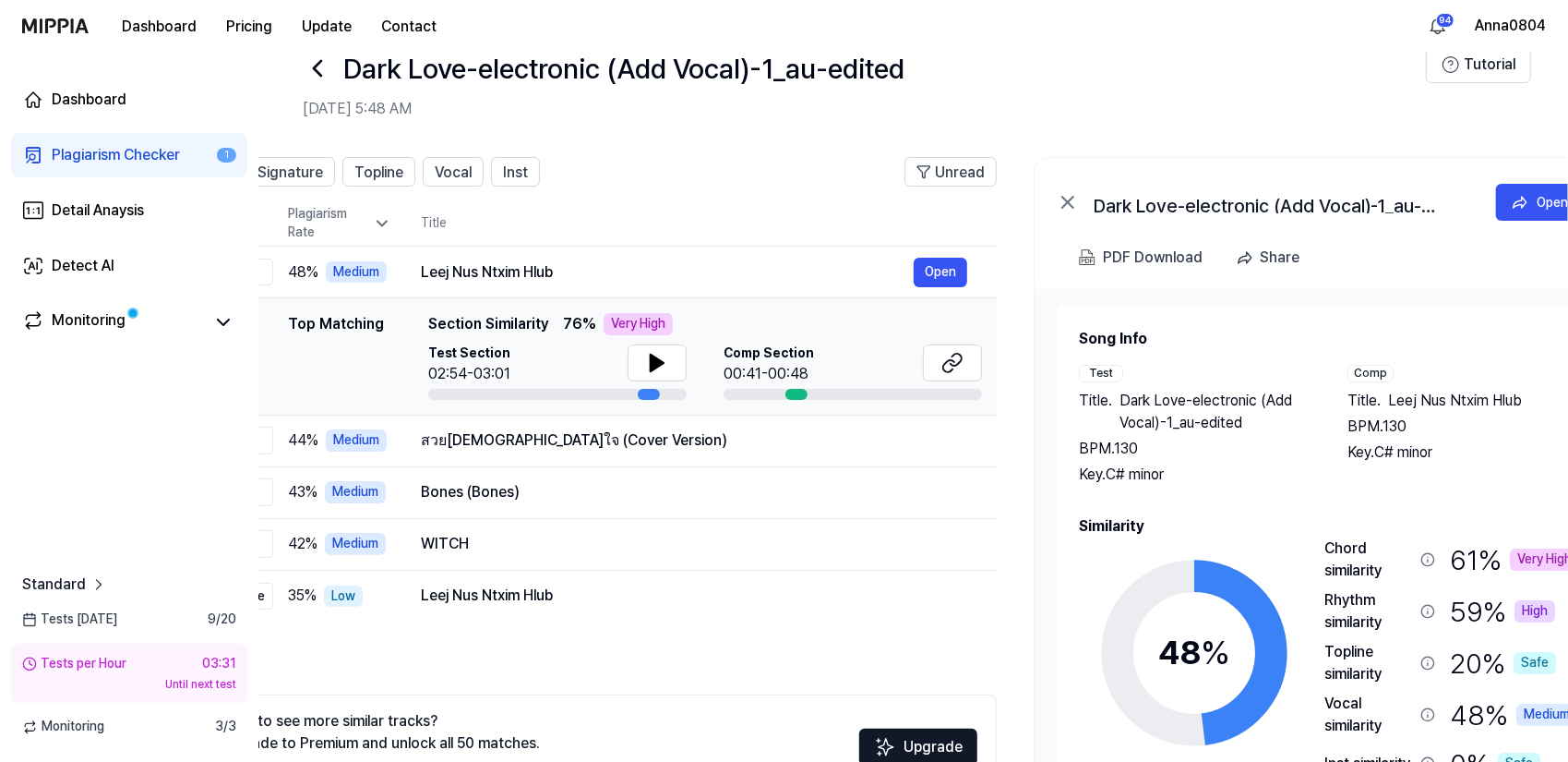
scroll to position [0, 103]
drag, startPoint x: 1384, startPoint y: 504, endPoint x: 1281, endPoint y: 466, distance: 109.8
click at [1281, 466] on div "Song Info Test Title . Dark Love-electronic (Add Vocal)-1_au-edited BPM. 130 Ke…" at bounding box center [1329, 592] width 500 height 529
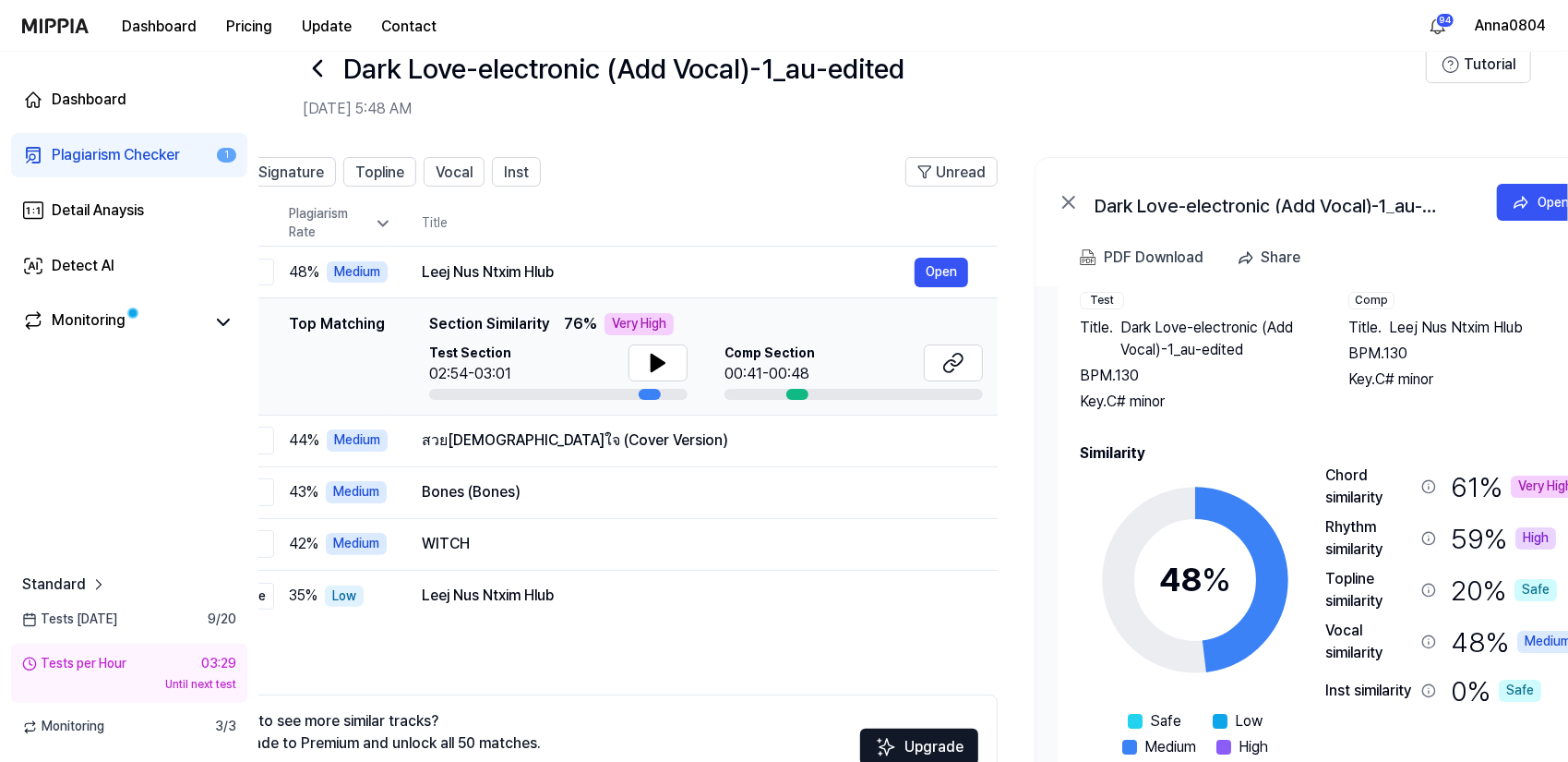
scroll to position [78, 0]
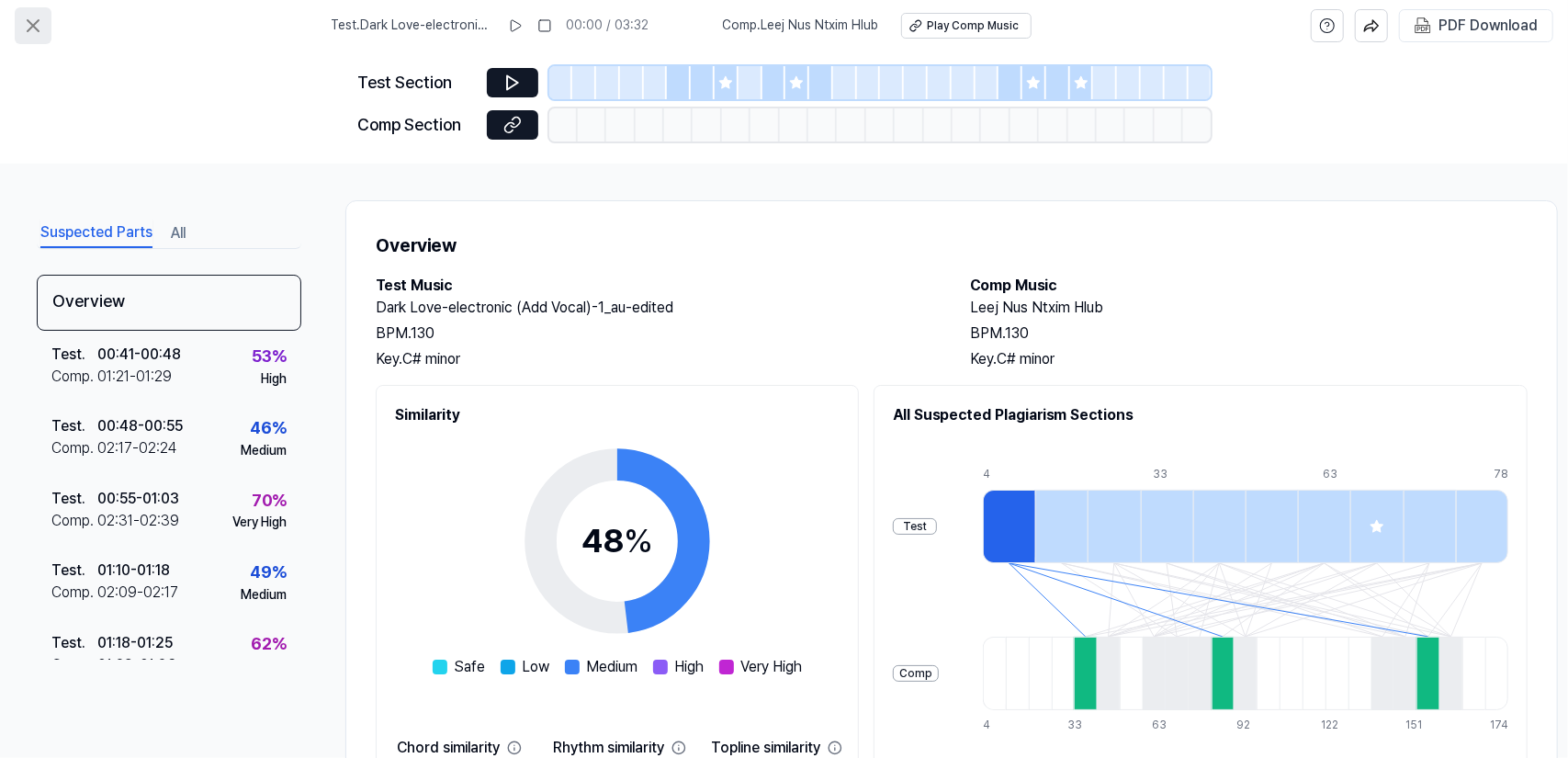
click at [26, 26] on icon at bounding box center [33, 26] width 22 height 22
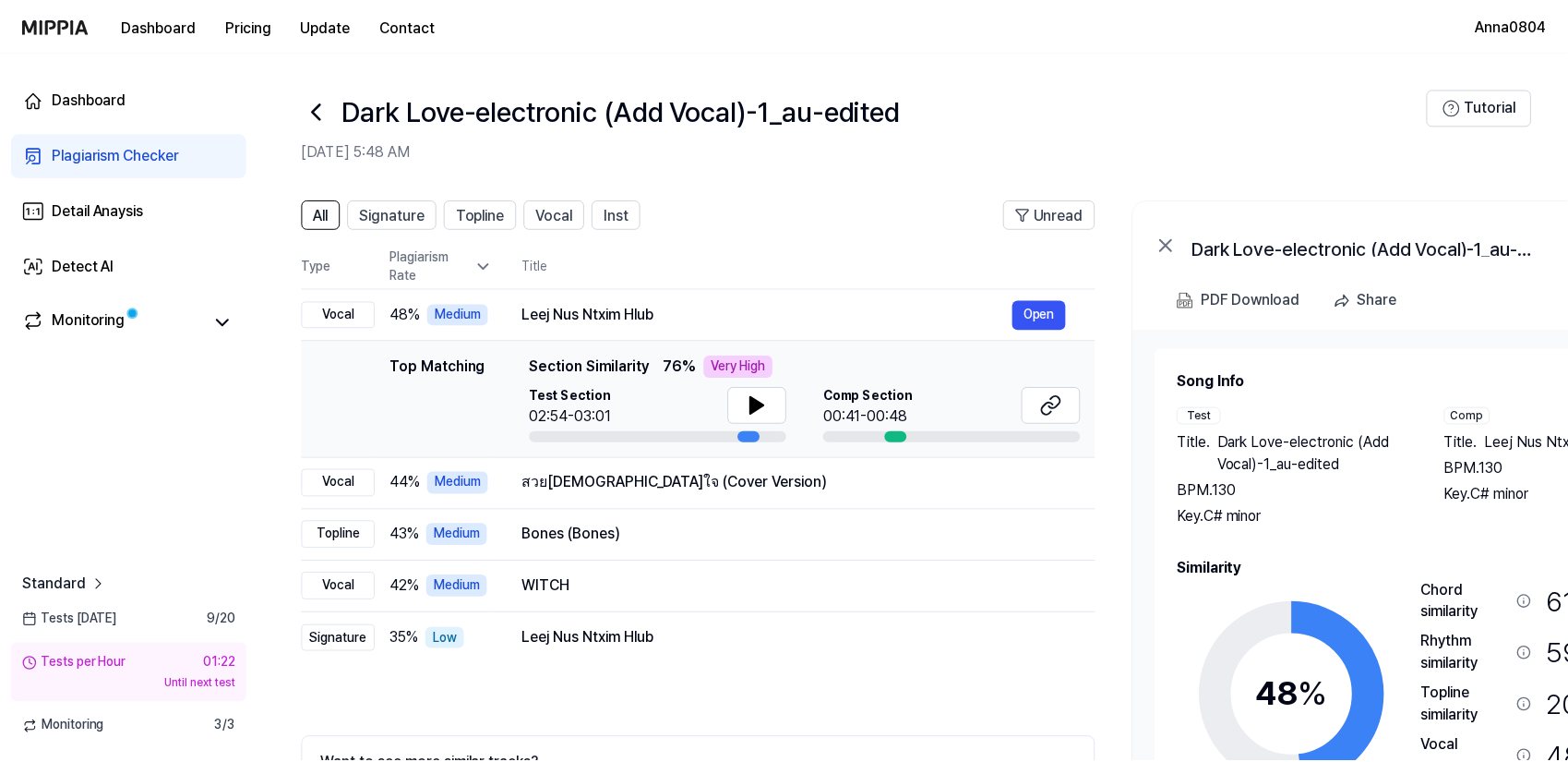
scroll to position [43, 0]
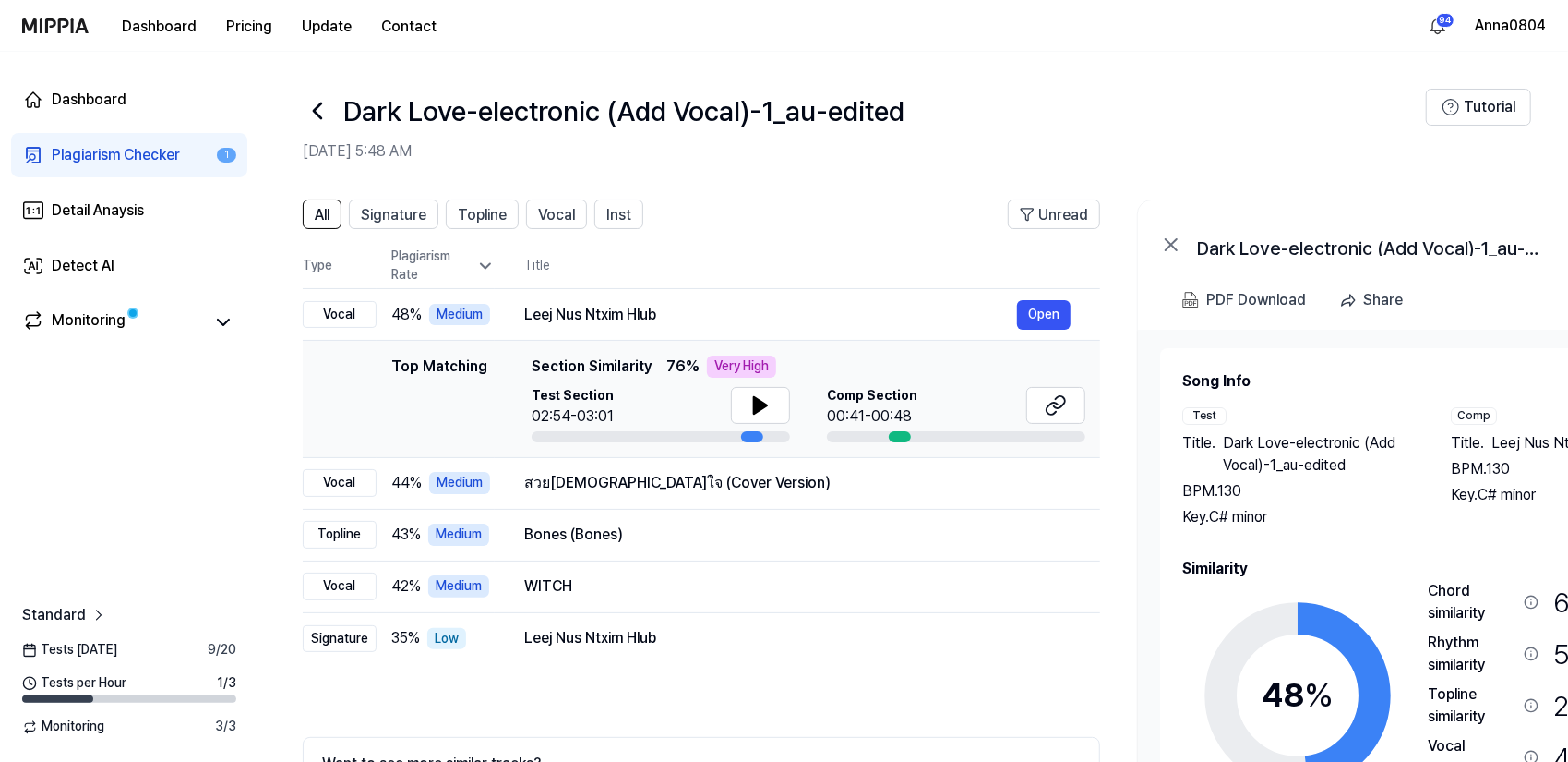
click at [123, 141] on link "Plagiarism Checker 1" at bounding box center [129, 155] width 237 height 44
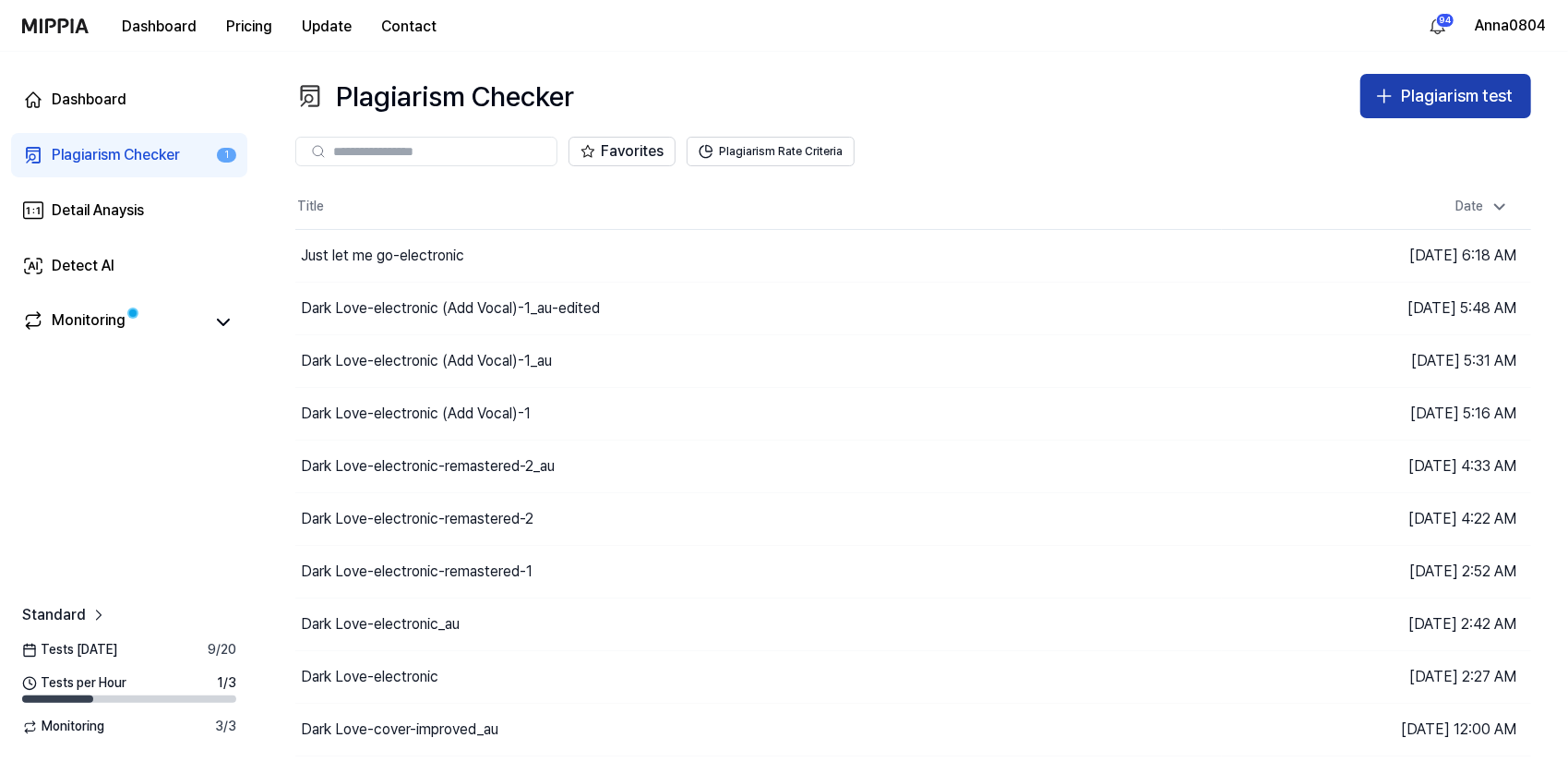
click at [1413, 92] on div "Plagiarism test" at bounding box center [1457, 96] width 112 height 27
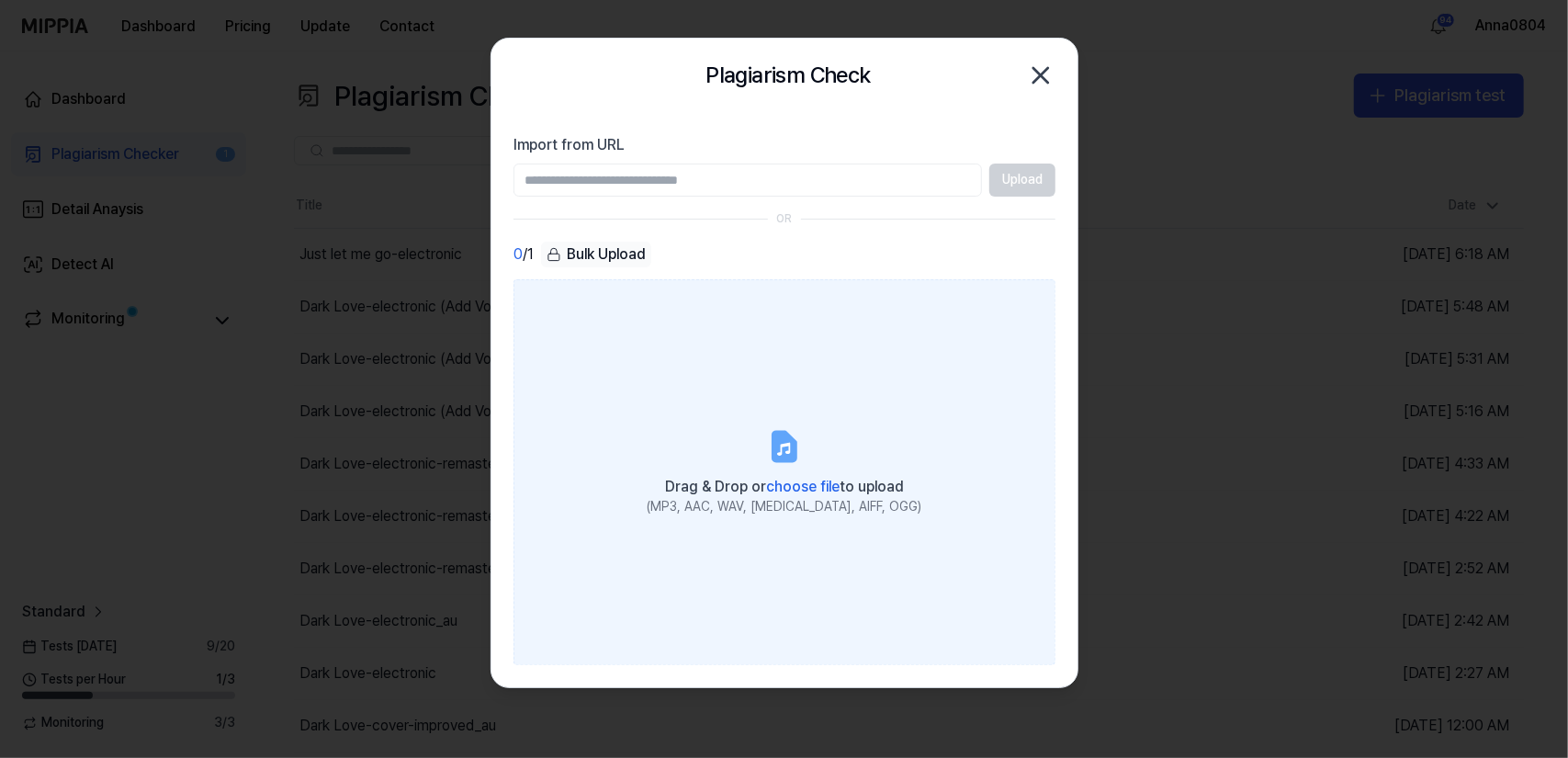
click at [790, 402] on label "Drag & Drop or choose file to upload (MP3, AAC, WAV, [MEDICAL_DATA], AIFF, OGG)" at bounding box center [784, 472] width 542 height 385
click at [0, 0] on input "Drag & Drop or choose file to upload (MP3, AAC, WAV, [MEDICAL_DATA], AIFF, OGG)" at bounding box center [0, 0] width 0 height 0
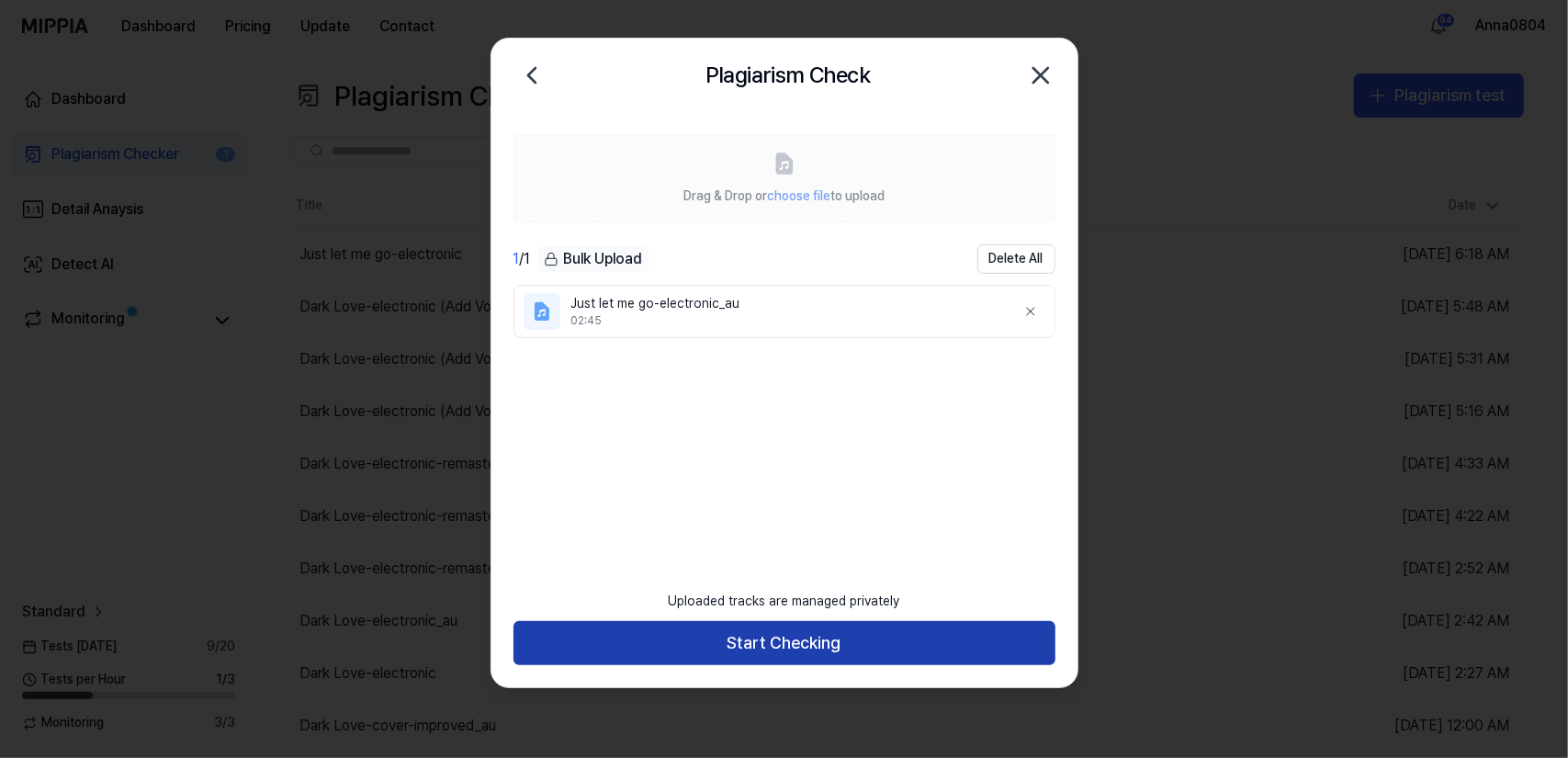
click at [805, 633] on button "Start Checking" at bounding box center [784, 643] width 542 height 44
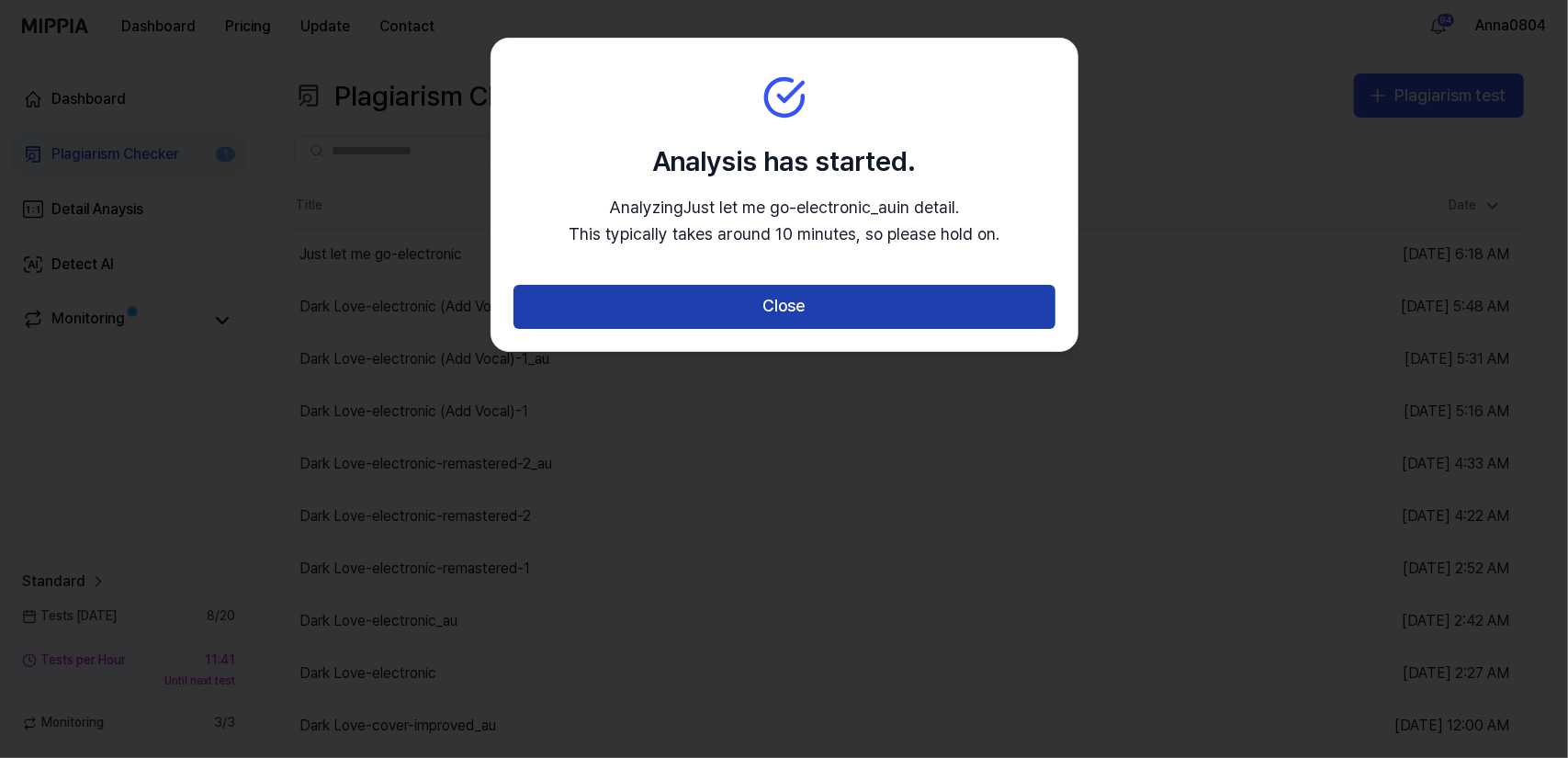
click at [756, 304] on button "Close" at bounding box center [784, 307] width 542 height 44
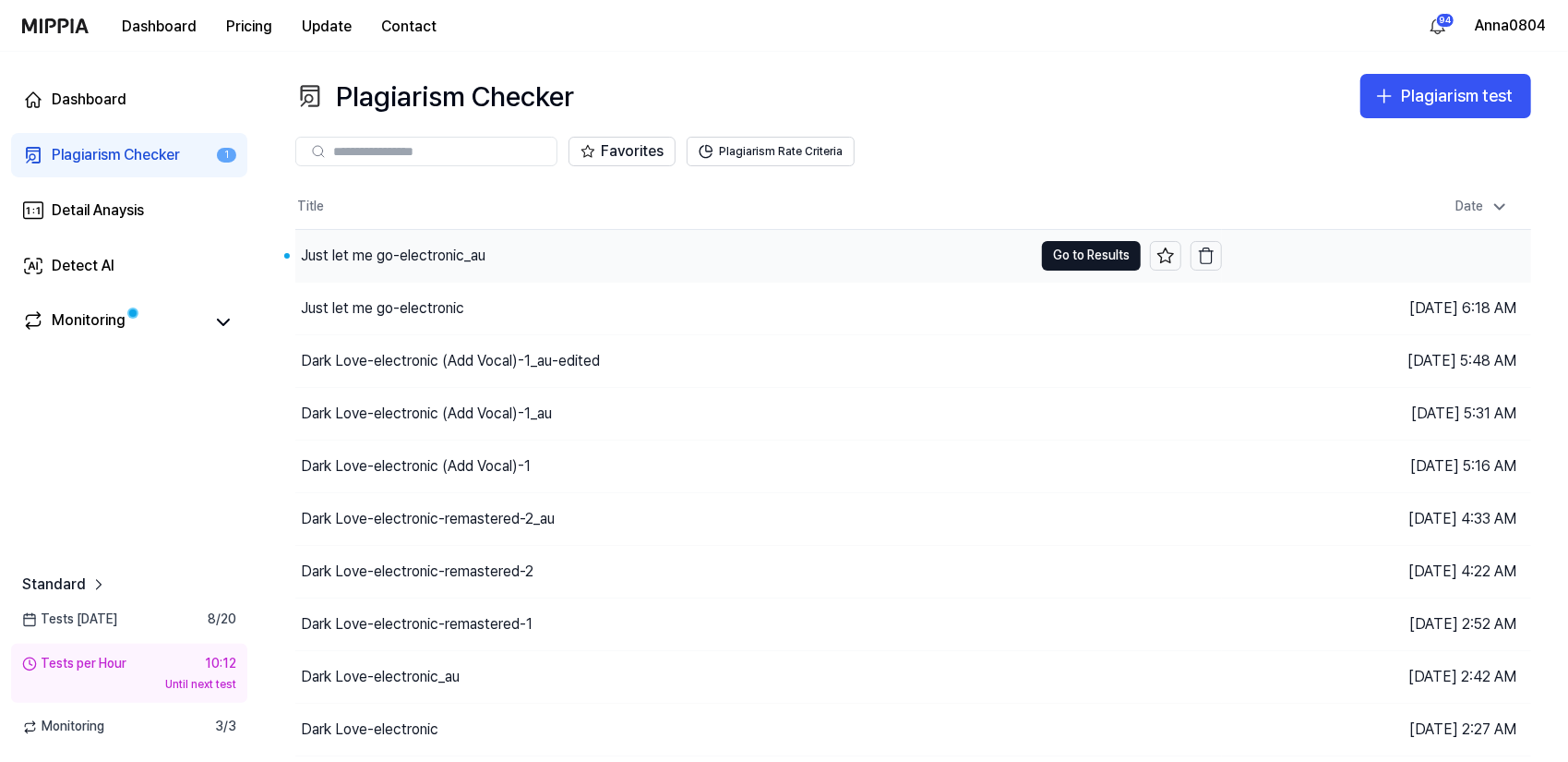
click at [389, 251] on div "Just let me go-electronic_au" at bounding box center [394, 256] width 185 height 22
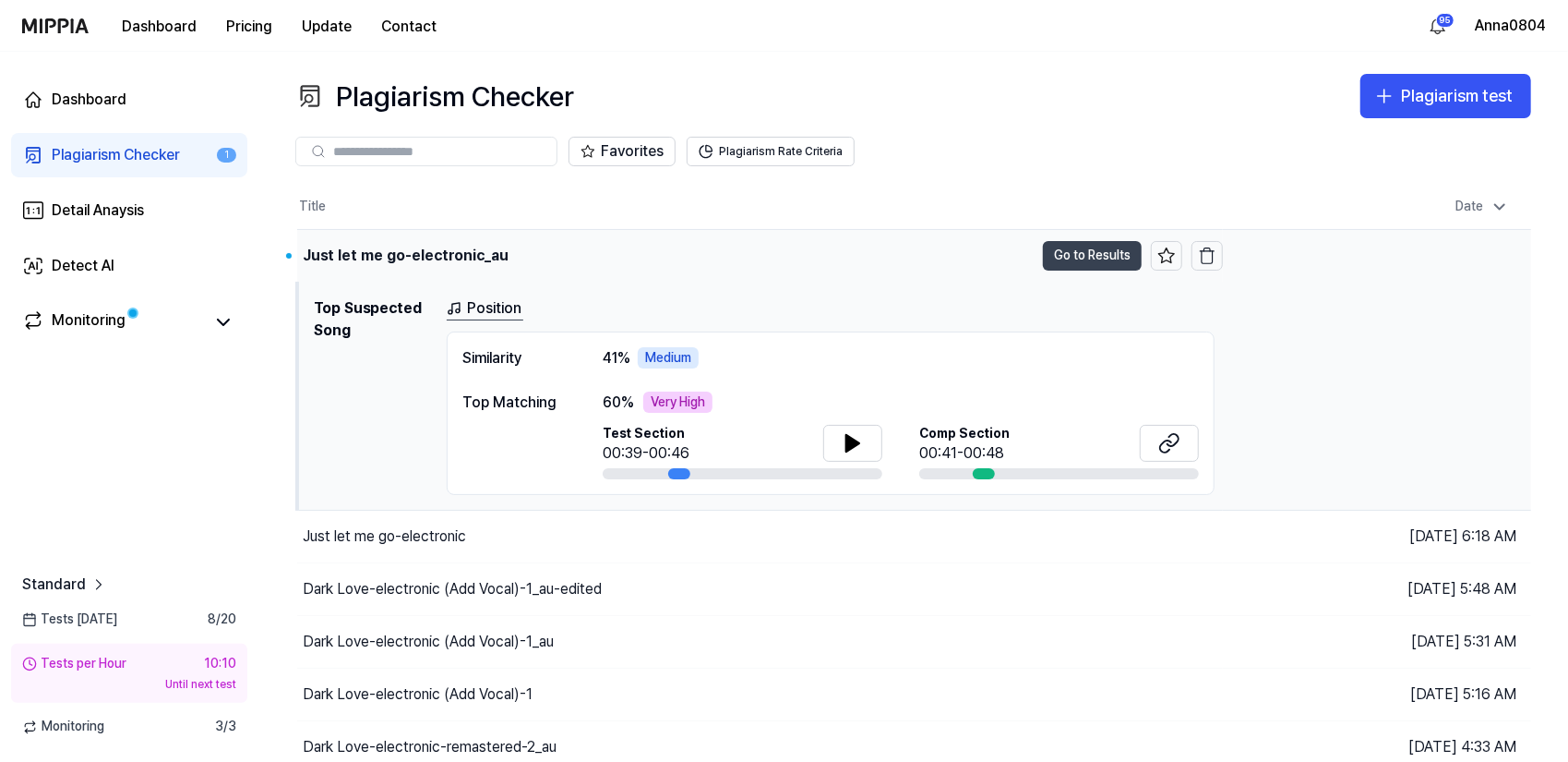
click at [1079, 251] on button "Go to Results" at bounding box center [1092, 256] width 99 height 30
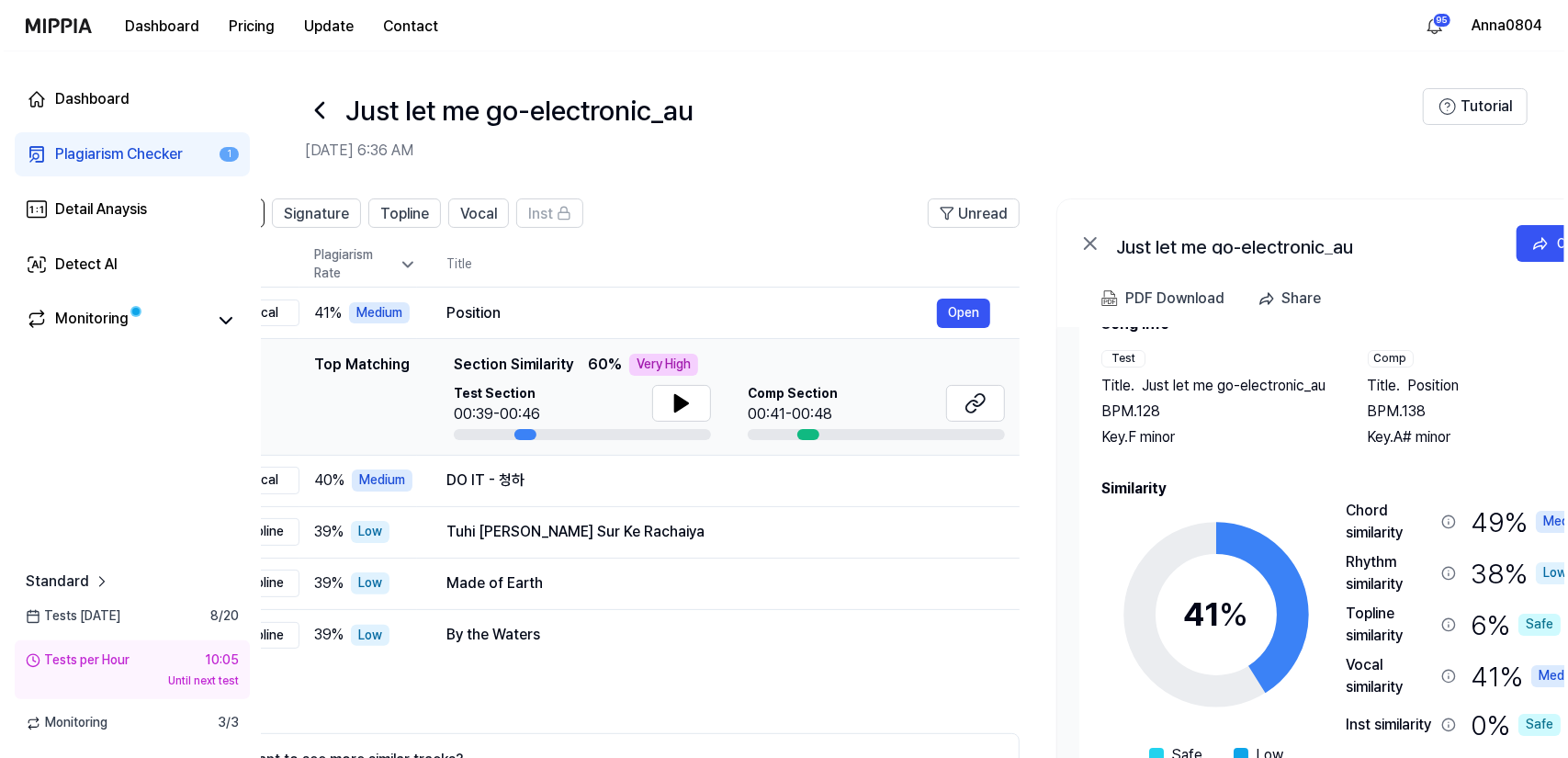
scroll to position [0, 78]
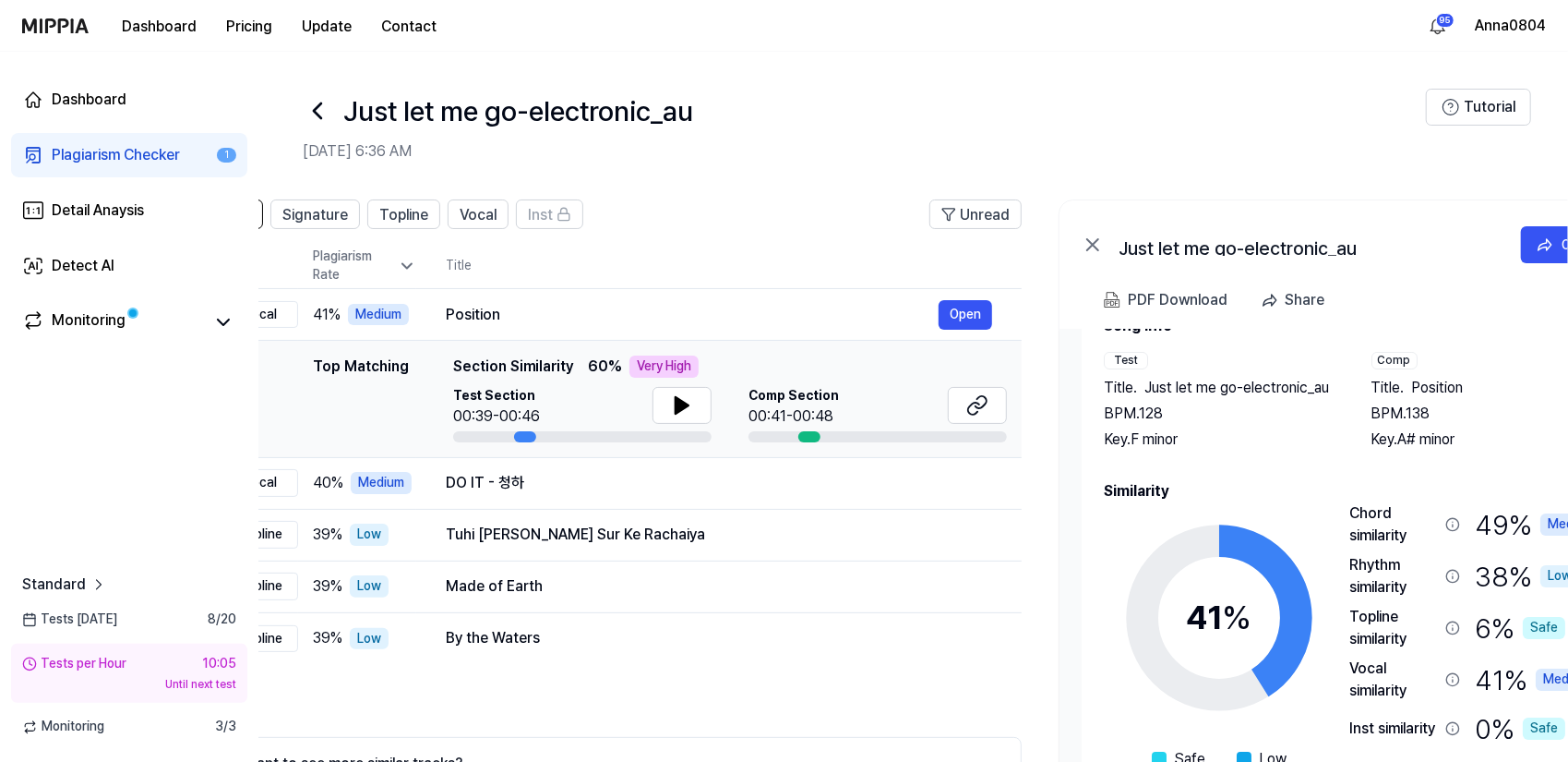
drag, startPoint x: 1351, startPoint y: 512, endPoint x: 1277, endPoint y: 510, distance: 74.0
click at [1277, 510] on icon at bounding box center [1219, 618] width 231 height 231
